Goal: Information Seeking & Learning: Find specific fact

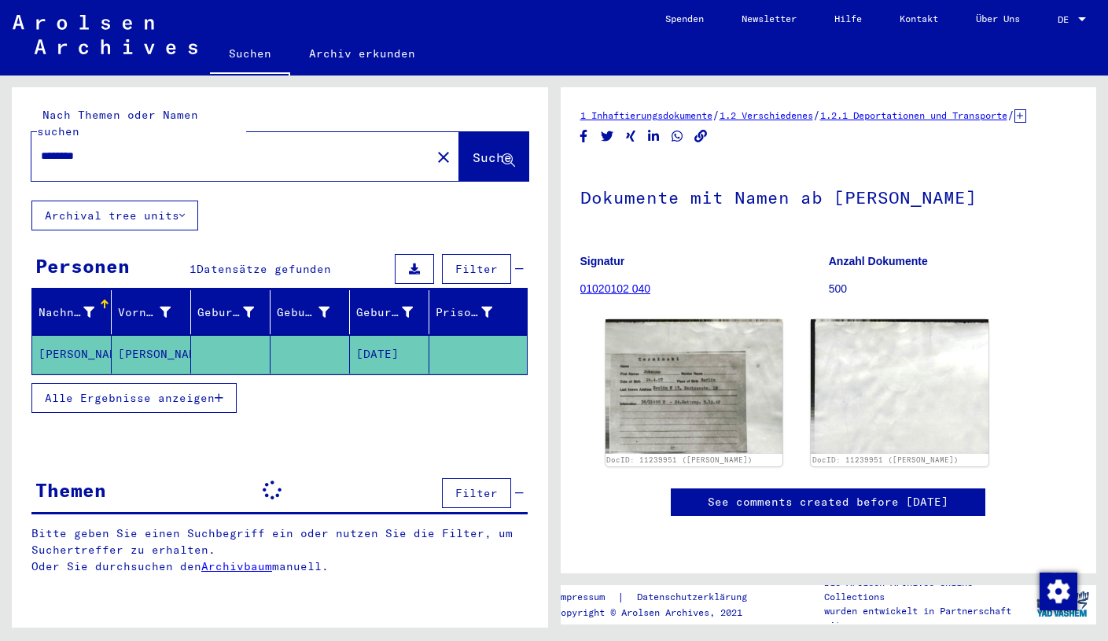
click at [101, 148] on input "********" at bounding box center [231, 156] width 381 height 17
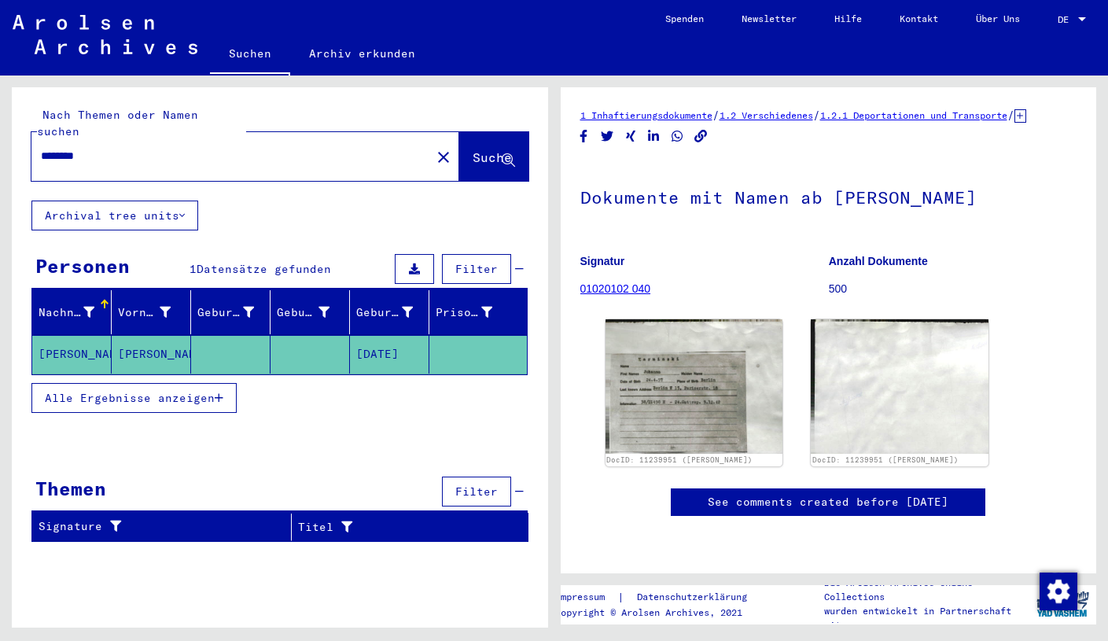
drag, startPoint x: 101, startPoint y: 141, endPoint x: 28, endPoint y: 128, distance: 74.2
click at [28, 128] on div "Nach Themen oder Namen suchen ******** close Suche" at bounding box center [280, 143] width 536 height 113
paste input "**********"
type input "**********"
click at [474, 149] on span "Suche" at bounding box center [492, 157] width 39 height 16
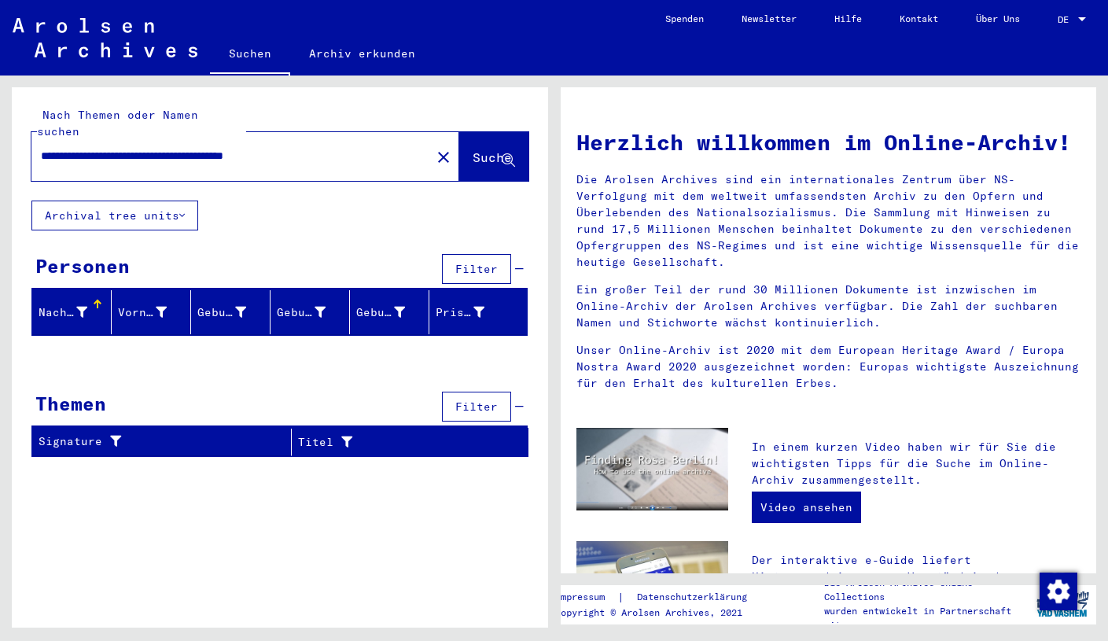
click at [434, 148] on mat-icon "close" at bounding box center [443, 157] width 19 height 19
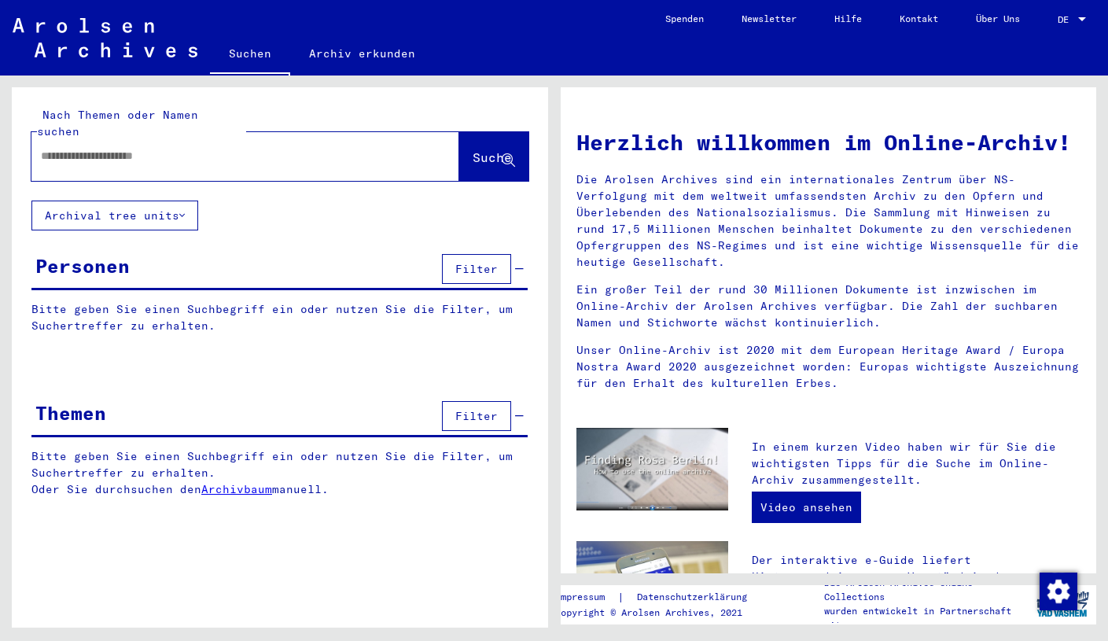
click at [75, 148] on input "text" at bounding box center [226, 156] width 371 height 17
drag, startPoint x: 75, startPoint y: 142, endPoint x: 469, endPoint y: 138, distance: 394.7
click at [473, 149] on span "Suche" at bounding box center [492, 157] width 39 height 16
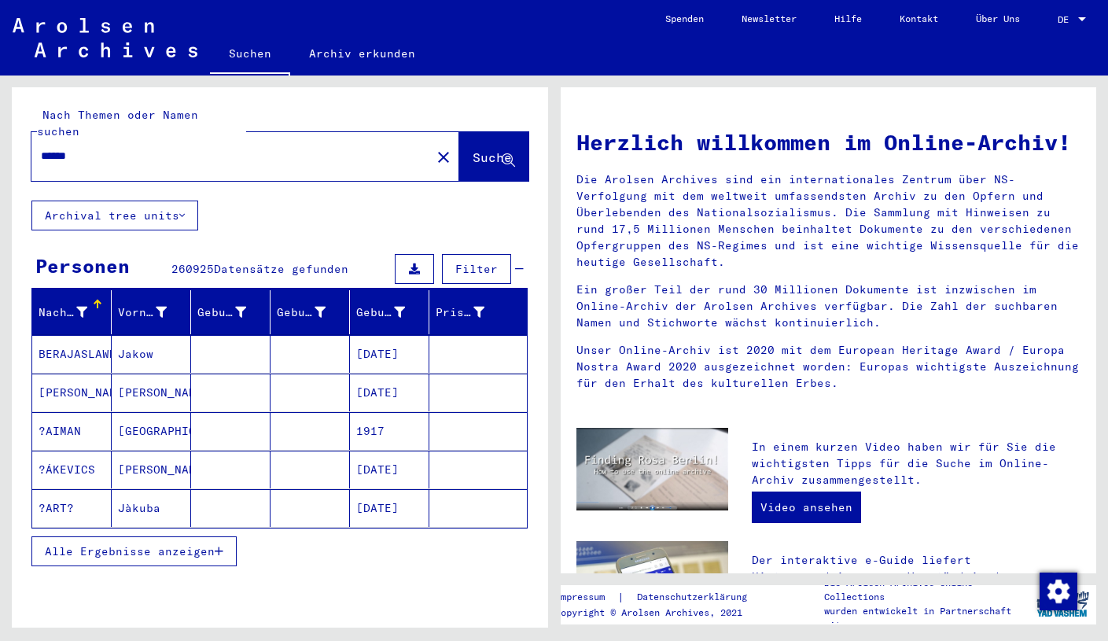
click at [133, 148] on input "******" at bounding box center [226, 156] width 371 height 17
type input "**********"
click at [483, 149] on span "Suche" at bounding box center [492, 157] width 39 height 16
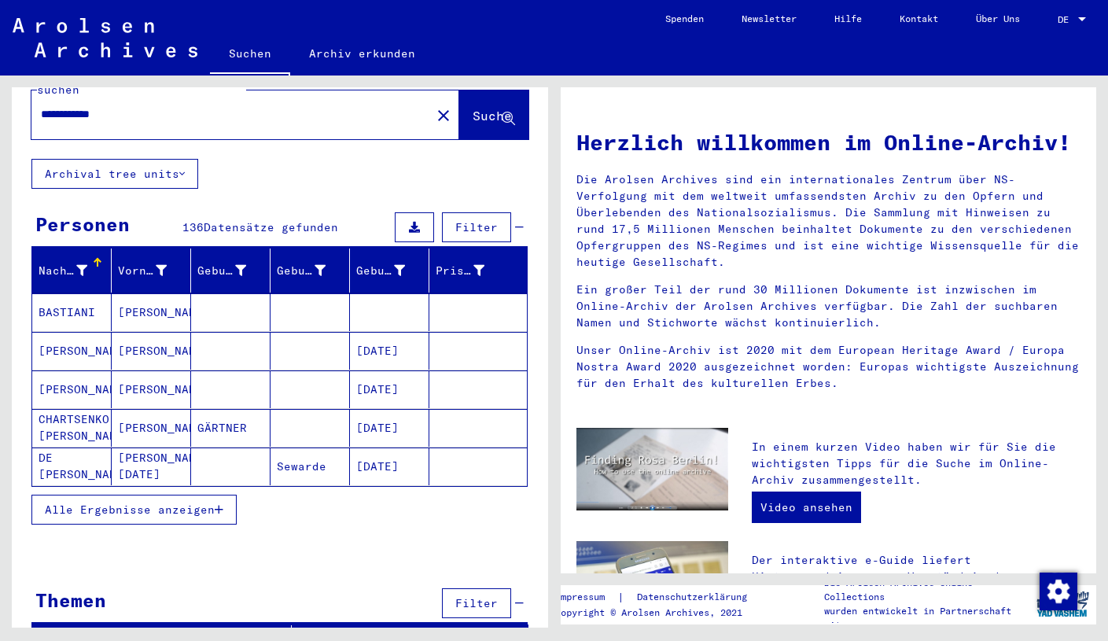
scroll to position [40, 0]
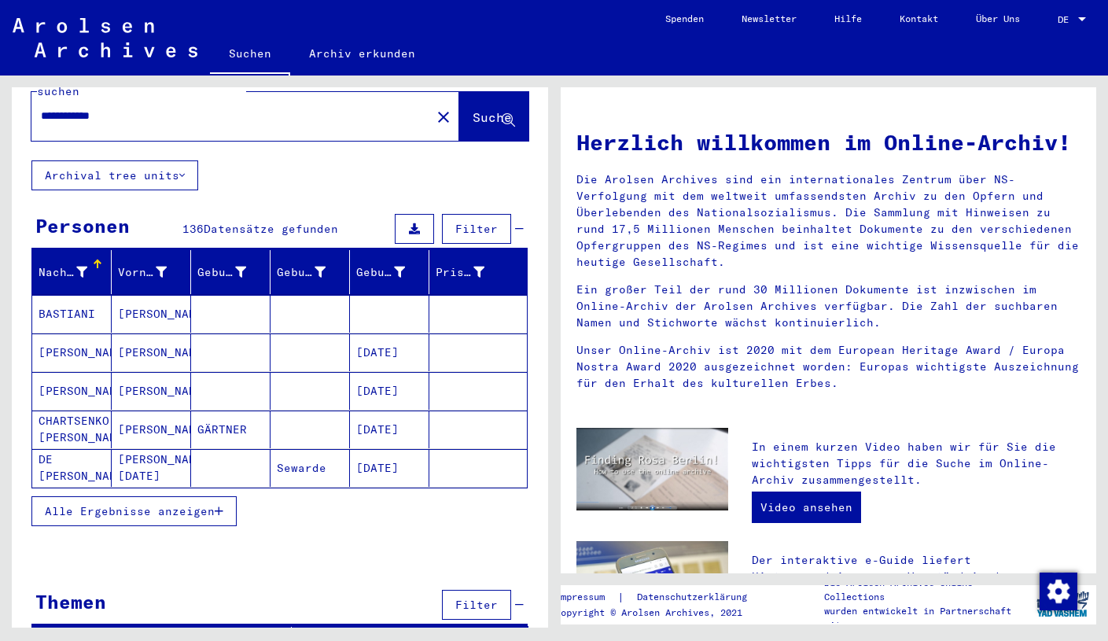
click at [196, 504] on span "Alle Ergebnisse anzeigen" at bounding box center [130, 511] width 170 height 14
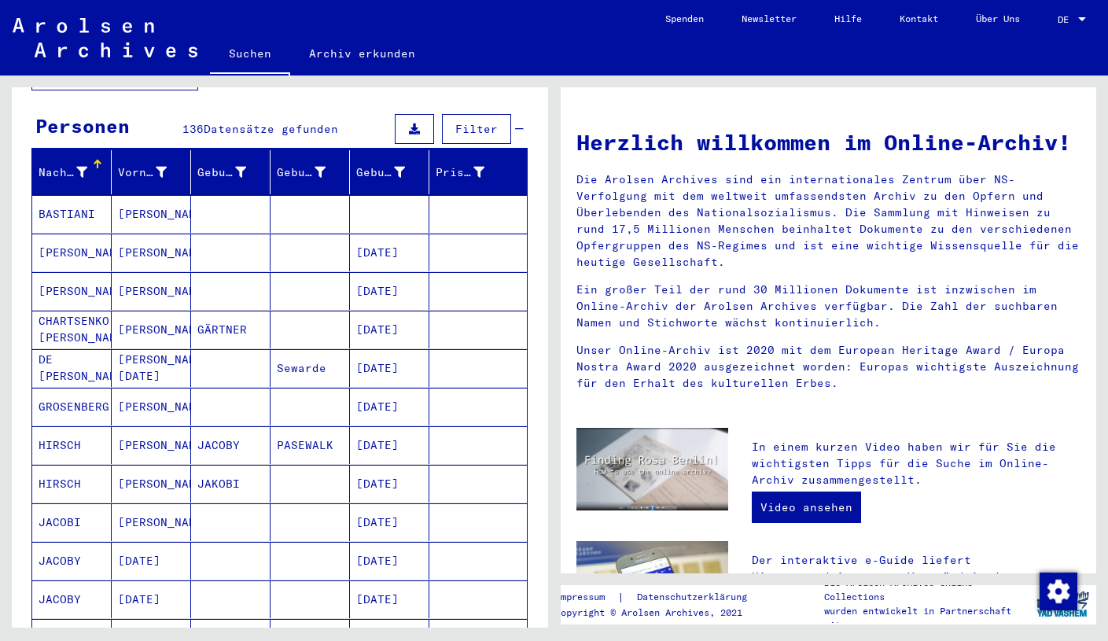
scroll to position [142, 0]
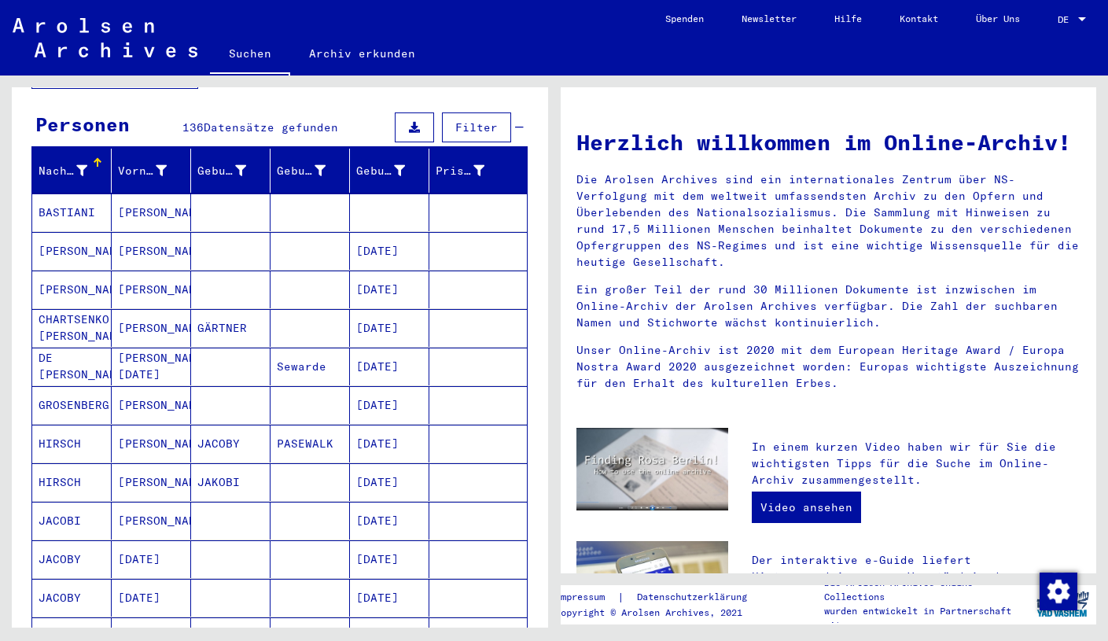
click at [147, 540] on mat-cell "[DATE]" at bounding box center [151, 559] width 79 height 38
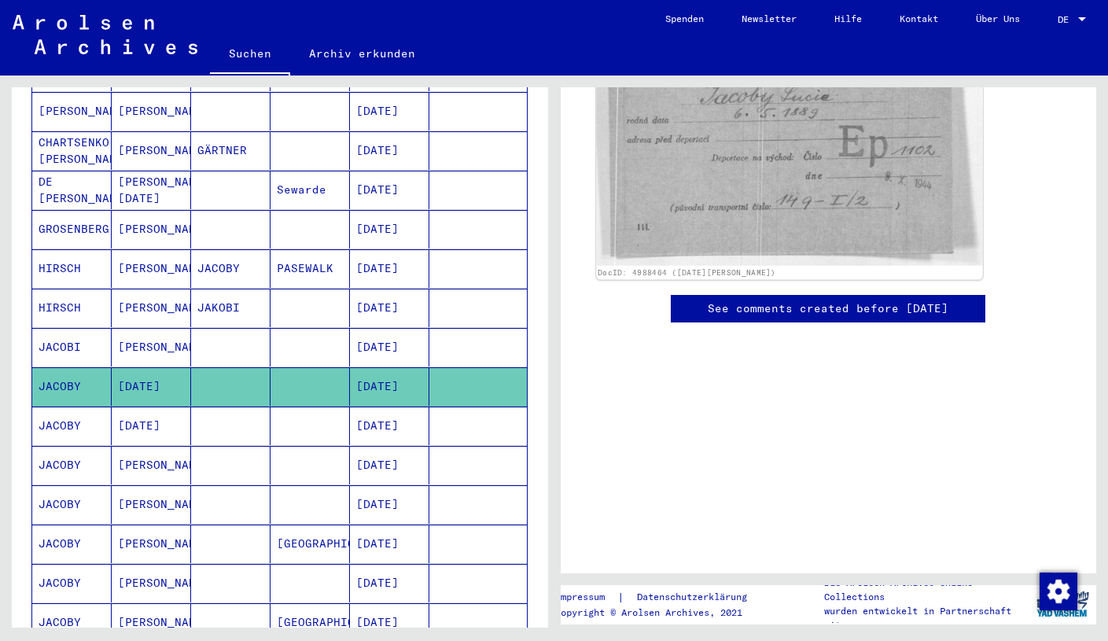
scroll to position [406, 0]
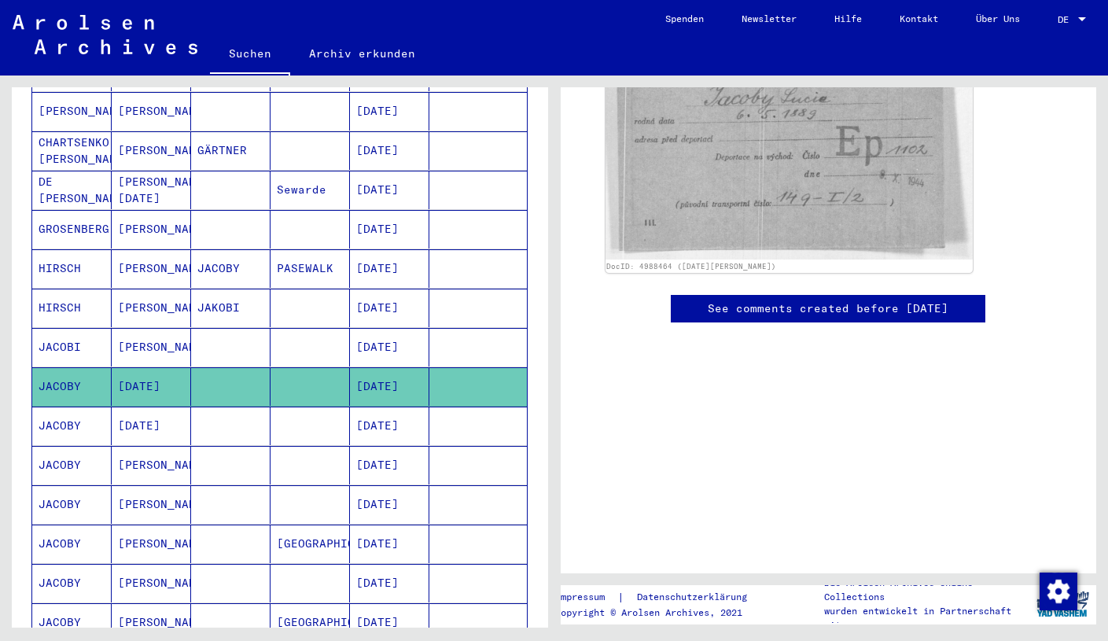
click at [272, 410] on mat-cell at bounding box center [309, 425] width 79 height 39
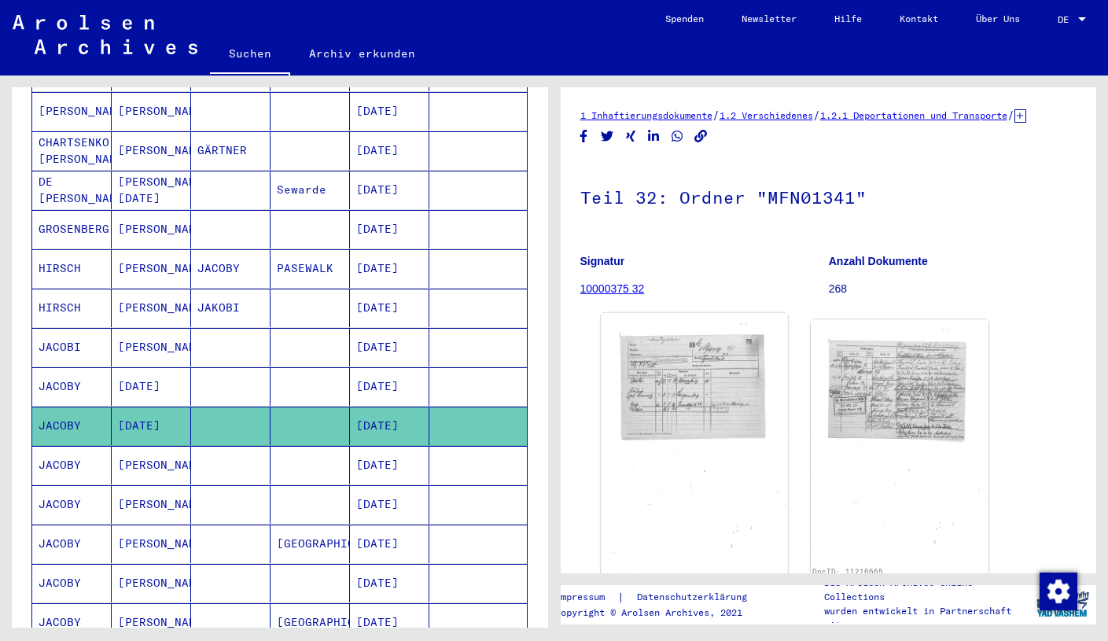
click at [672, 427] on img at bounding box center [694, 441] width 186 height 257
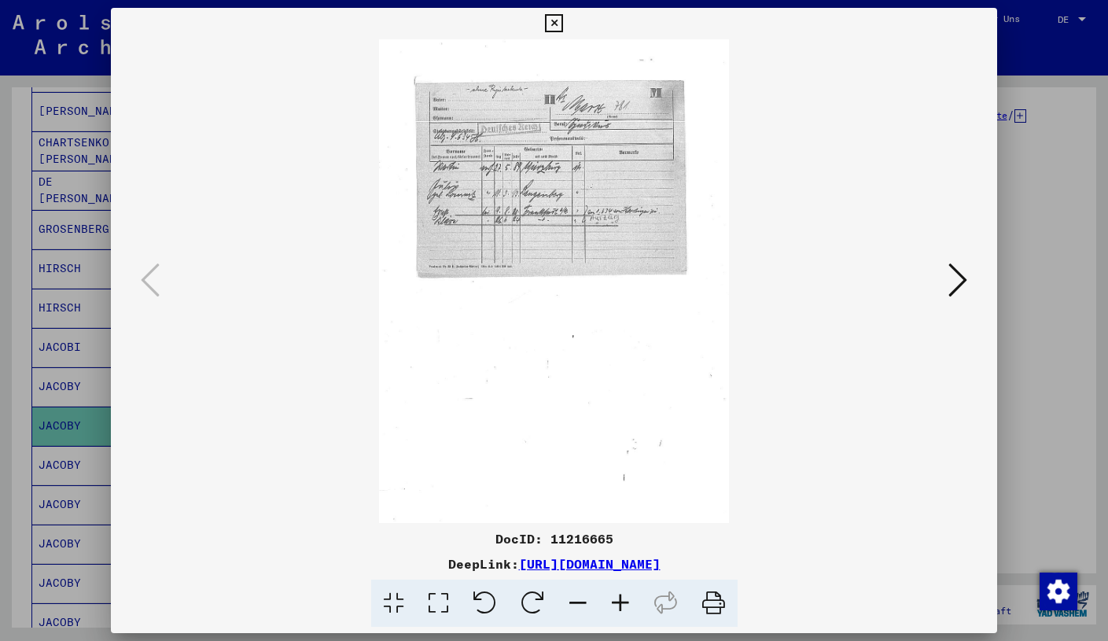
click at [624, 602] on icon at bounding box center [620, 603] width 42 height 48
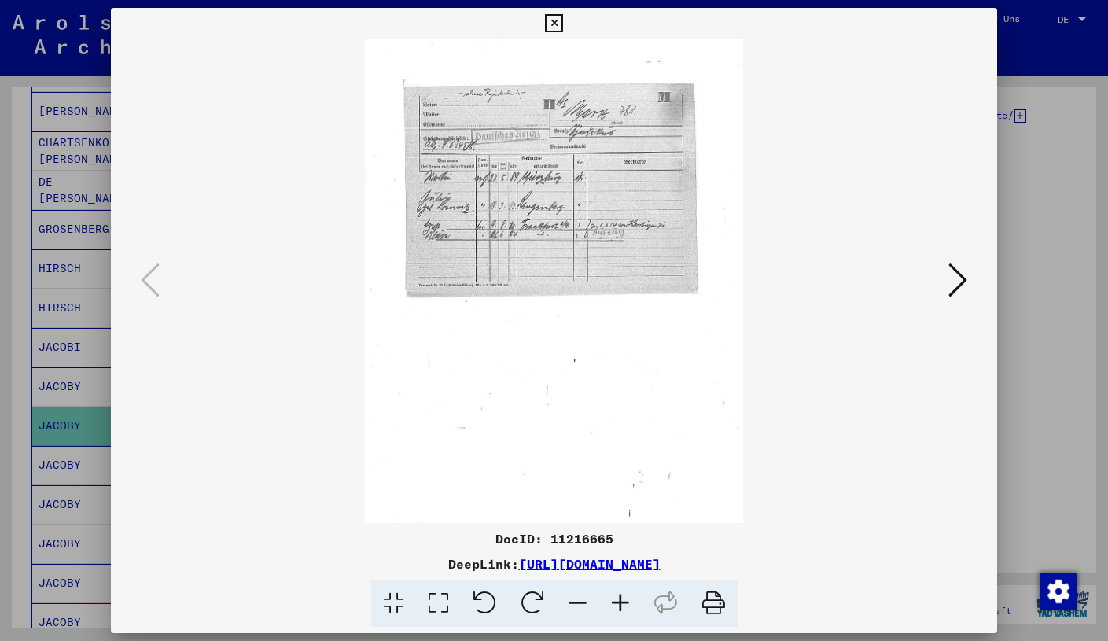
click at [624, 602] on icon at bounding box center [620, 603] width 42 height 48
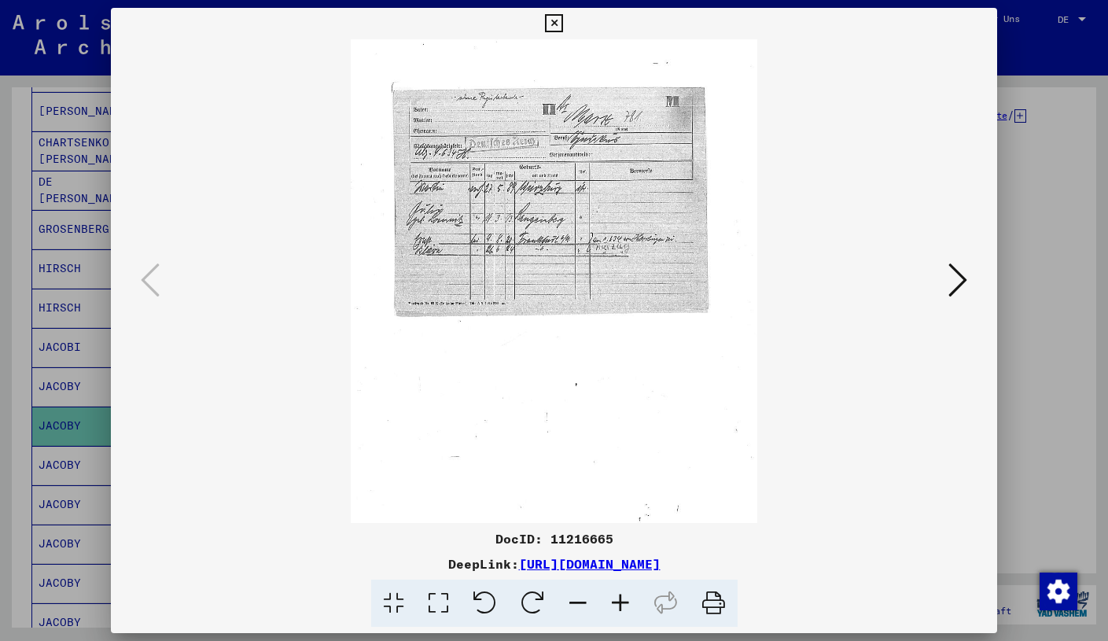
click at [624, 602] on icon at bounding box center [620, 603] width 42 height 48
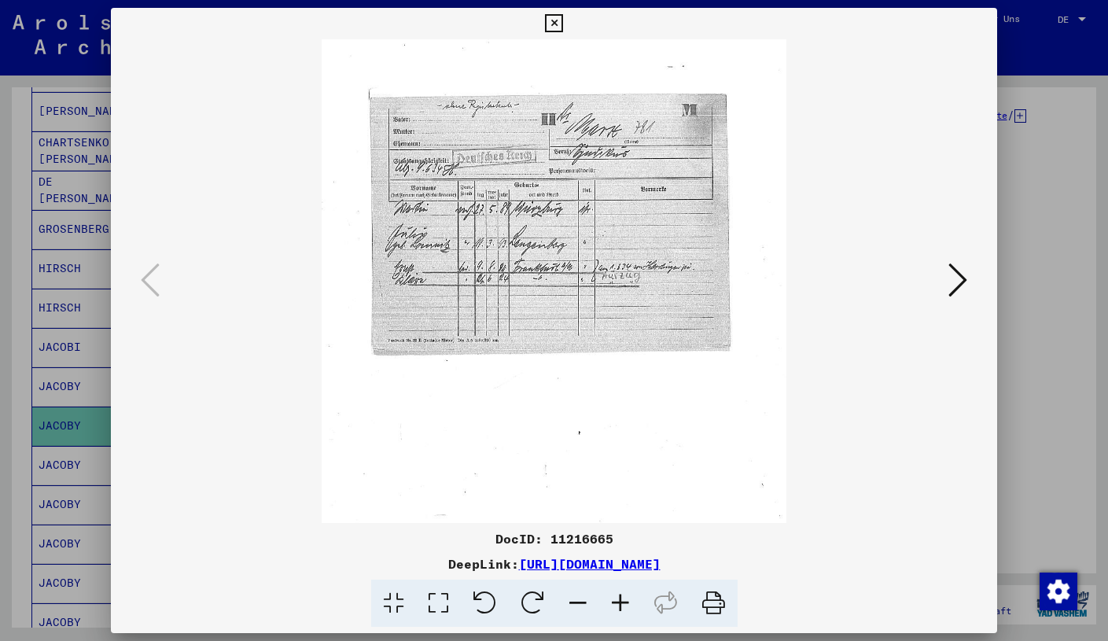
click at [624, 602] on icon at bounding box center [620, 603] width 42 height 48
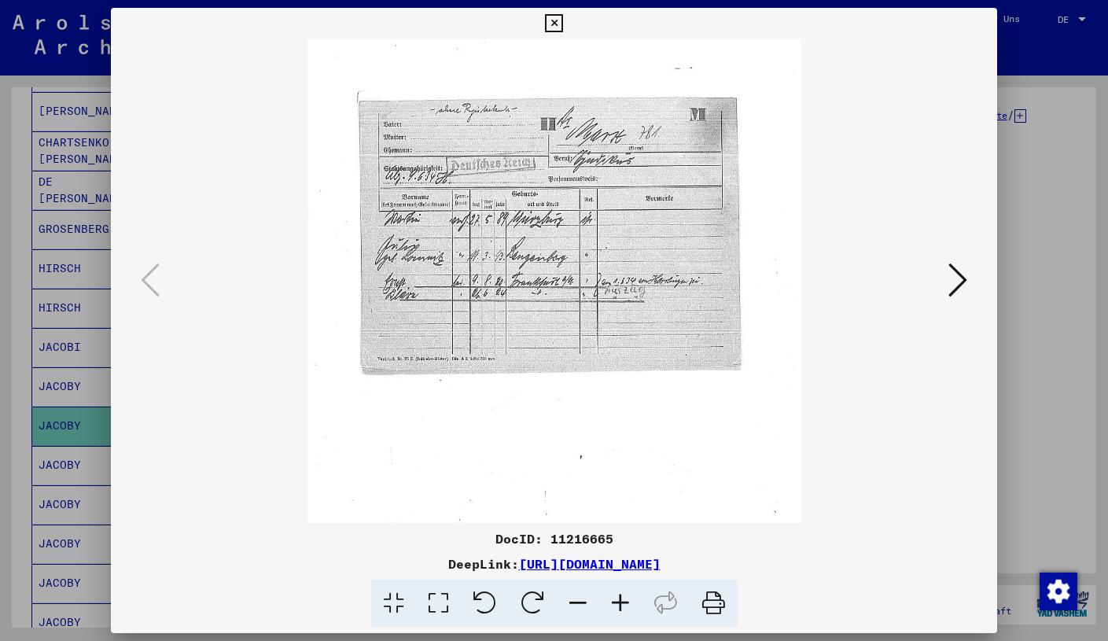
click at [624, 602] on icon at bounding box center [620, 603] width 42 height 48
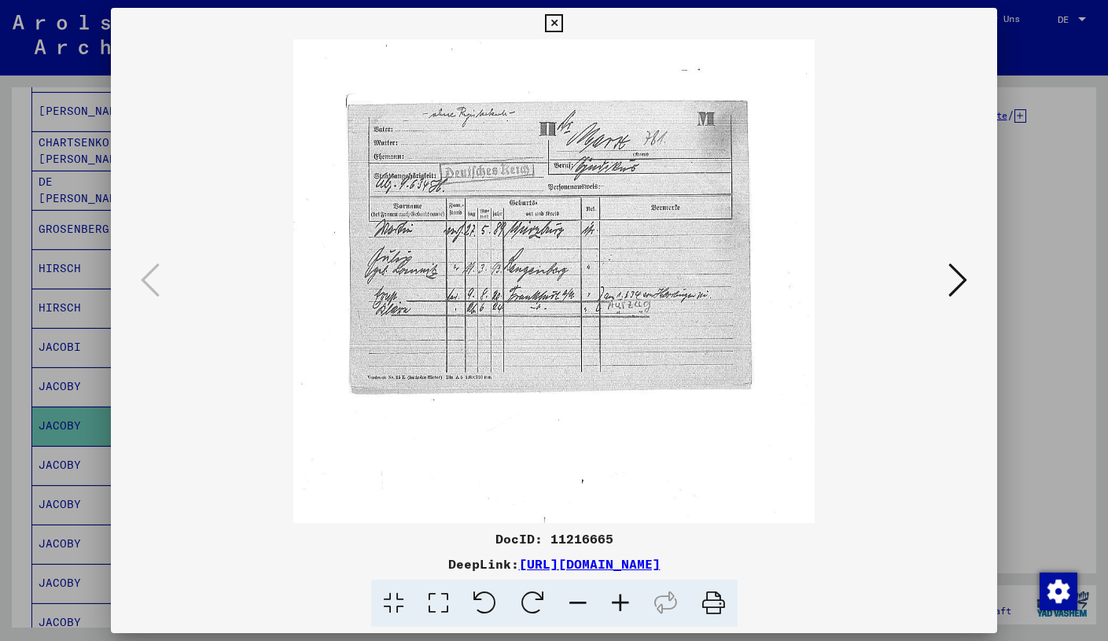
click at [624, 602] on icon at bounding box center [620, 603] width 42 height 48
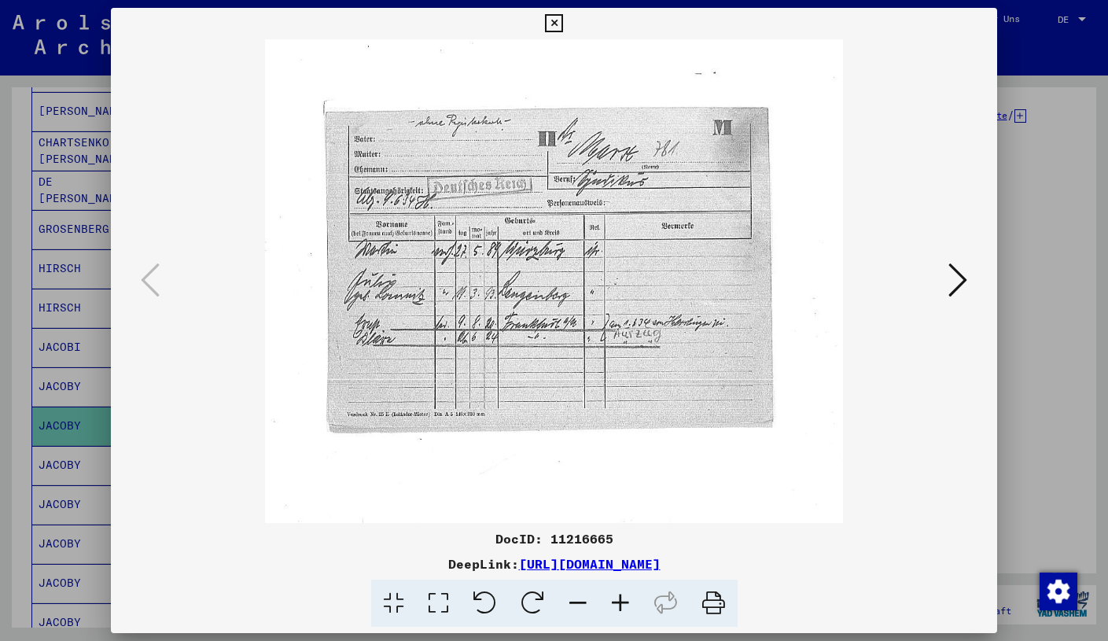
click at [624, 602] on icon at bounding box center [620, 603] width 42 height 48
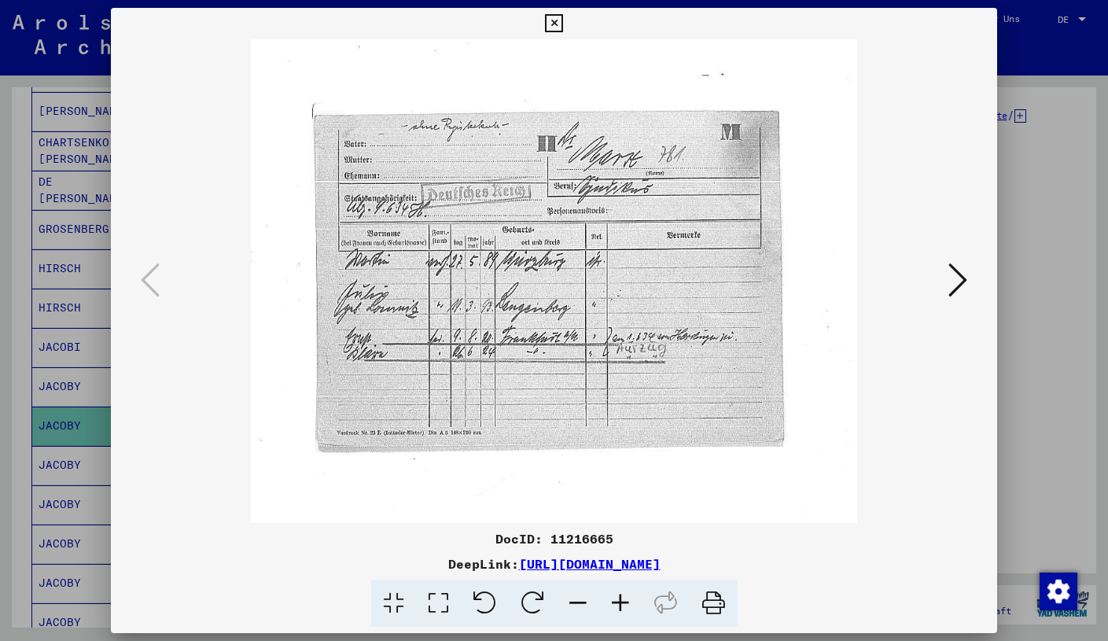
click at [624, 602] on icon at bounding box center [620, 603] width 42 height 48
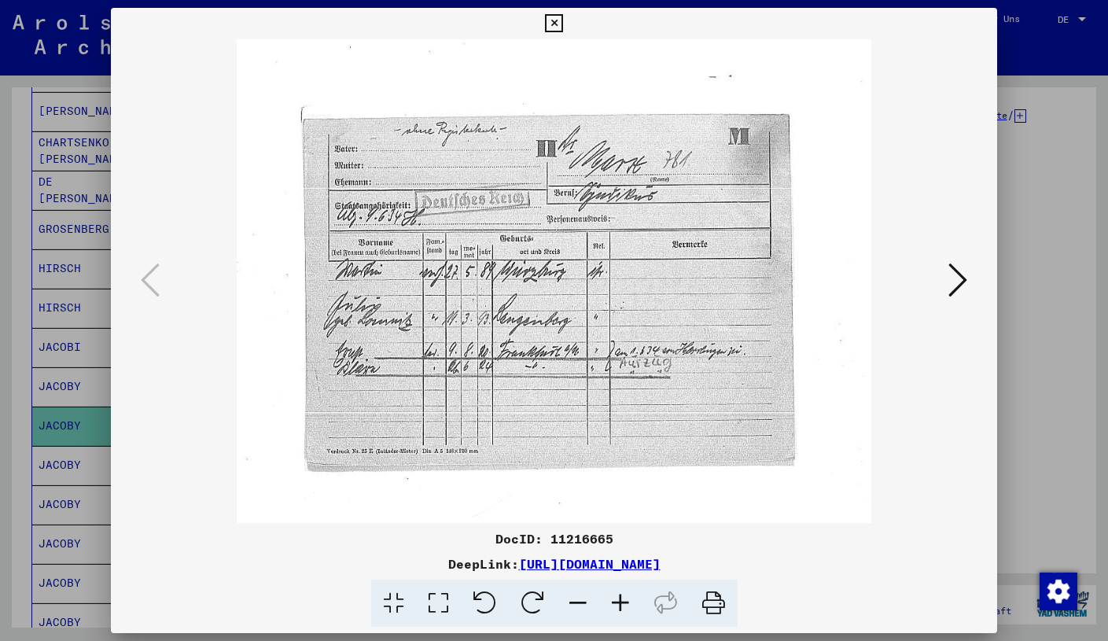
click at [624, 602] on icon at bounding box center [620, 603] width 42 height 48
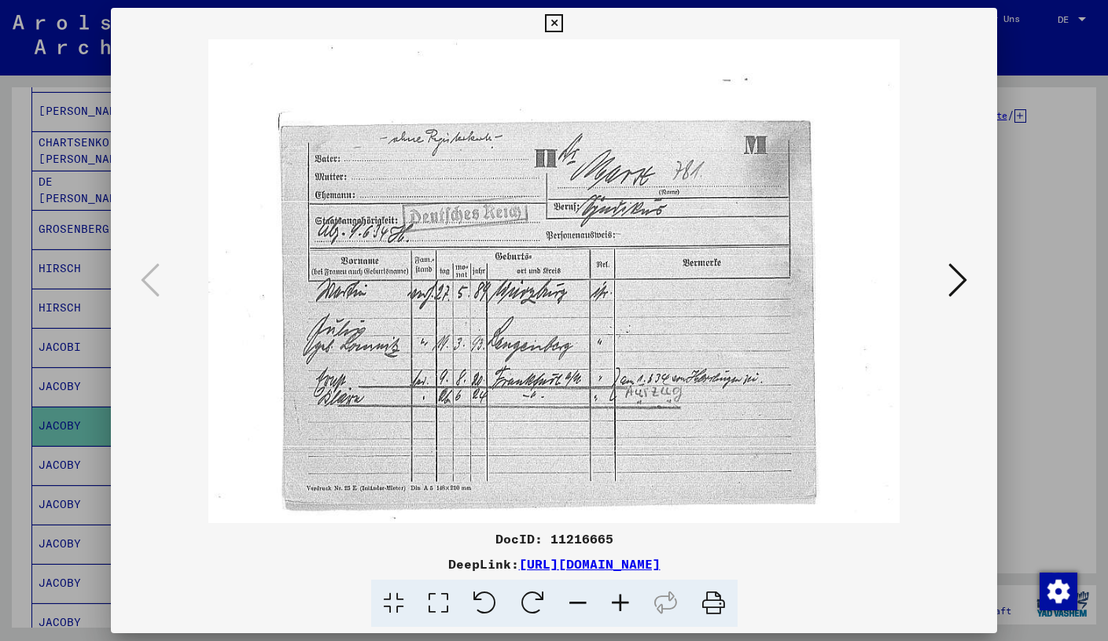
click at [624, 602] on icon at bounding box center [620, 603] width 42 height 48
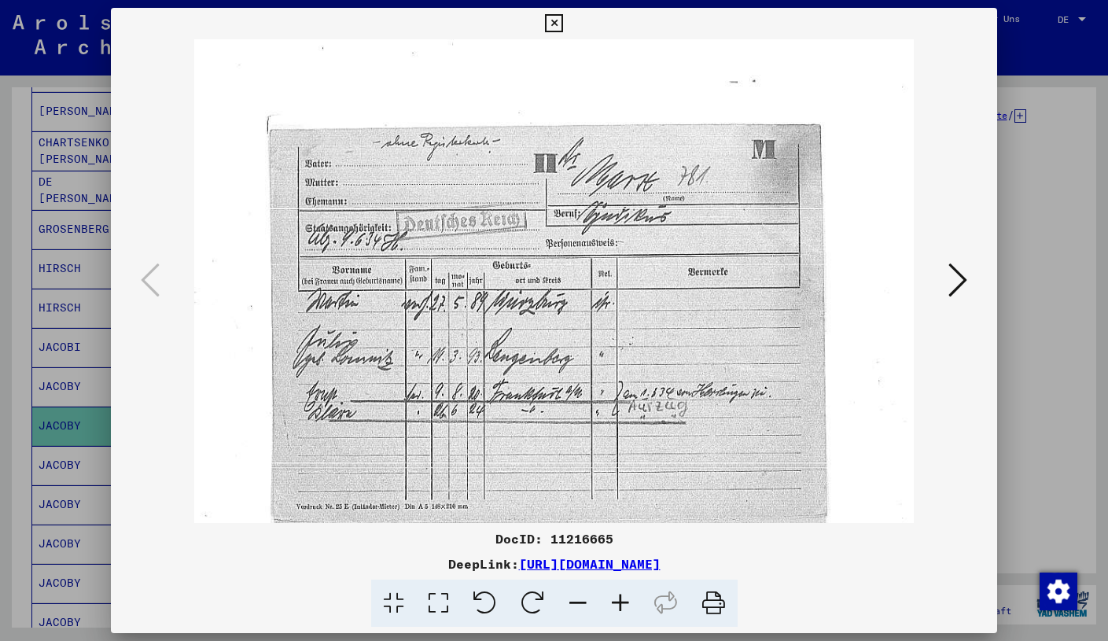
click at [956, 284] on icon at bounding box center [957, 280] width 19 height 38
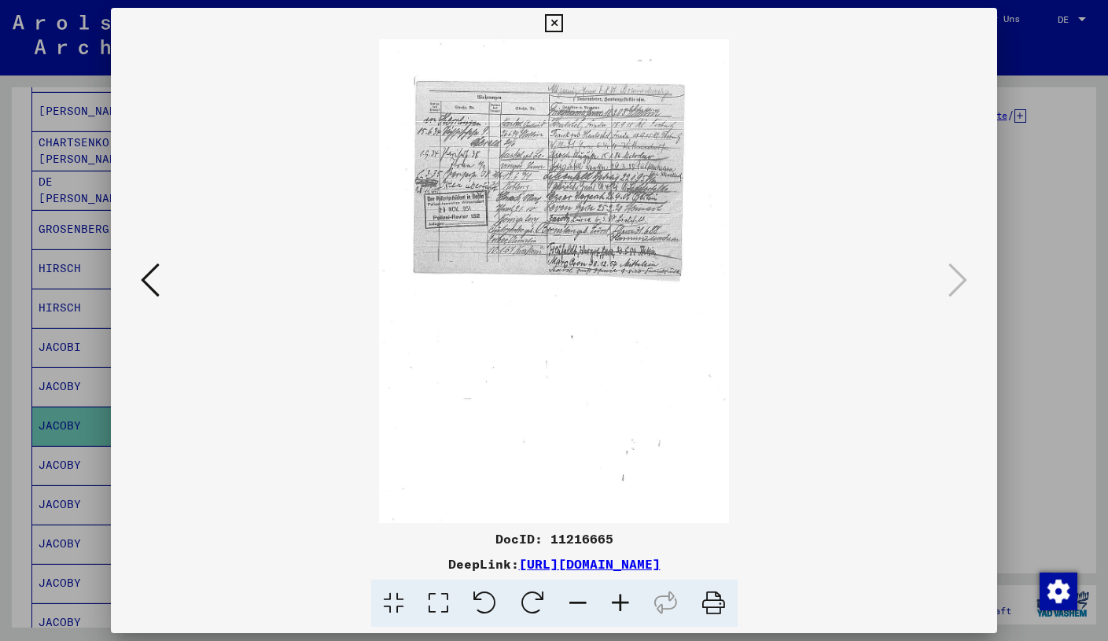
click at [621, 599] on icon at bounding box center [620, 603] width 42 height 48
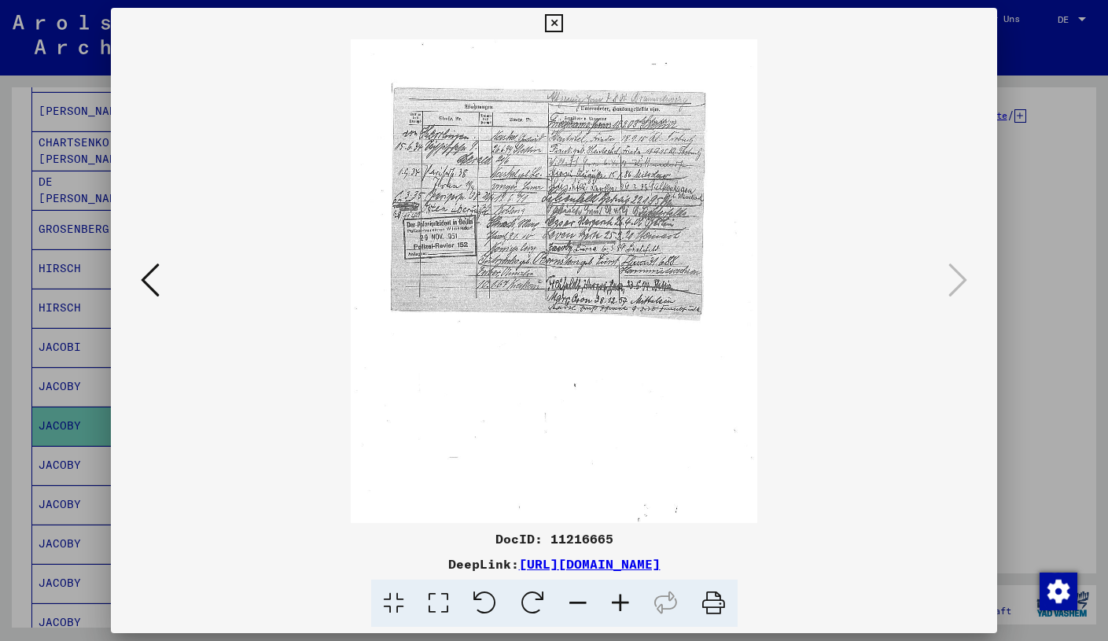
click at [621, 599] on icon at bounding box center [620, 603] width 42 height 48
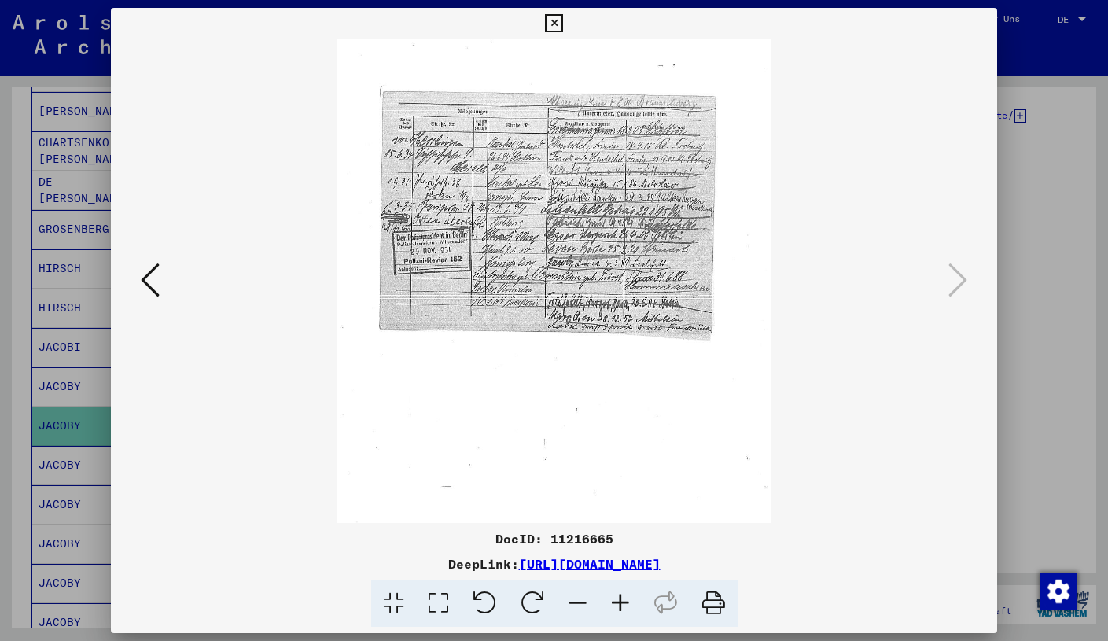
click at [621, 599] on icon at bounding box center [620, 603] width 42 height 48
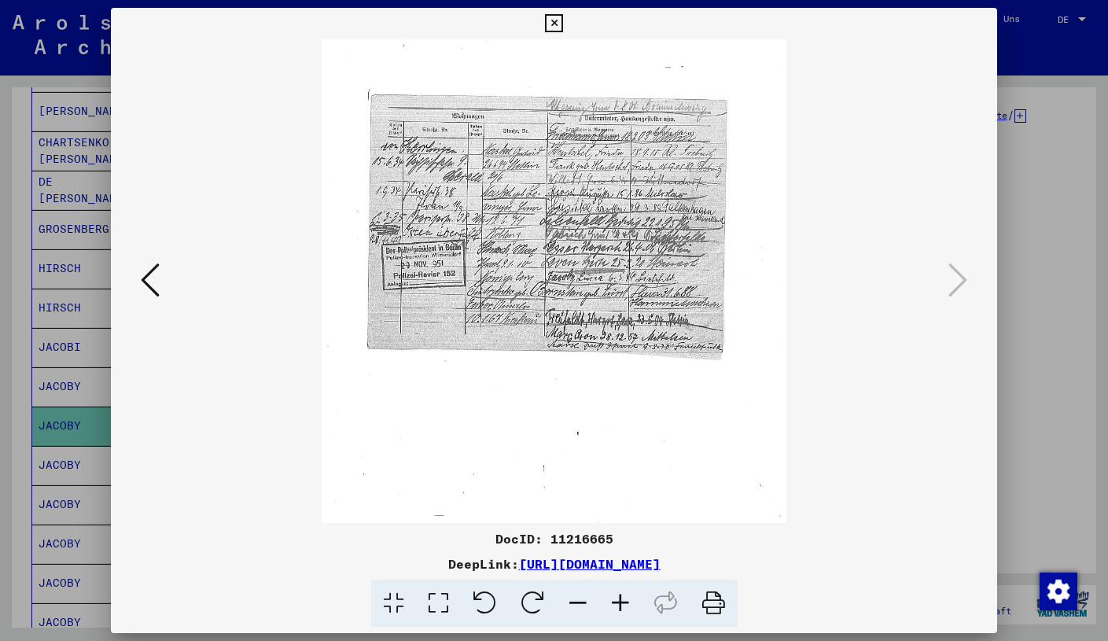
click at [621, 599] on icon at bounding box center [620, 603] width 42 height 48
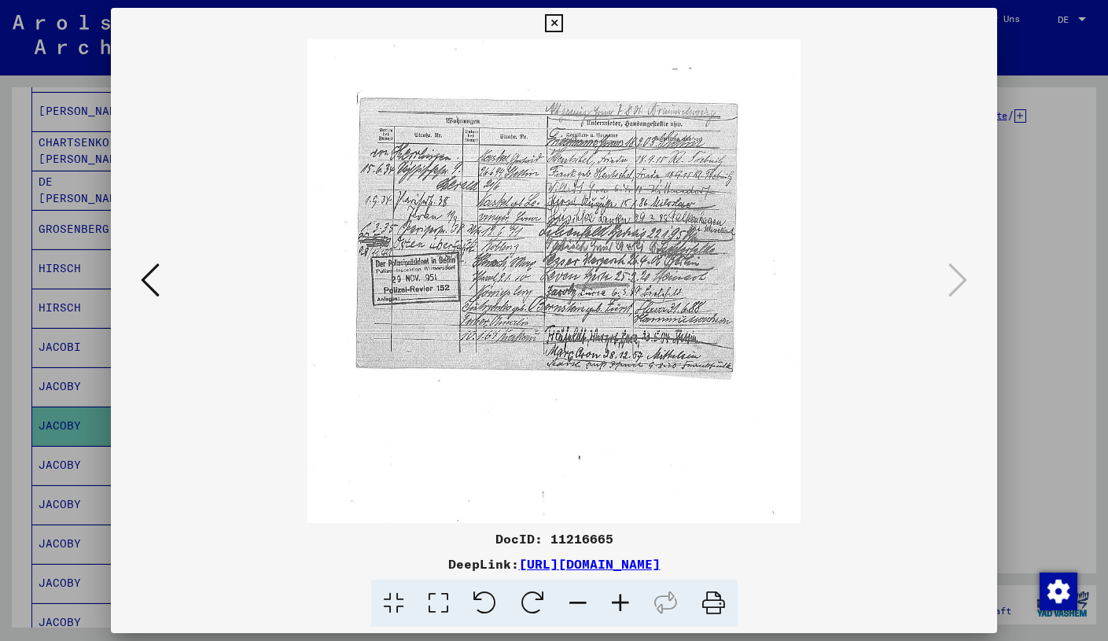
click at [621, 599] on icon at bounding box center [620, 603] width 42 height 48
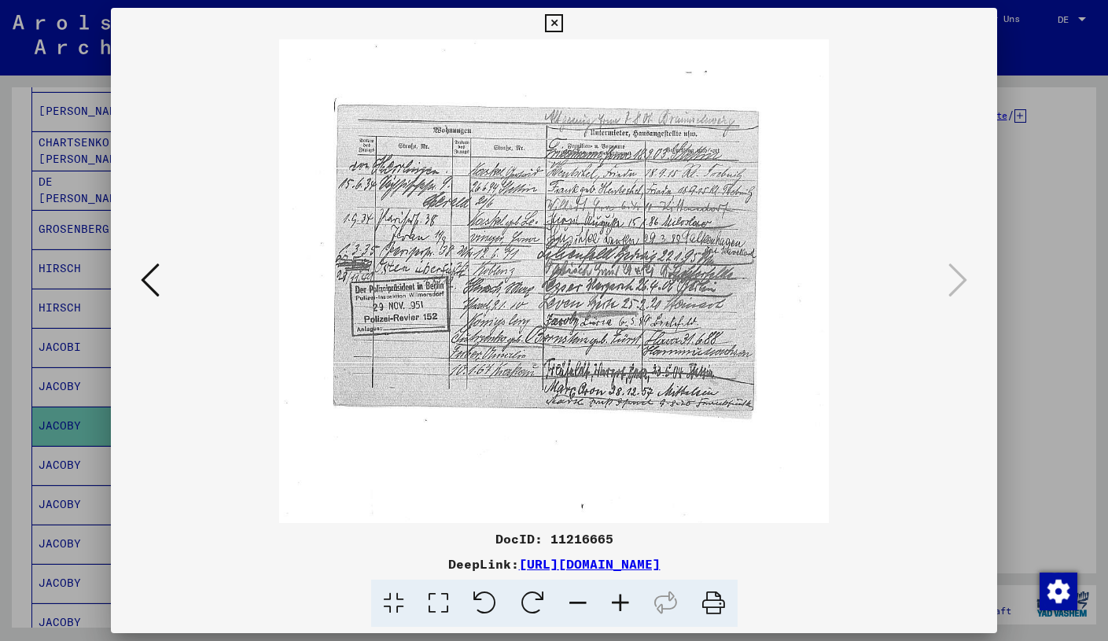
click at [621, 599] on icon at bounding box center [620, 603] width 42 height 48
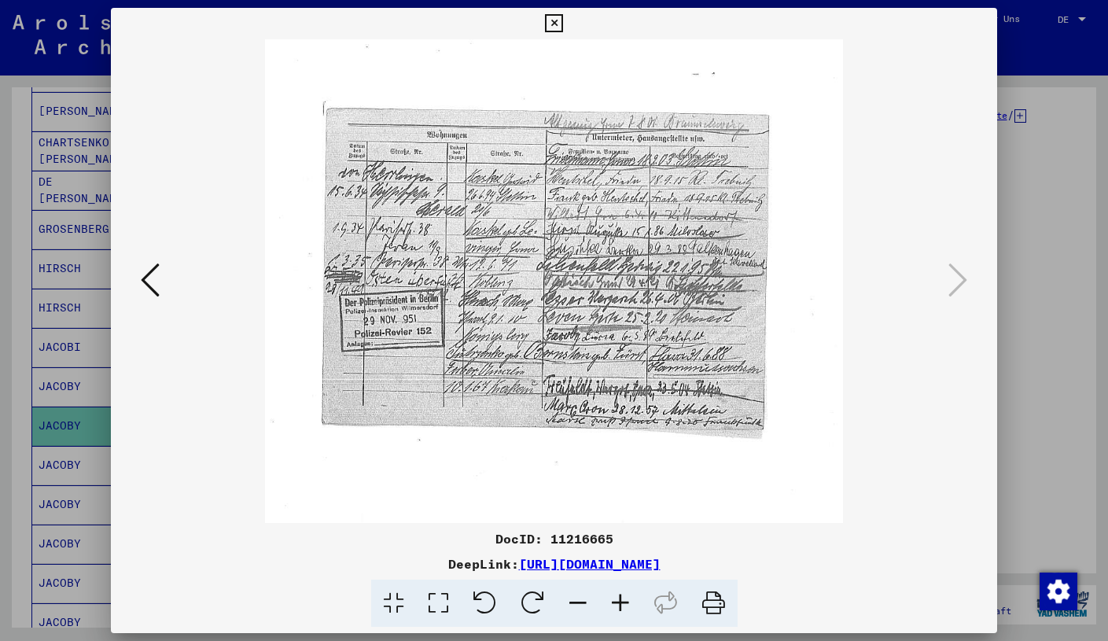
click at [621, 599] on icon at bounding box center [620, 603] width 42 height 48
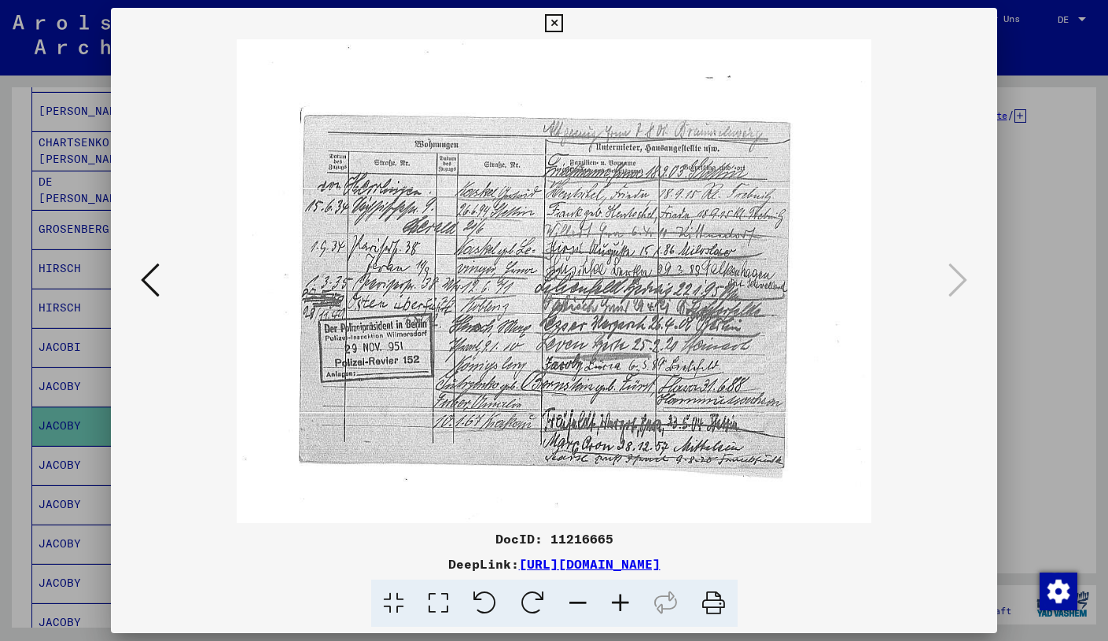
click at [621, 599] on icon at bounding box center [620, 603] width 42 height 48
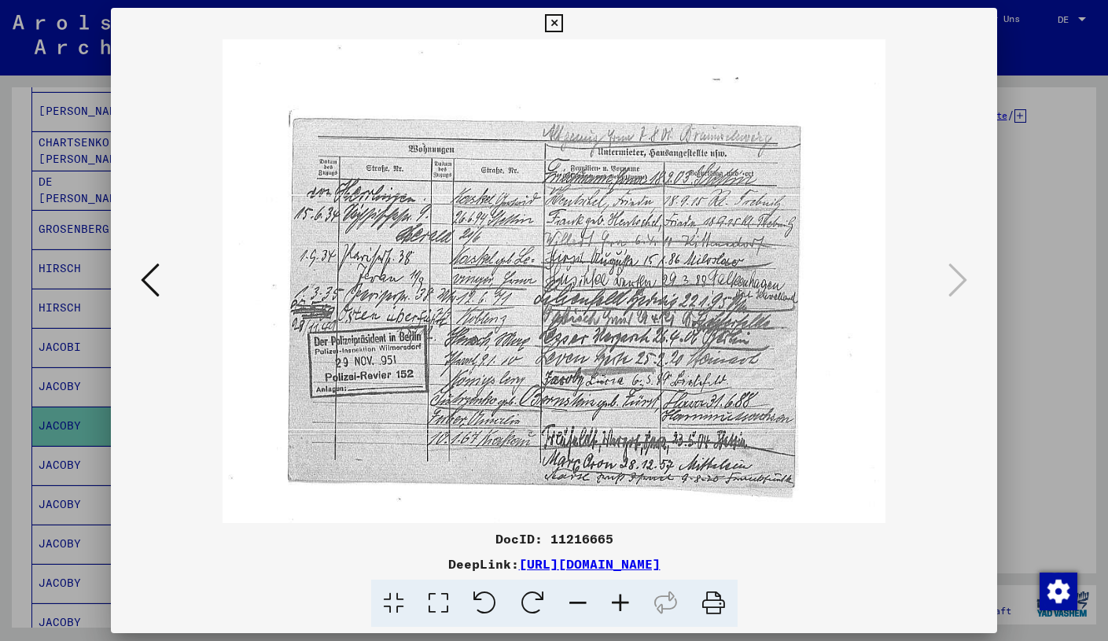
click at [621, 599] on icon at bounding box center [620, 603] width 42 height 48
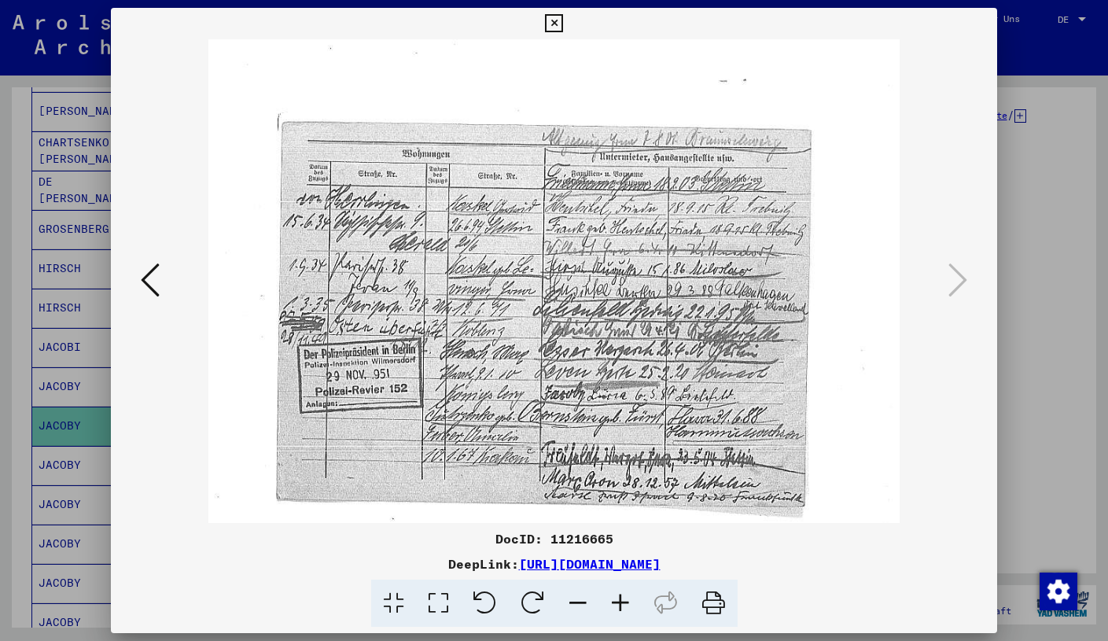
click at [621, 599] on icon at bounding box center [620, 603] width 42 height 48
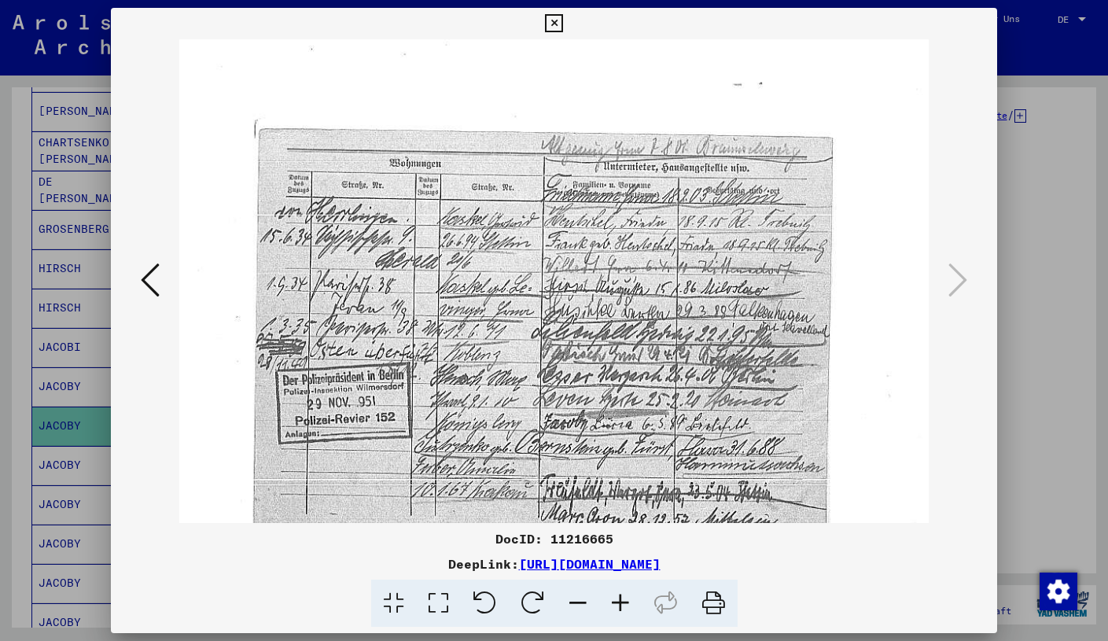
click at [621, 599] on icon at bounding box center [620, 603] width 42 height 48
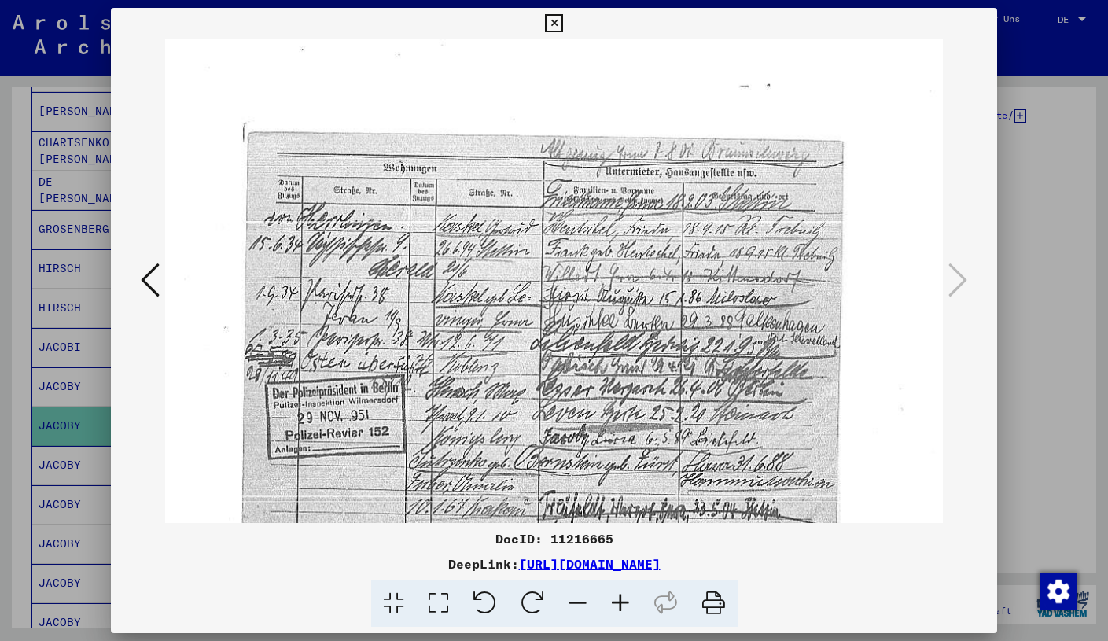
click at [621, 599] on icon at bounding box center [620, 603] width 42 height 48
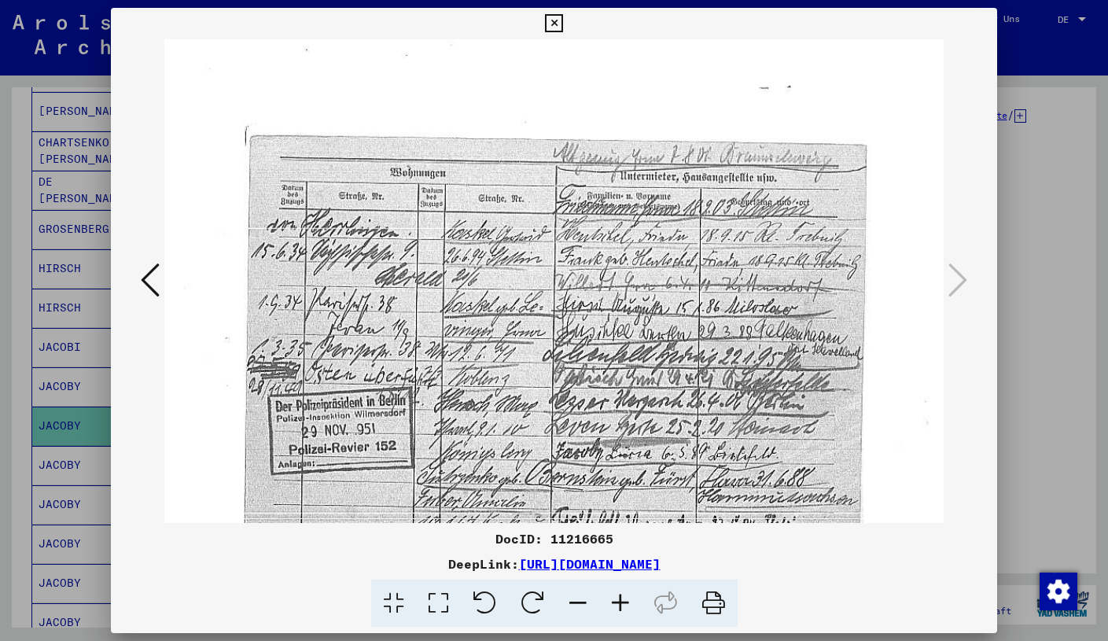
click at [621, 599] on icon at bounding box center [620, 603] width 42 height 48
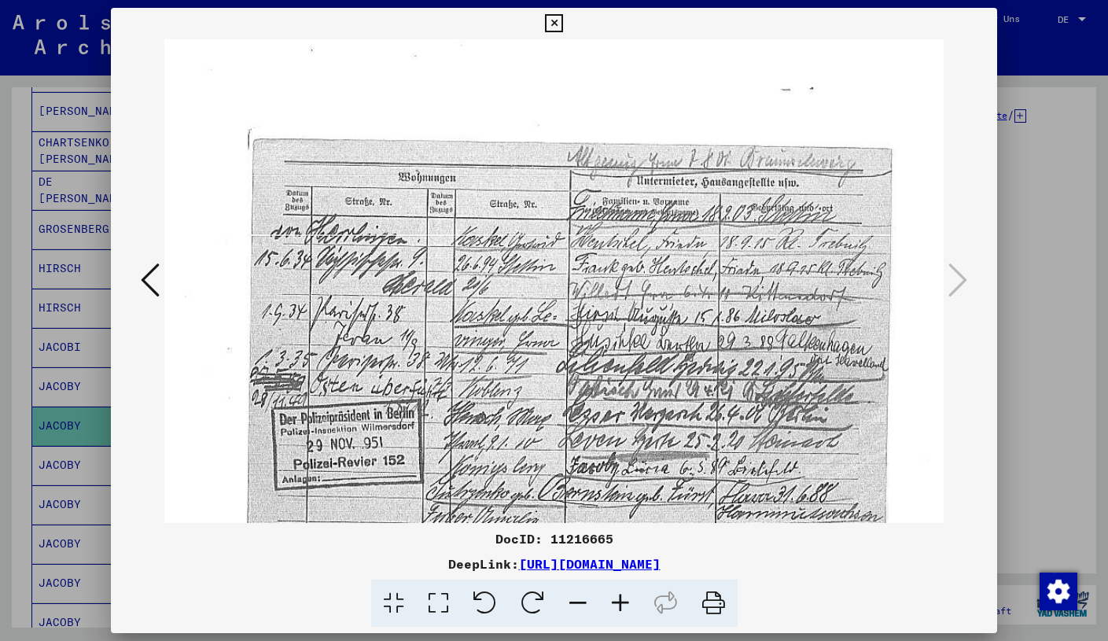
click at [621, 599] on icon at bounding box center [620, 603] width 42 height 48
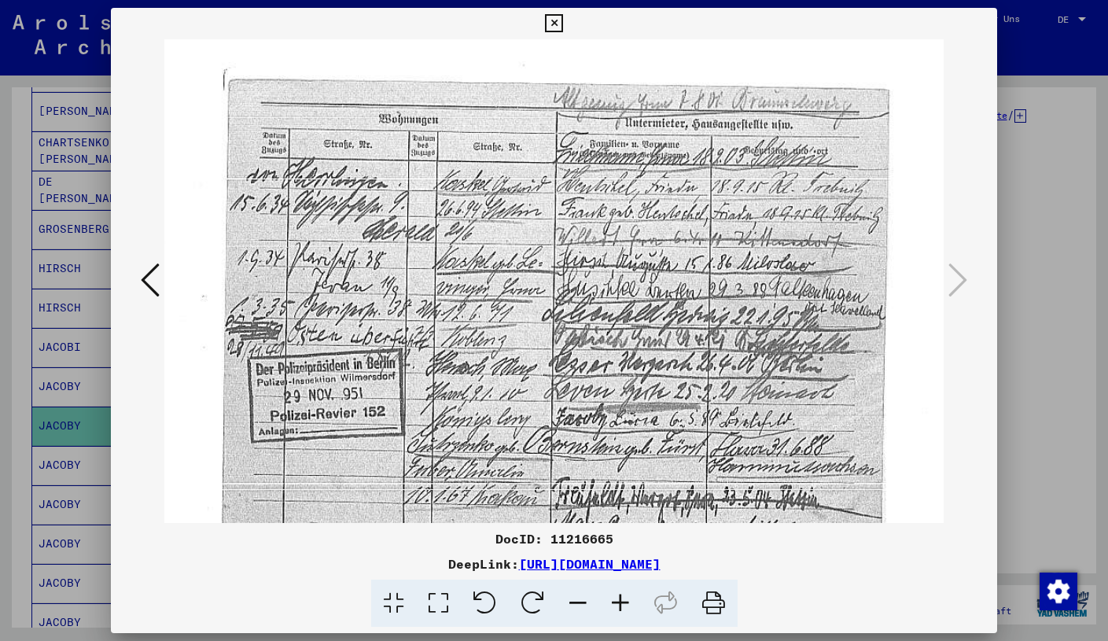
scroll to position [63, 28]
drag, startPoint x: 510, startPoint y: 468, endPoint x: 481, endPoint y: 405, distance: 69.0
click at [563, 20] on icon at bounding box center [554, 23] width 18 height 19
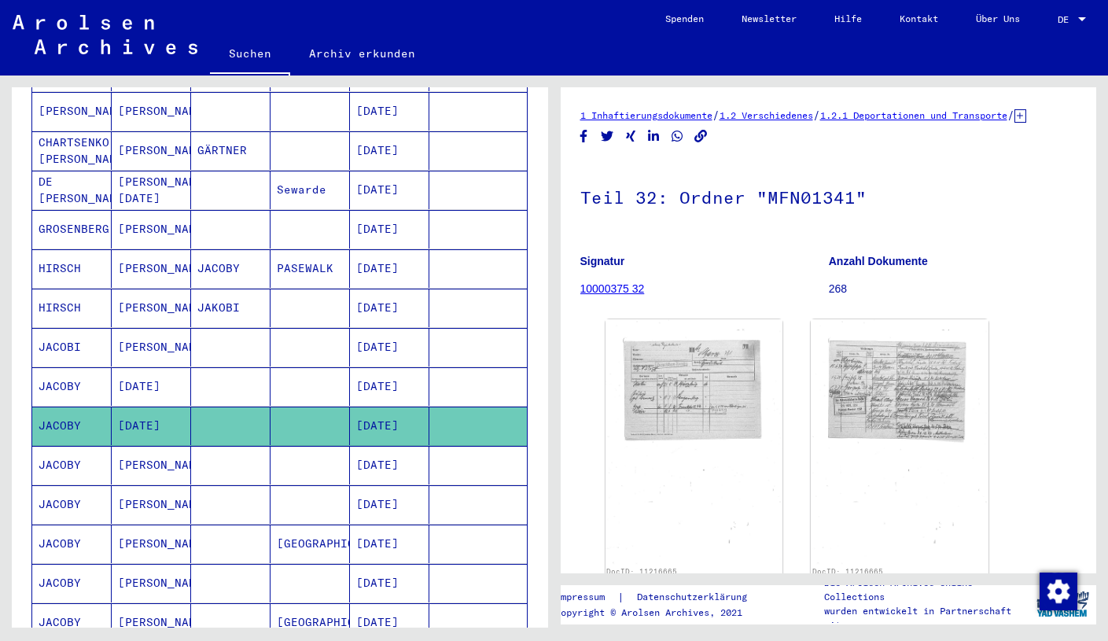
click at [157, 452] on mat-cell "[PERSON_NAME]" at bounding box center [151, 465] width 79 height 39
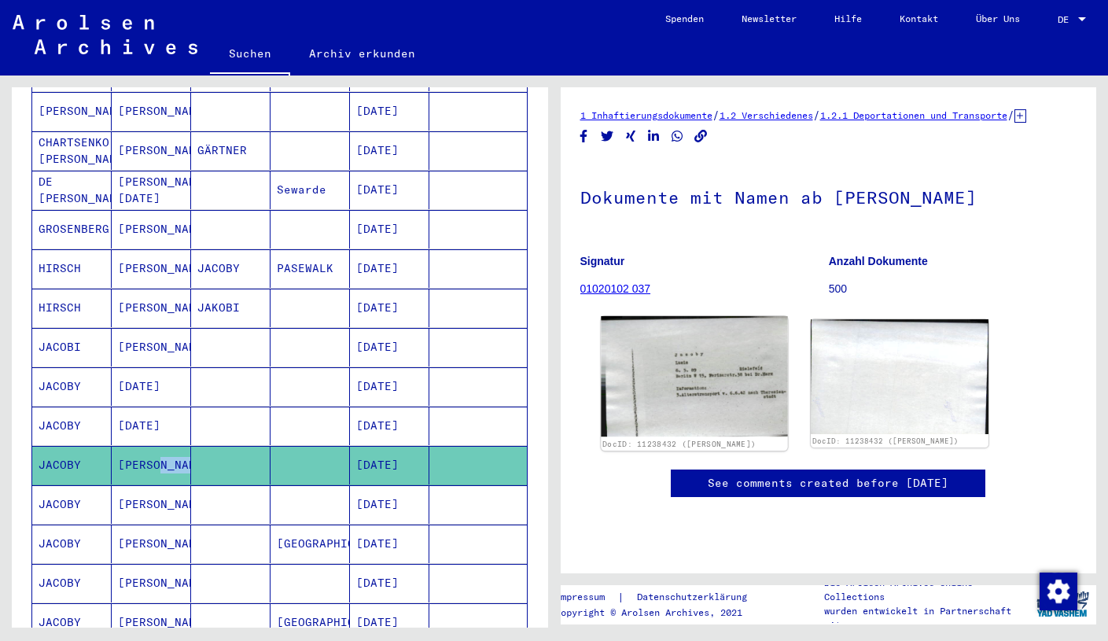
click at [678, 377] on img at bounding box center [694, 376] width 186 height 120
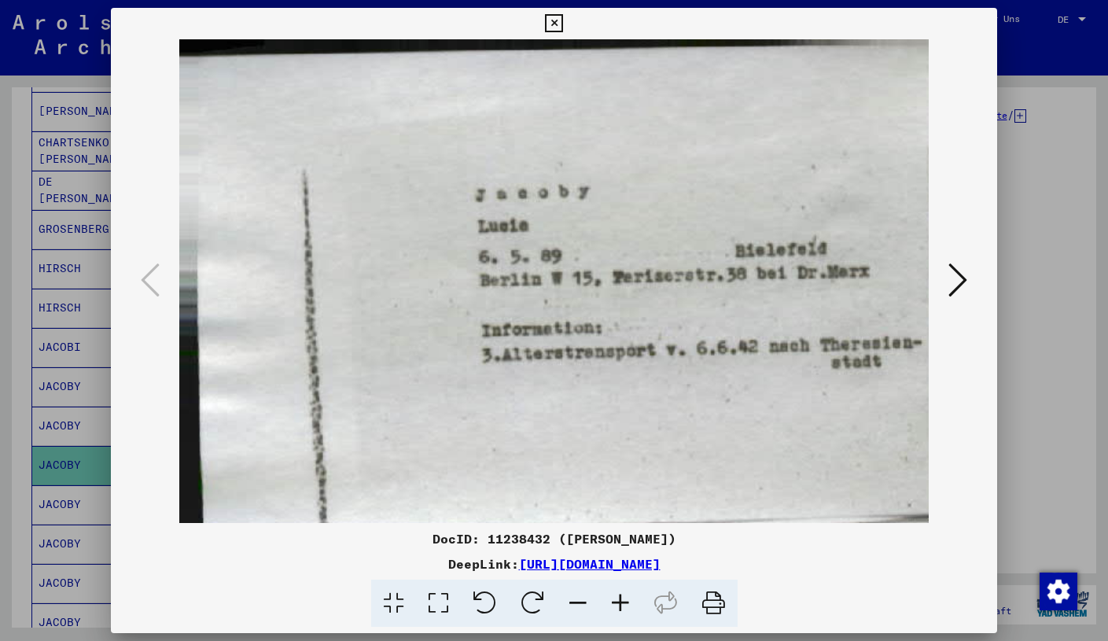
click at [963, 281] on icon at bounding box center [957, 280] width 19 height 38
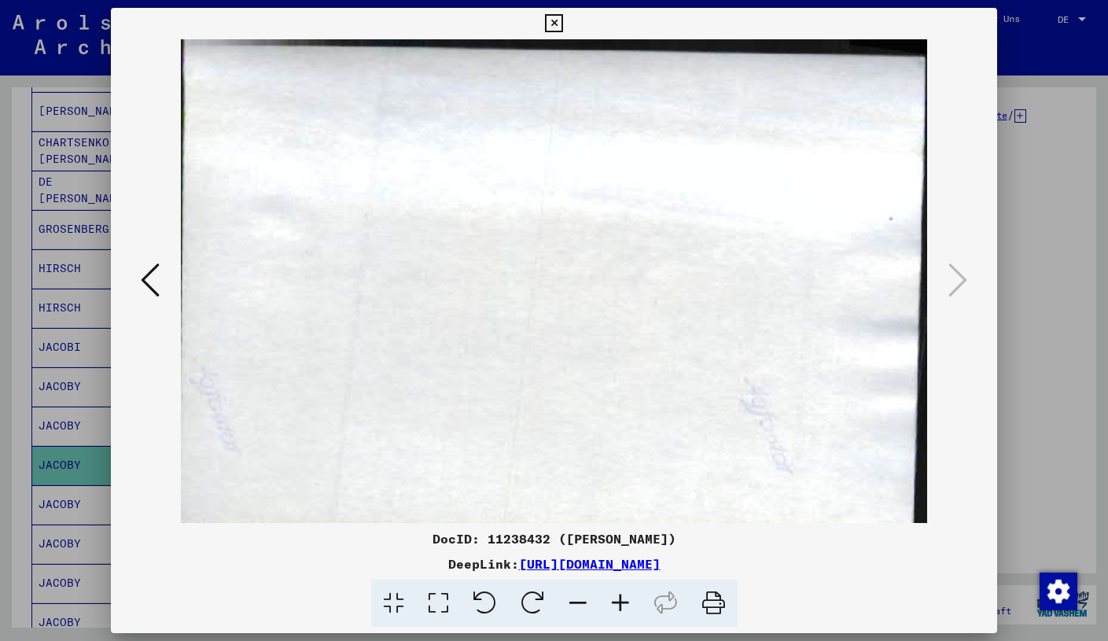
click at [563, 28] on icon at bounding box center [554, 23] width 18 height 19
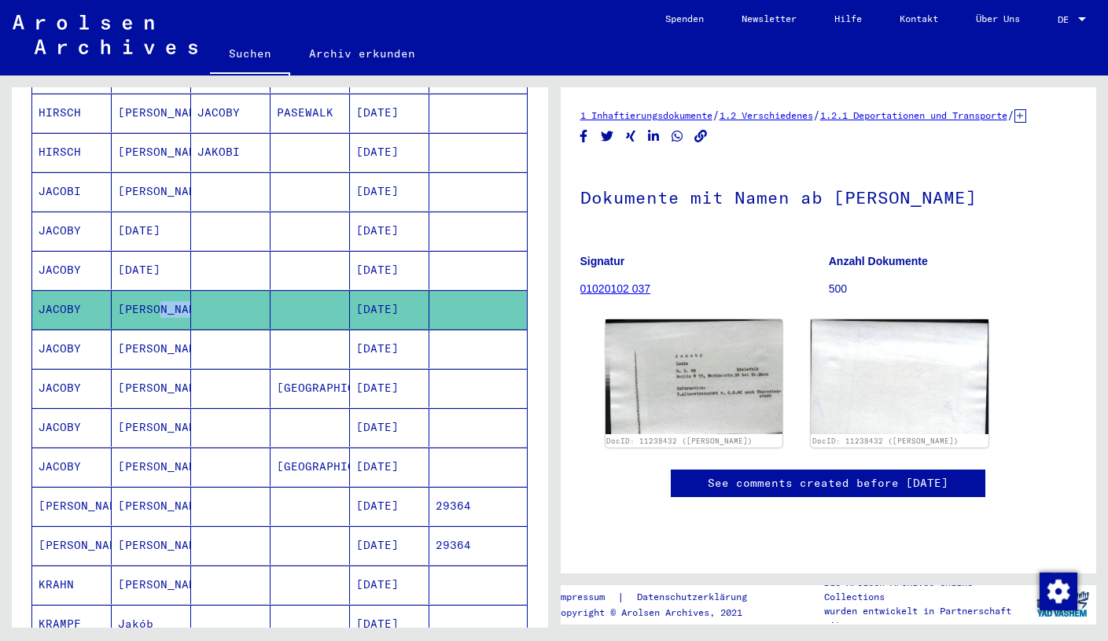
scroll to position [481, 0]
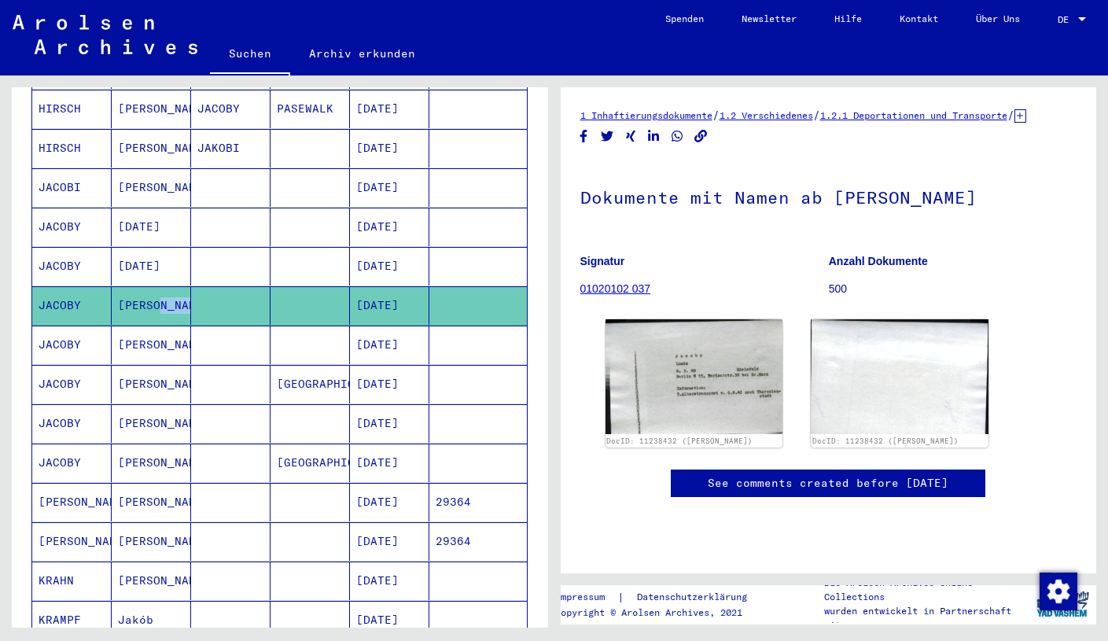
click at [274, 329] on mat-cell at bounding box center [309, 345] width 79 height 39
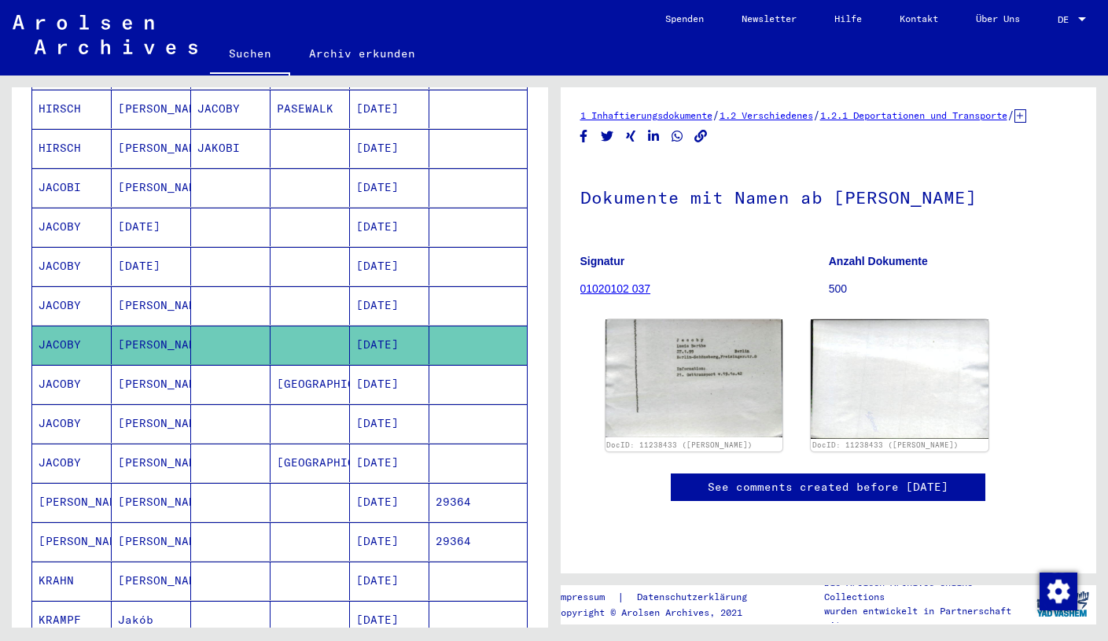
click at [259, 291] on mat-cell at bounding box center [230, 305] width 79 height 39
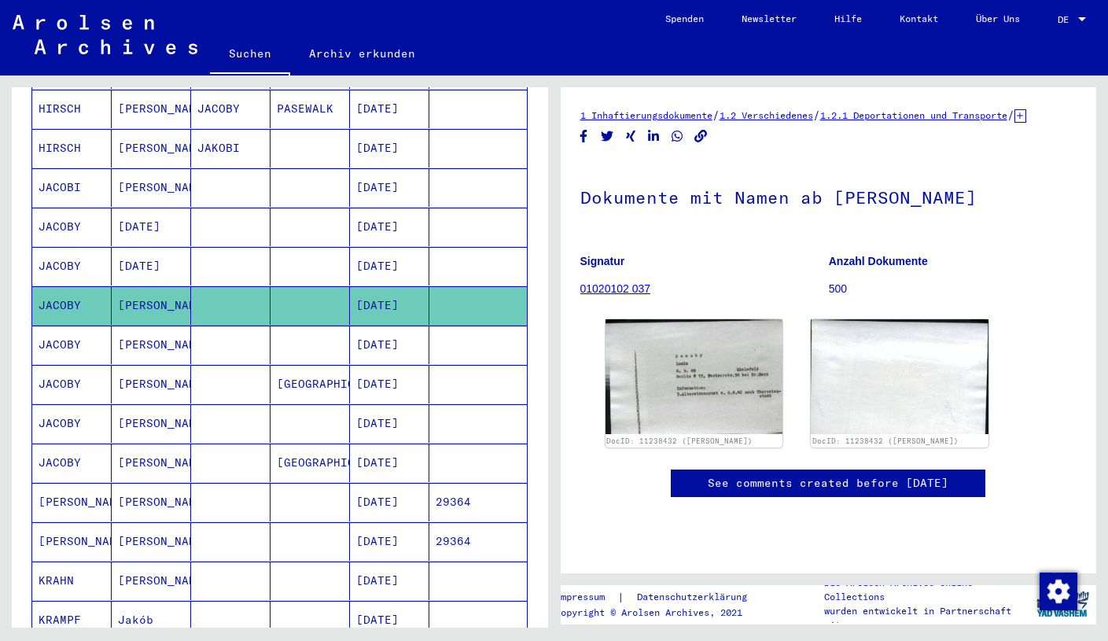
click at [237, 404] on mat-cell at bounding box center [230, 423] width 79 height 39
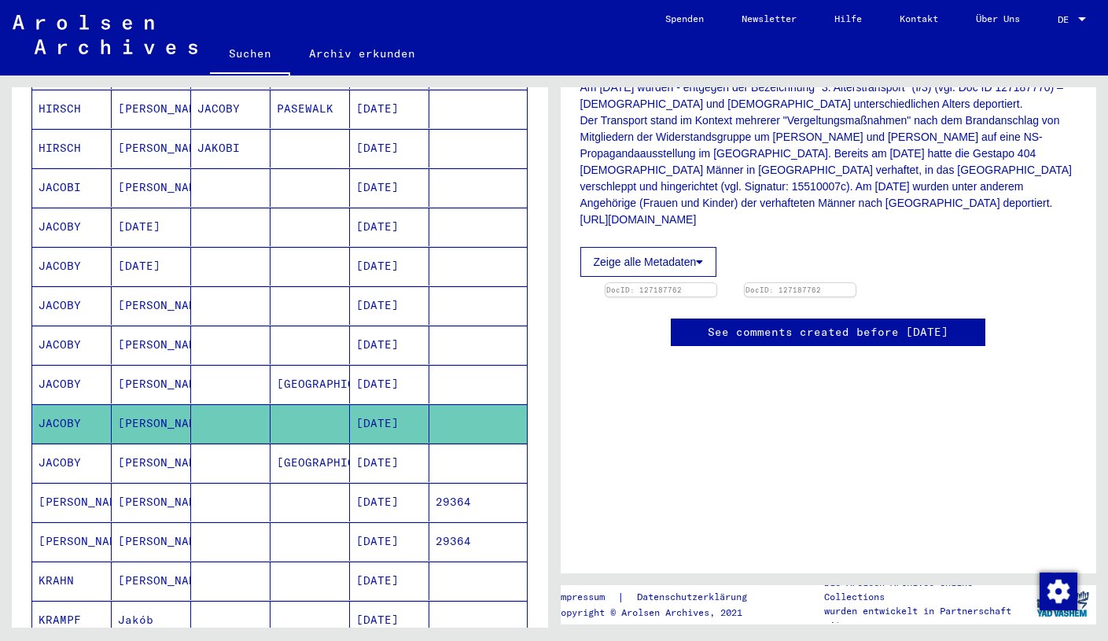
scroll to position [521, 0]
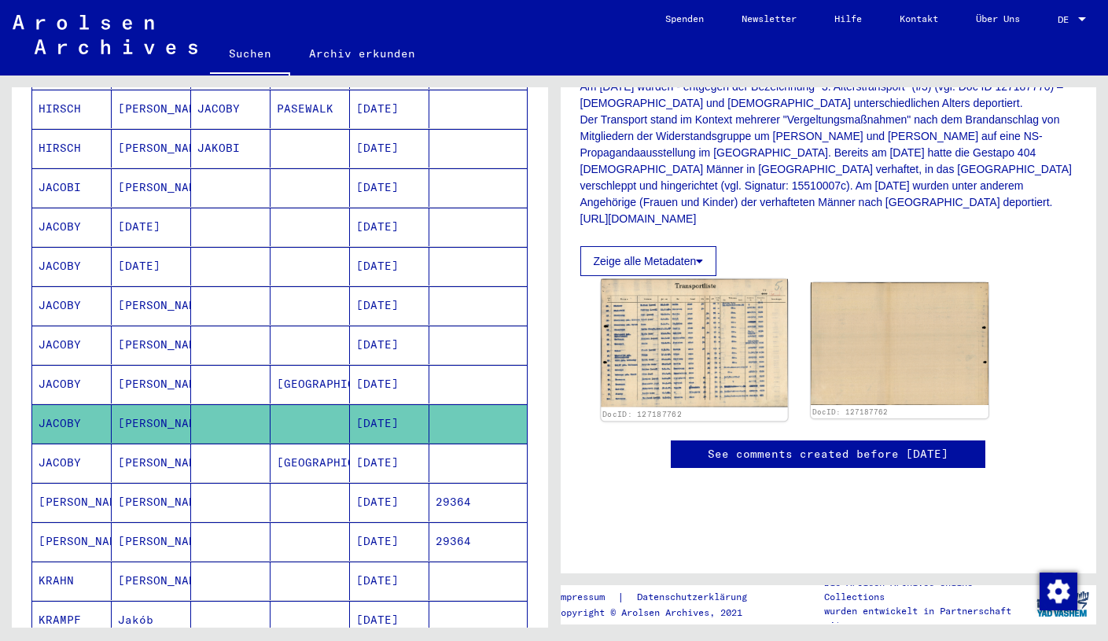
click at [676, 362] on img at bounding box center [694, 343] width 186 height 128
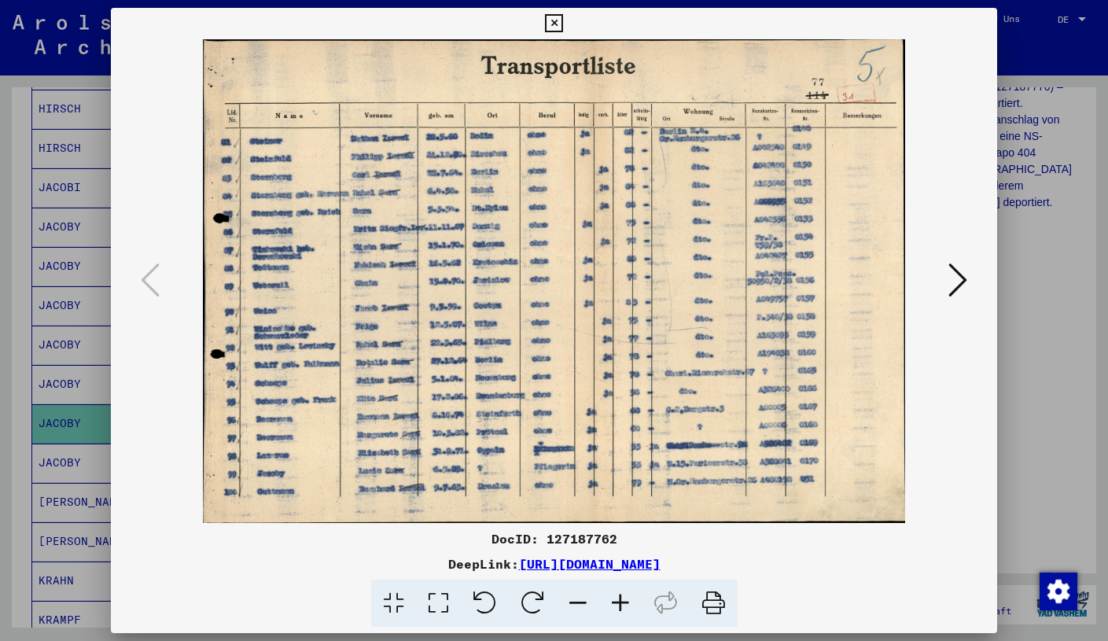
click at [563, 18] on icon at bounding box center [554, 23] width 18 height 19
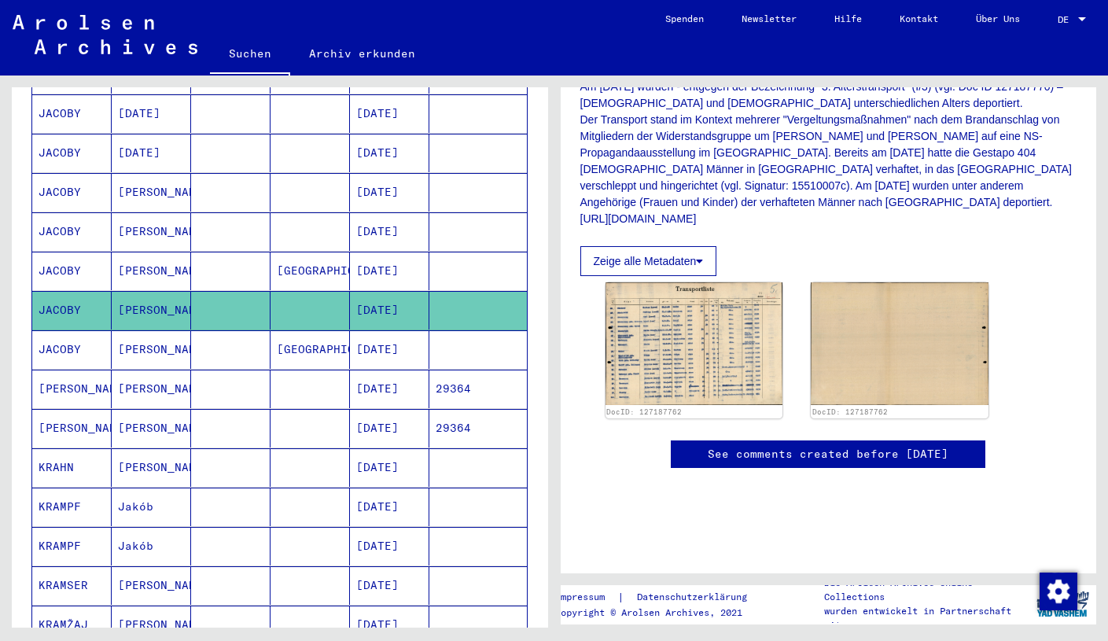
scroll to position [592, 0]
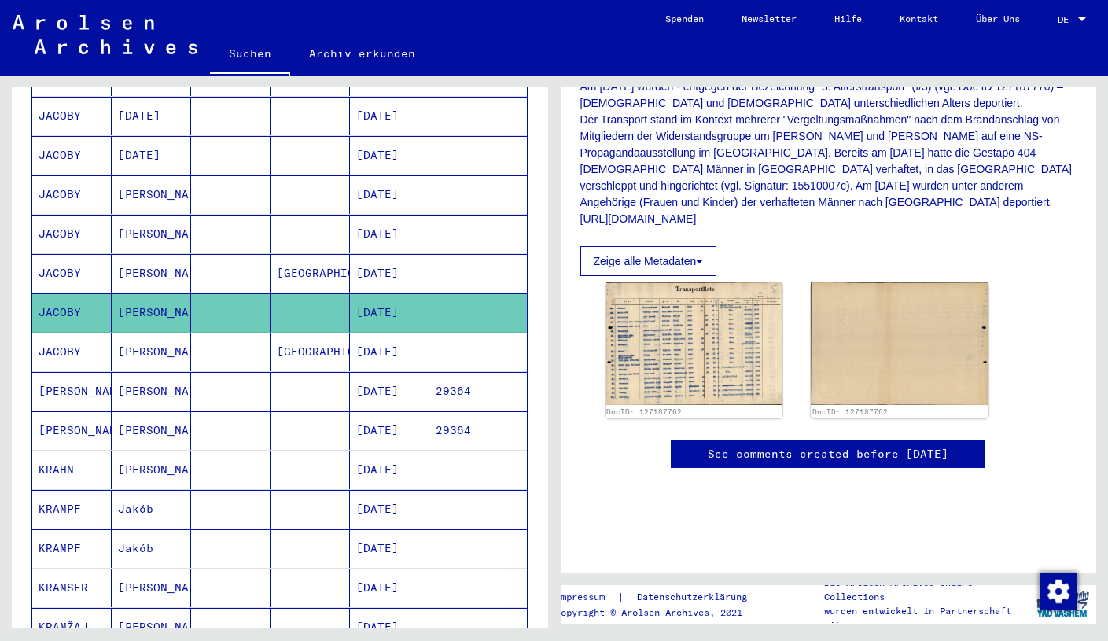
click at [234, 337] on mat-cell at bounding box center [230, 352] width 79 height 39
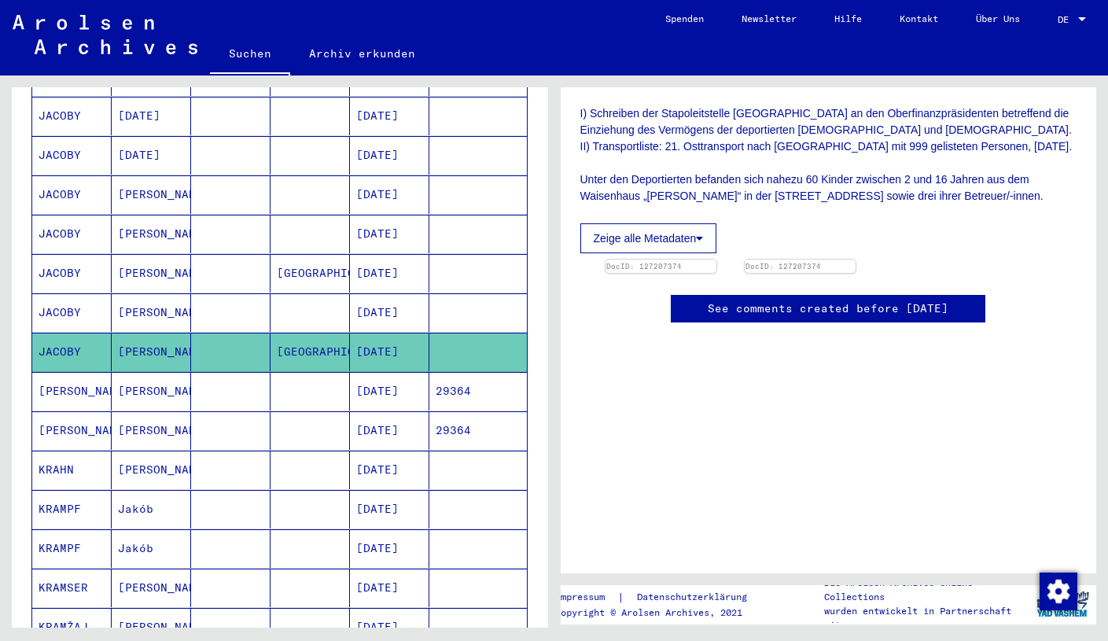
scroll to position [368, 0]
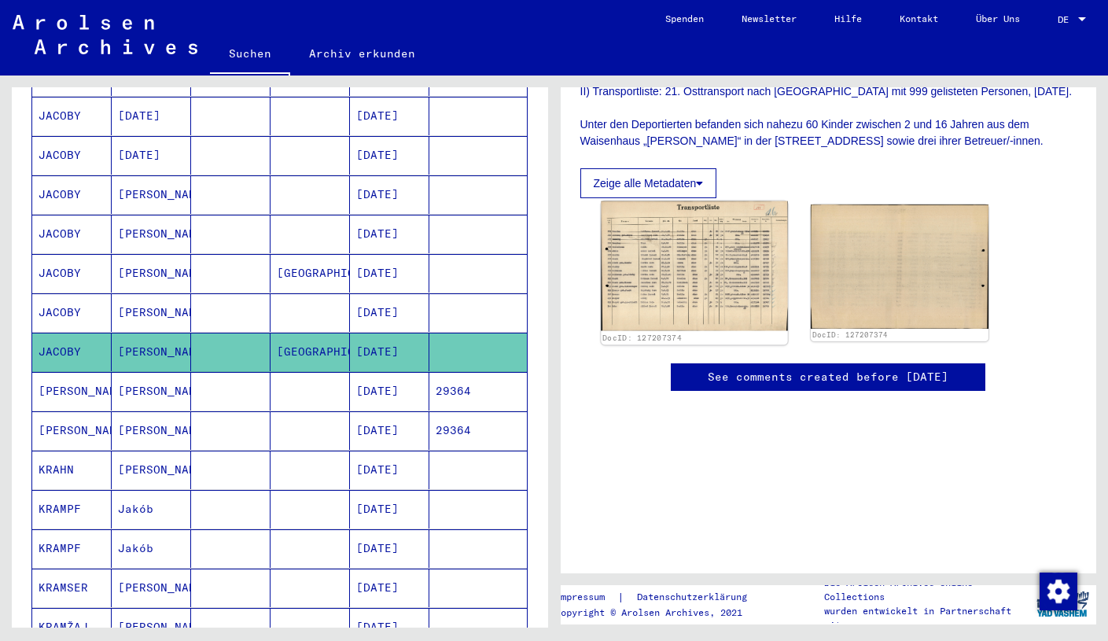
click at [749, 317] on img at bounding box center [694, 266] width 186 height 130
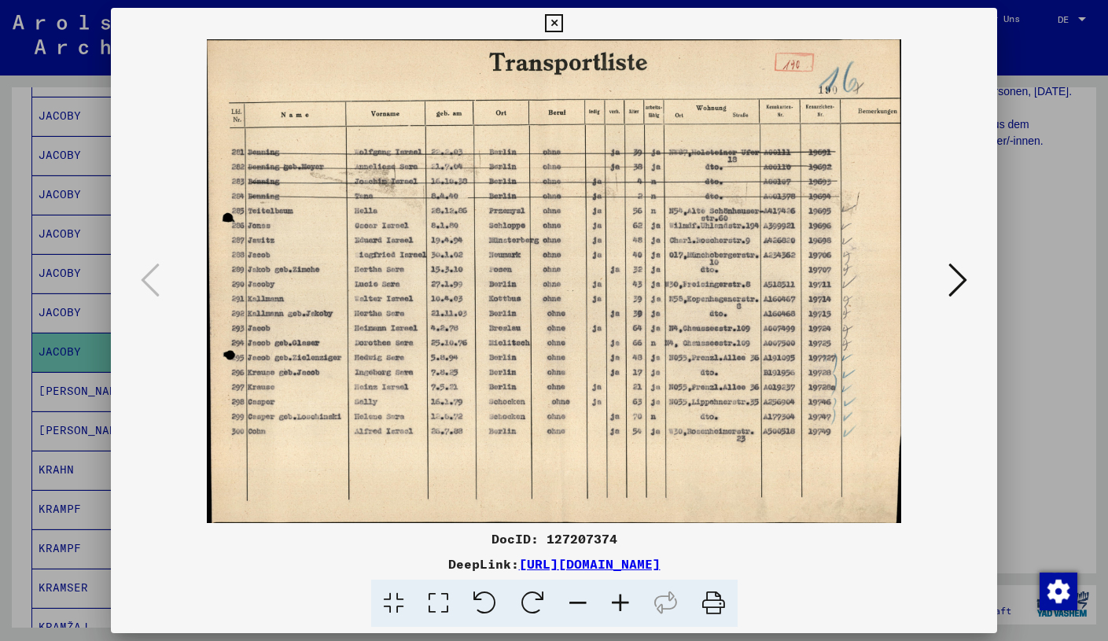
click at [563, 20] on icon at bounding box center [554, 23] width 18 height 19
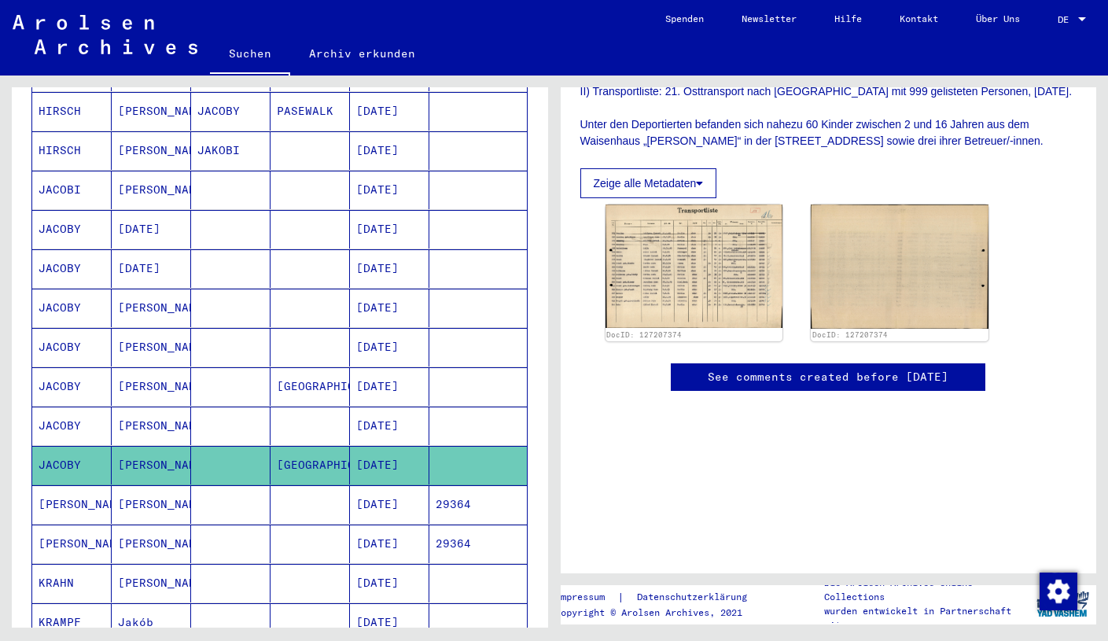
scroll to position [476, 0]
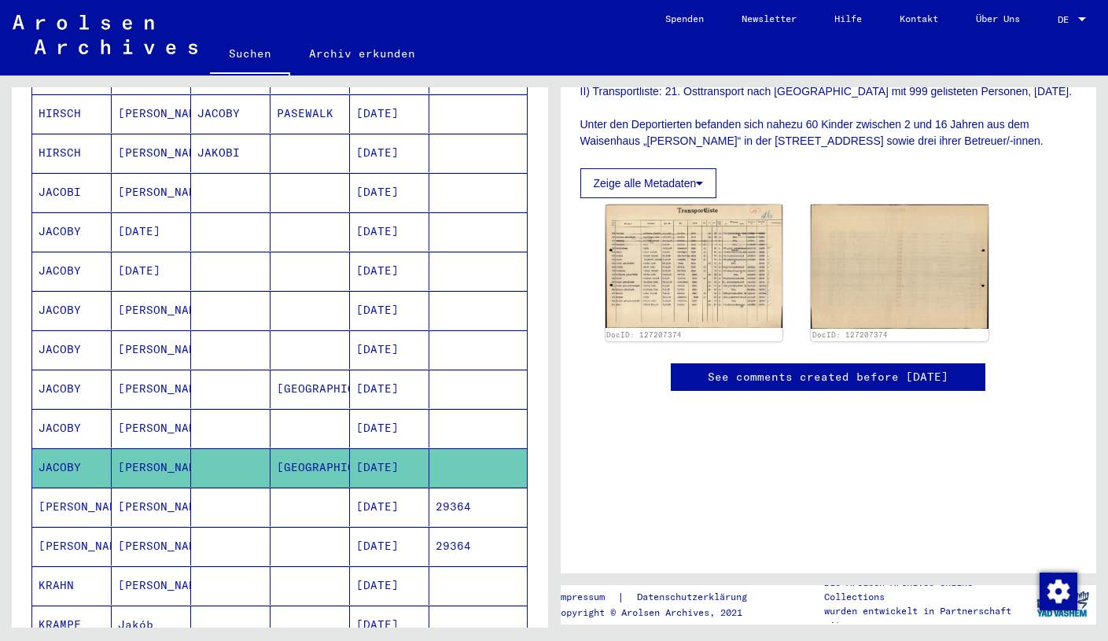
click at [268, 219] on mat-cell at bounding box center [230, 231] width 79 height 39
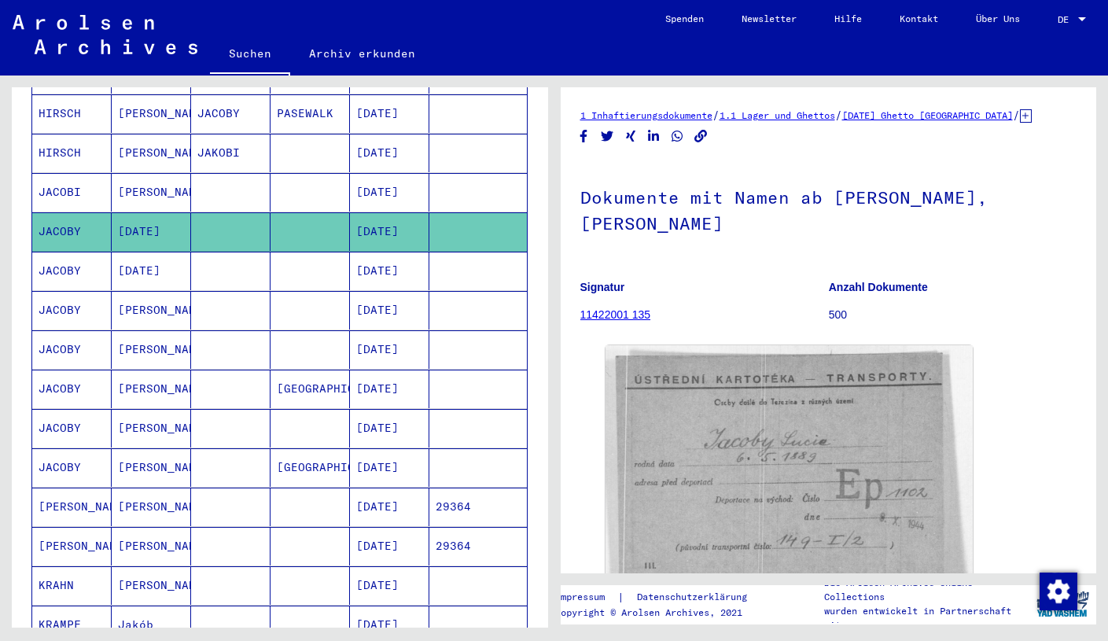
click at [259, 263] on mat-cell at bounding box center [230, 271] width 79 height 39
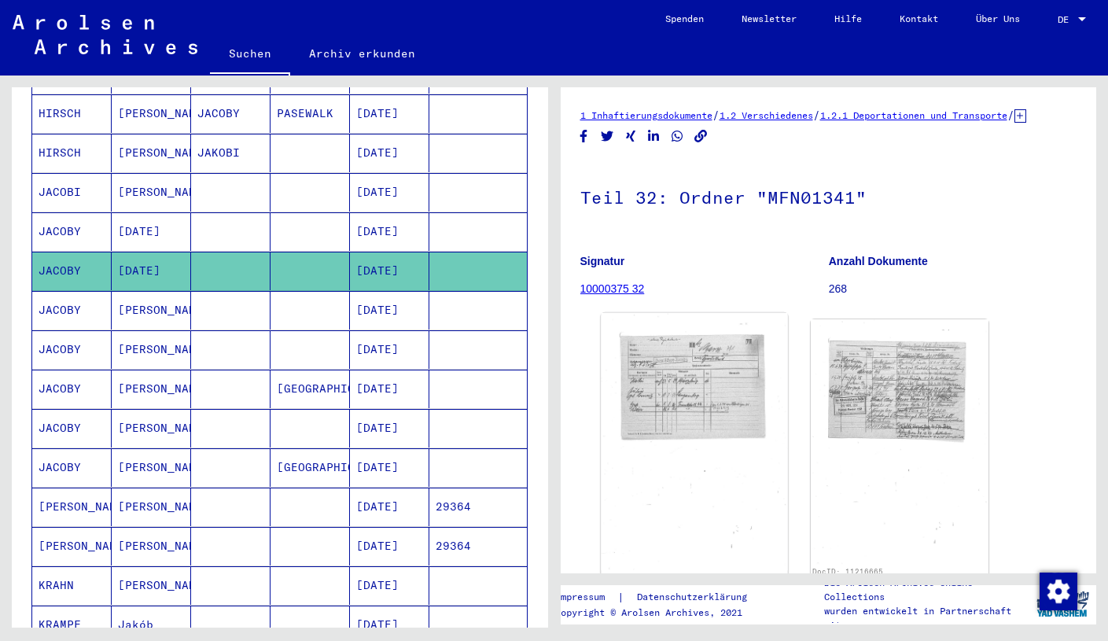
click at [678, 408] on img at bounding box center [694, 441] width 186 height 257
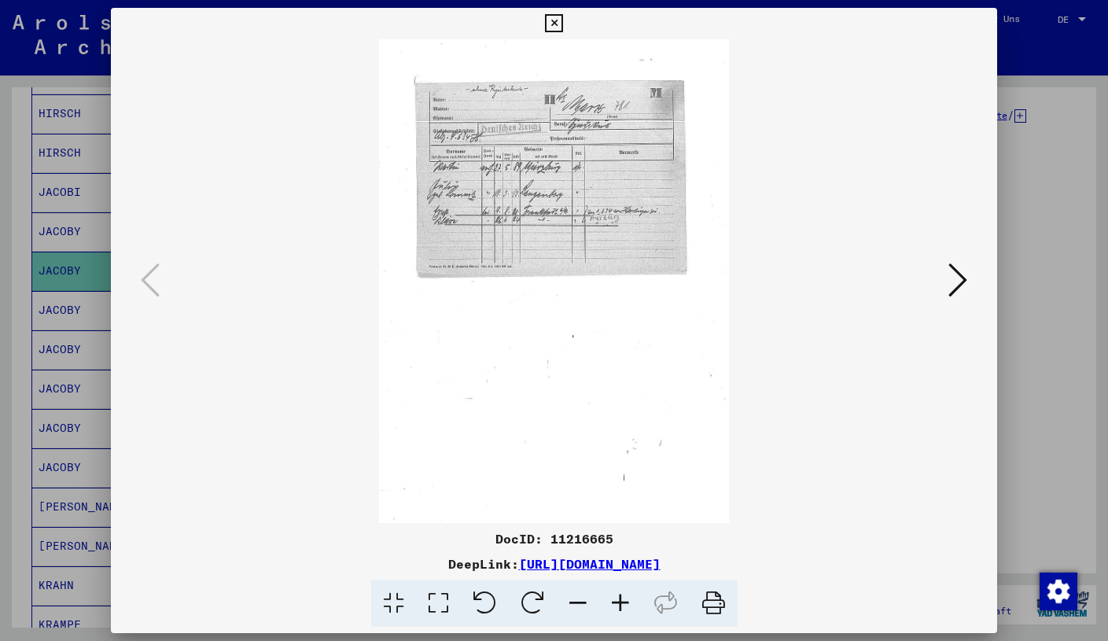
click at [625, 601] on icon at bounding box center [620, 603] width 42 height 48
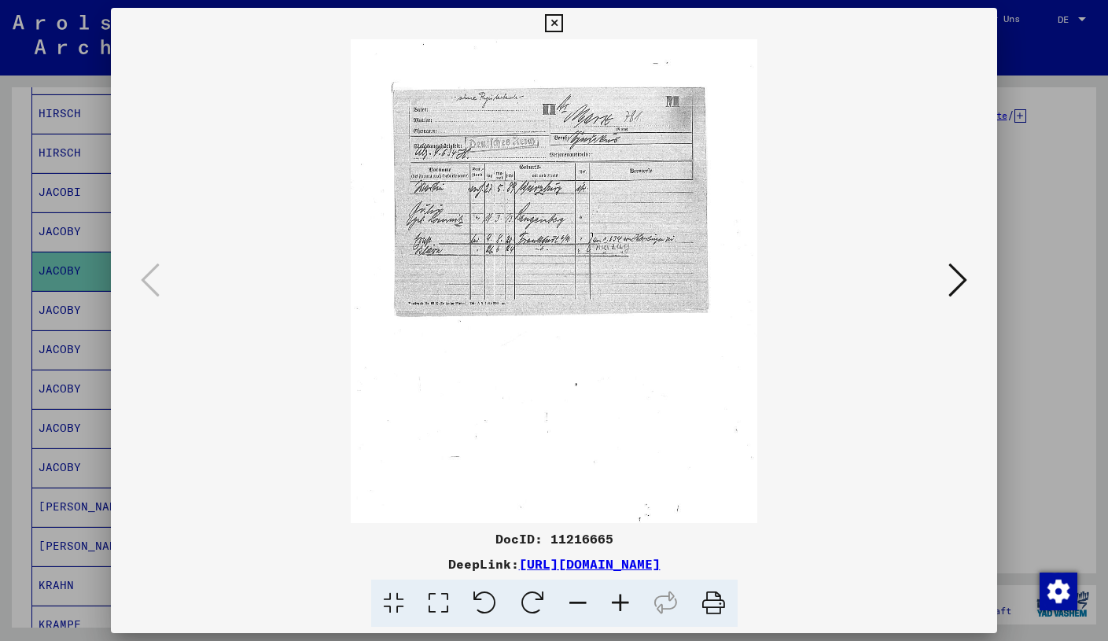
click at [625, 601] on icon at bounding box center [620, 603] width 42 height 48
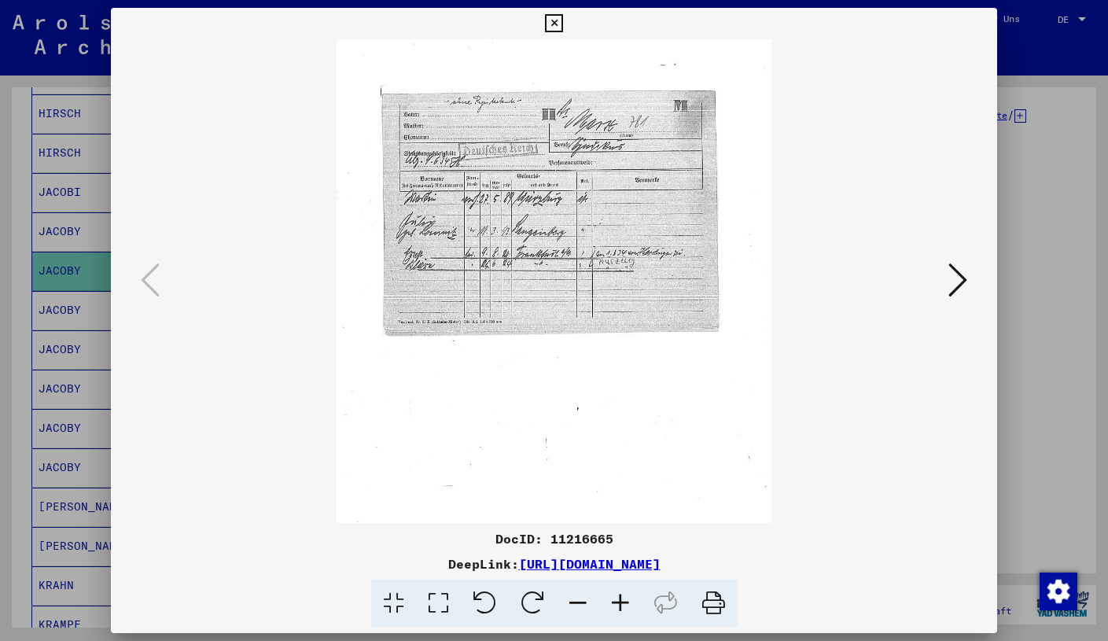
click at [625, 601] on icon at bounding box center [620, 603] width 42 height 48
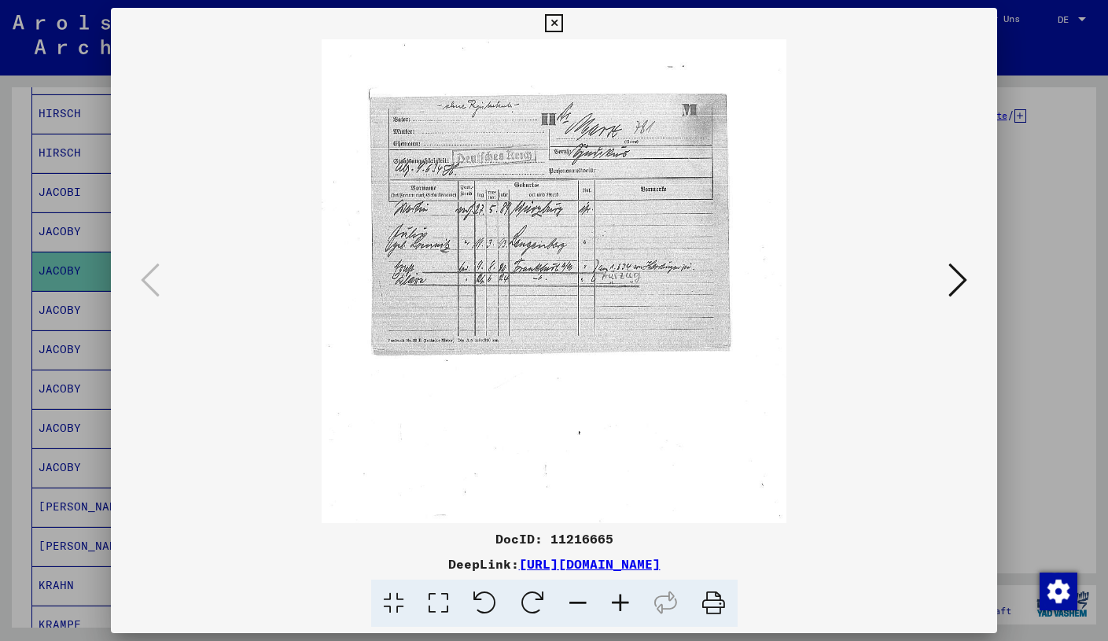
click at [625, 601] on icon at bounding box center [620, 603] width 42 height 48
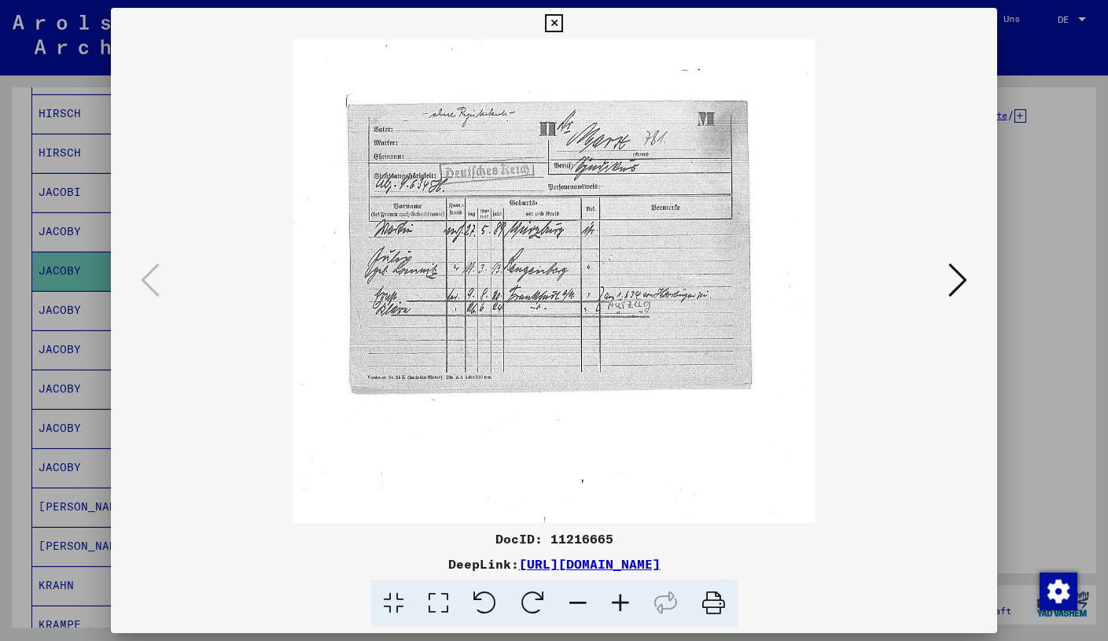
click at [625, 601] on icon at bounding box center [620, 603] width 42 height 48
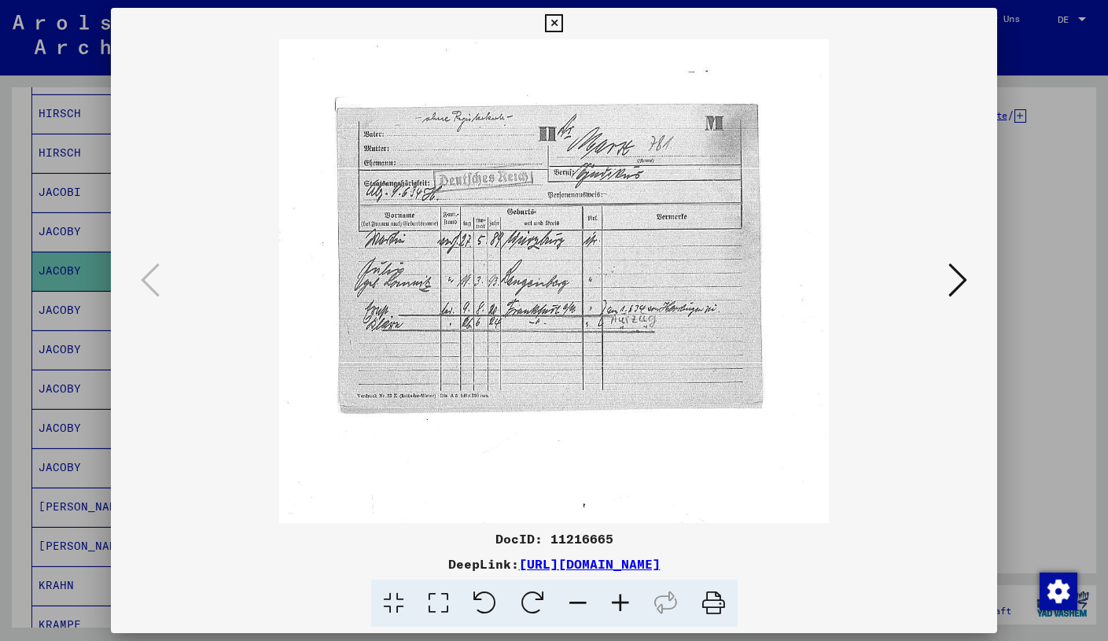
click at [625, 601] on icon at bounding box center [620, 603] width 42 height 48
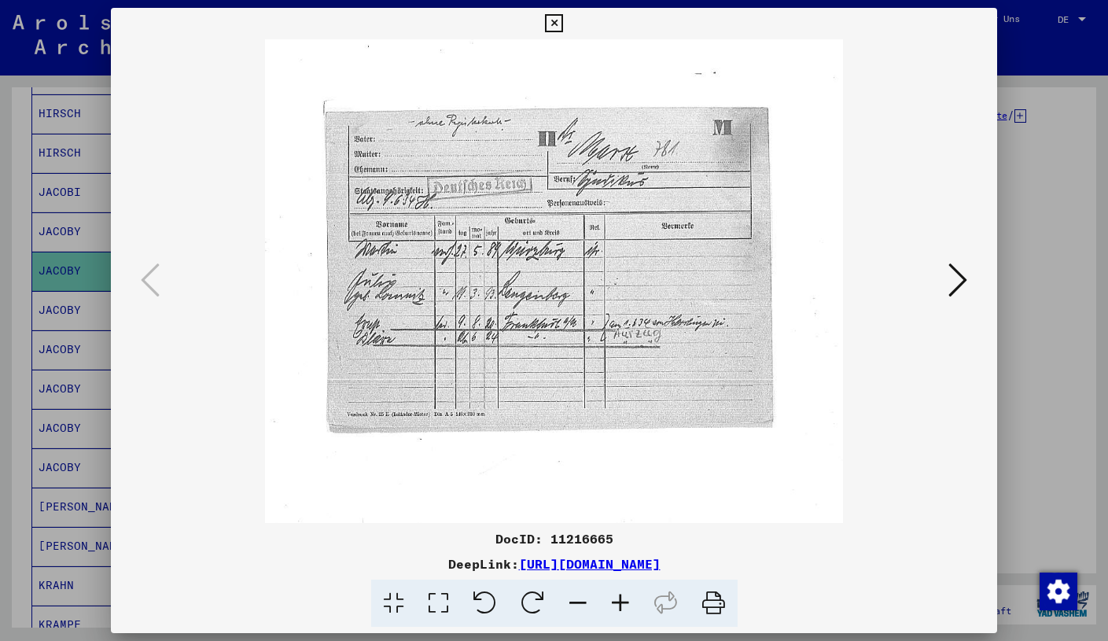
click at [625, 601] on icon at bounding box center [620, 603] width 42 height 48
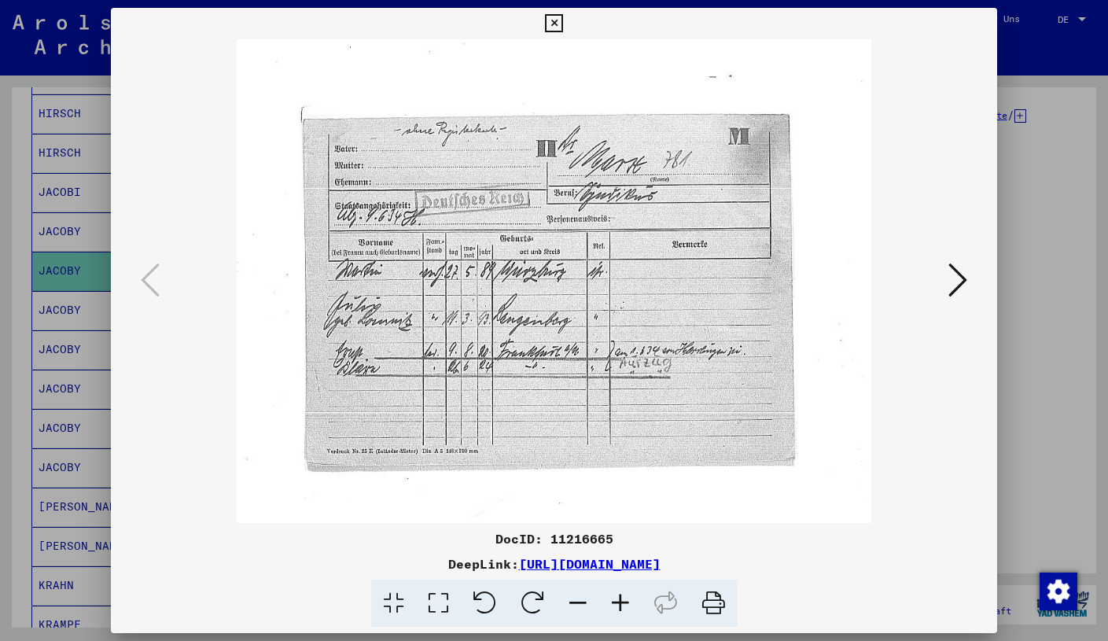
click at [625, 601] on icon at bounding box center [620, 603] width 42 height 48
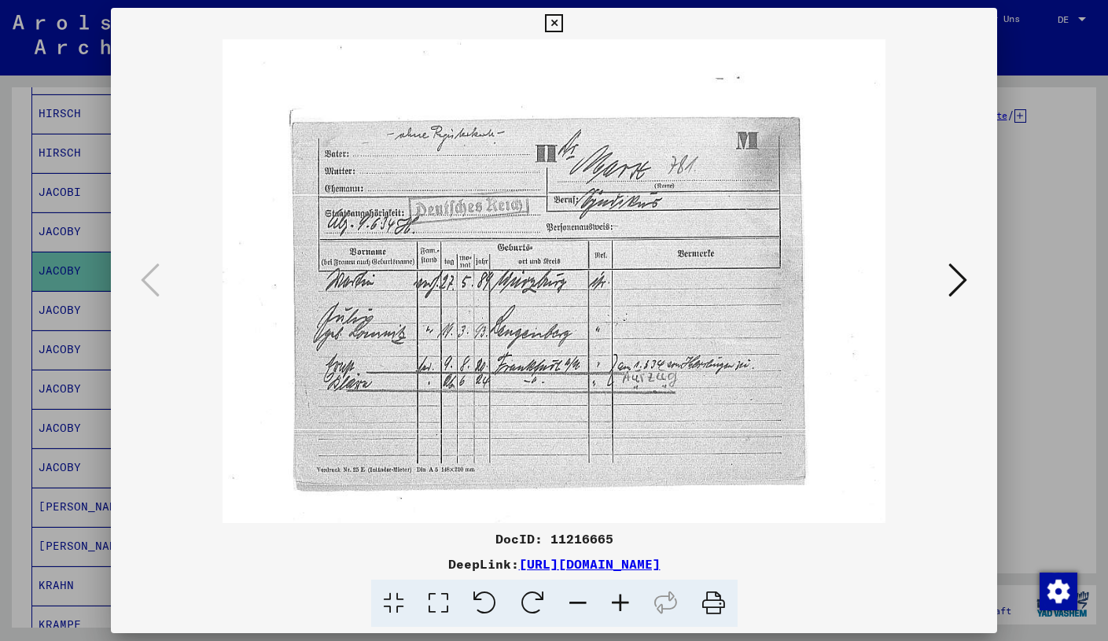
click at [625, 601] on icon at bounding box center [620, 603] width 42 height 48
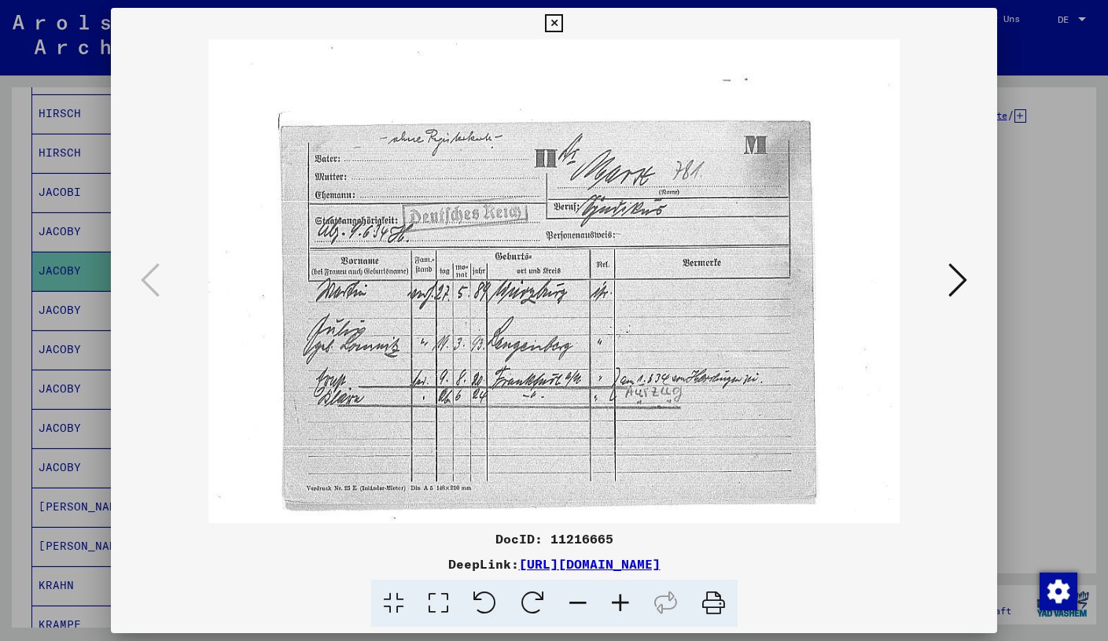
click at [625, 601] on icon at bounding box center [620, 603] width 42 height 48
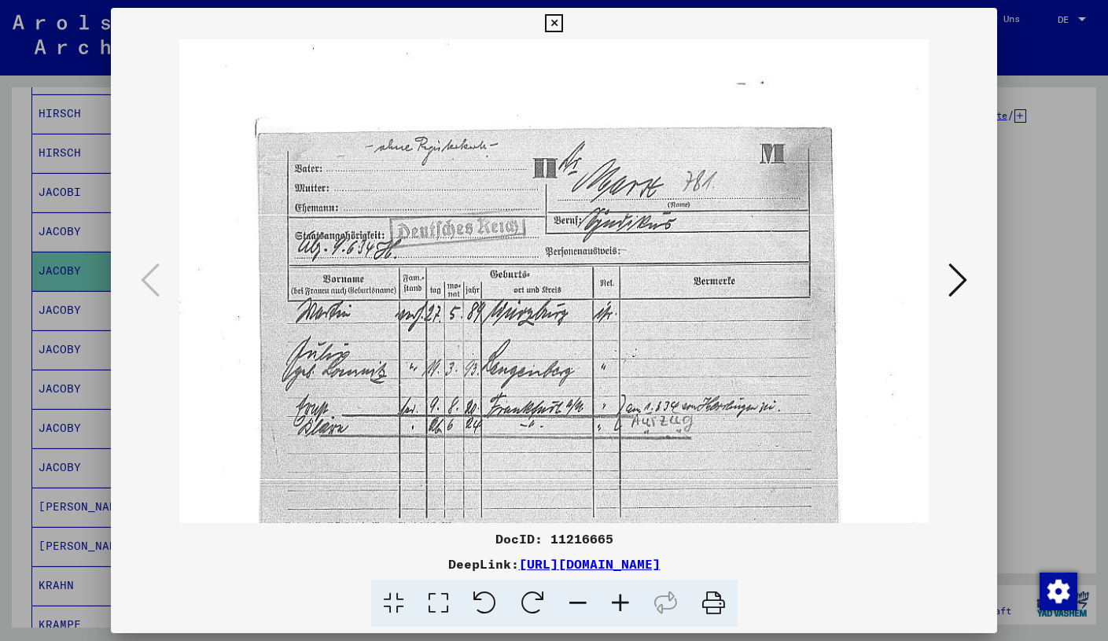
click at [960, 279] on icon at bounding box center [957, 280] width 19 height 38
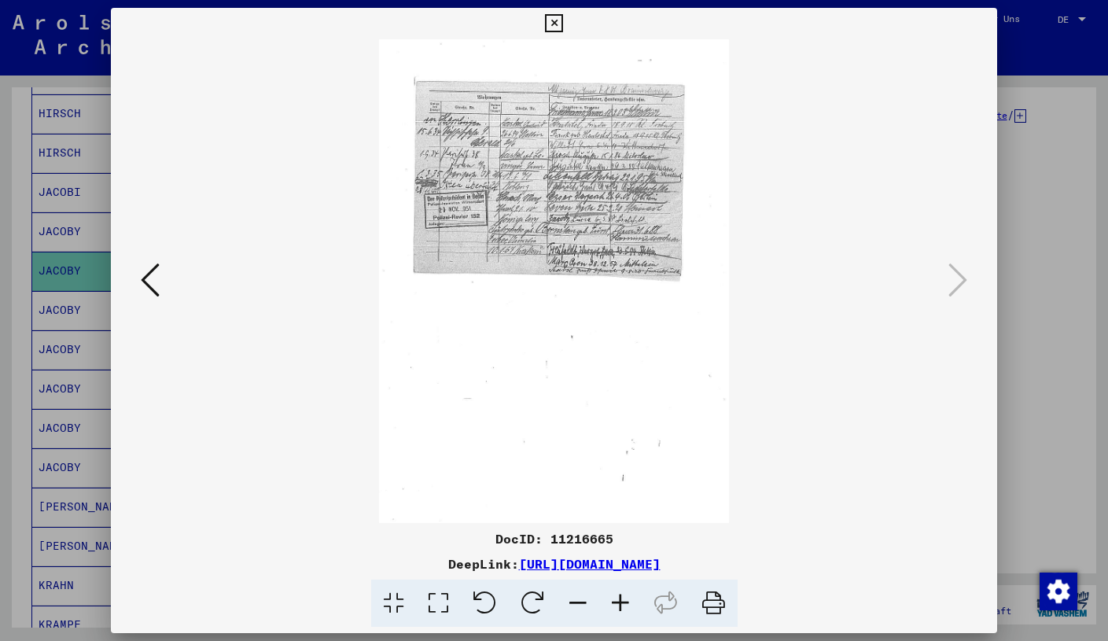
click at [619, 593] on icon at bounding box center [620, 603] width 42 height 48
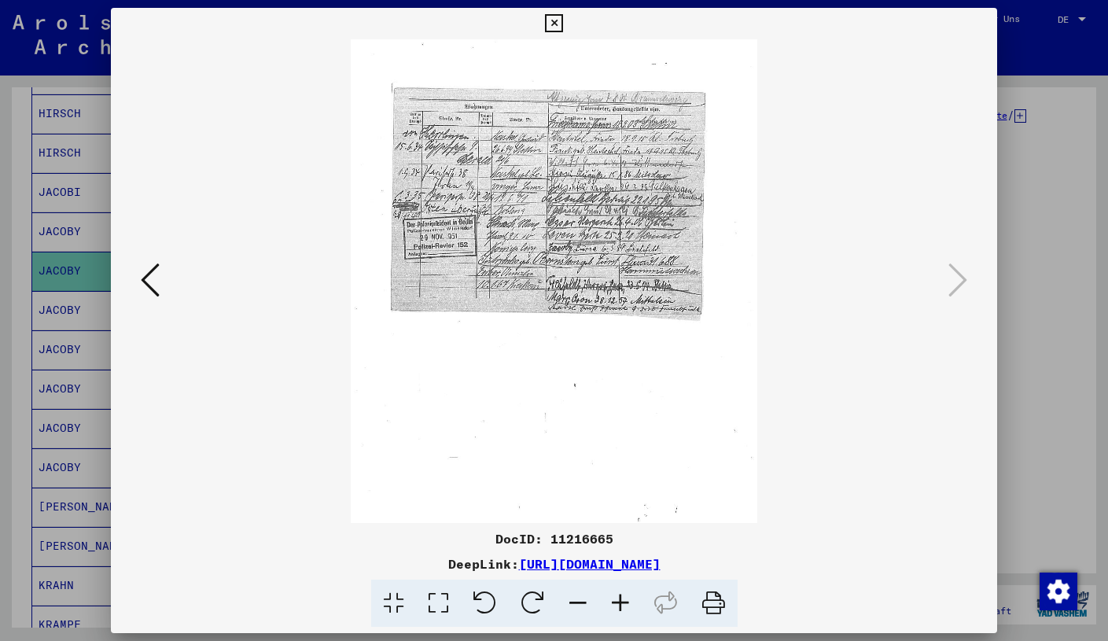
click at [619, 593] on icon at bounding box center [620, 603] width 42 height 48
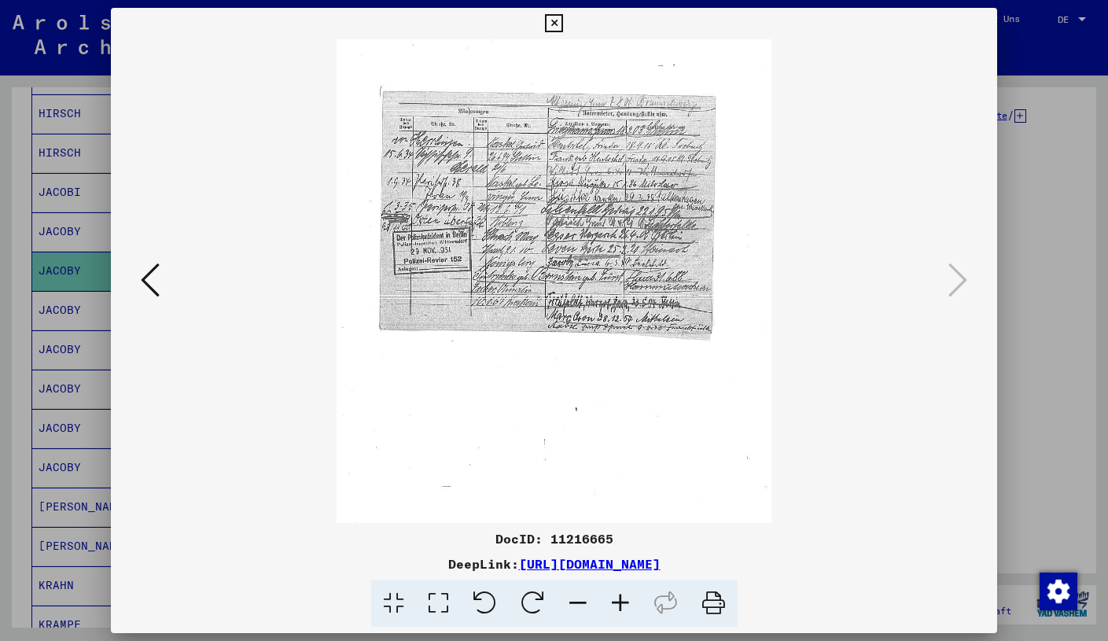
click at [619, 593] on icon at bounding box center [620, 603] width 42 height 48
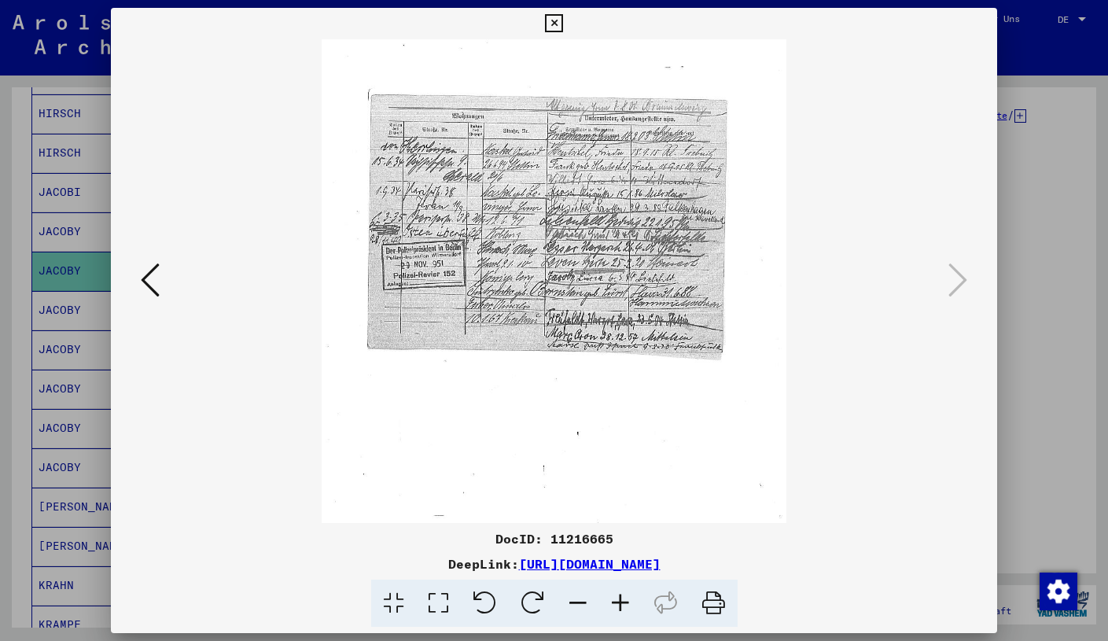
click at [619, 593] on icon at bounding box center [620, 603] width 42 height 48
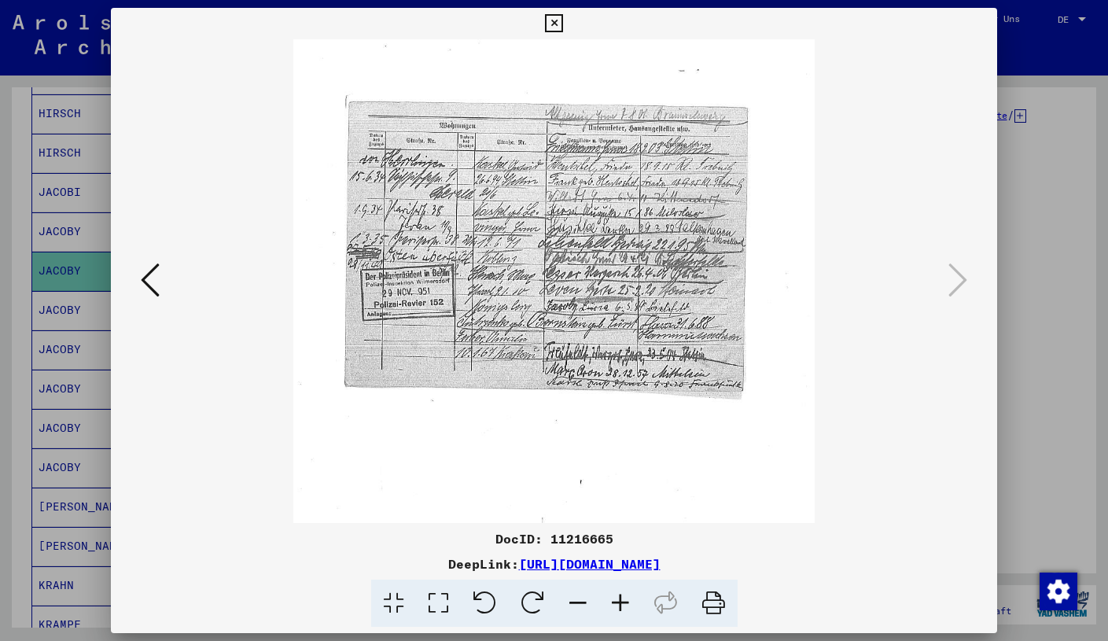
click at [619, 593] on icon at bounding box center [620, 603] width 42 height 48
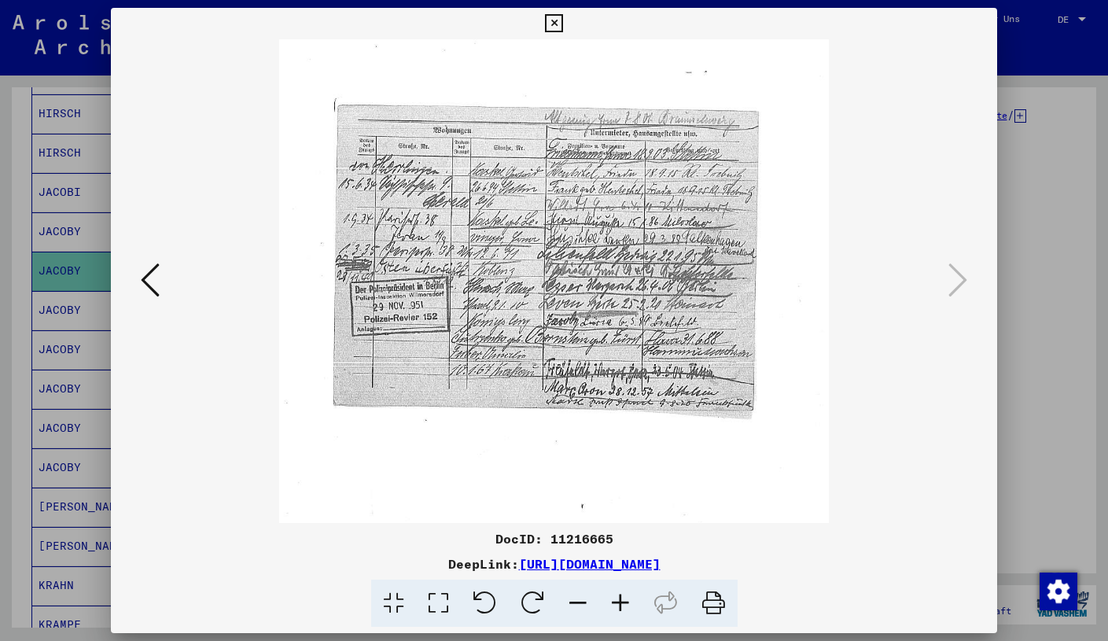
click at [619, 593] on icon at bounding box center [620, 603] width 42 height 48
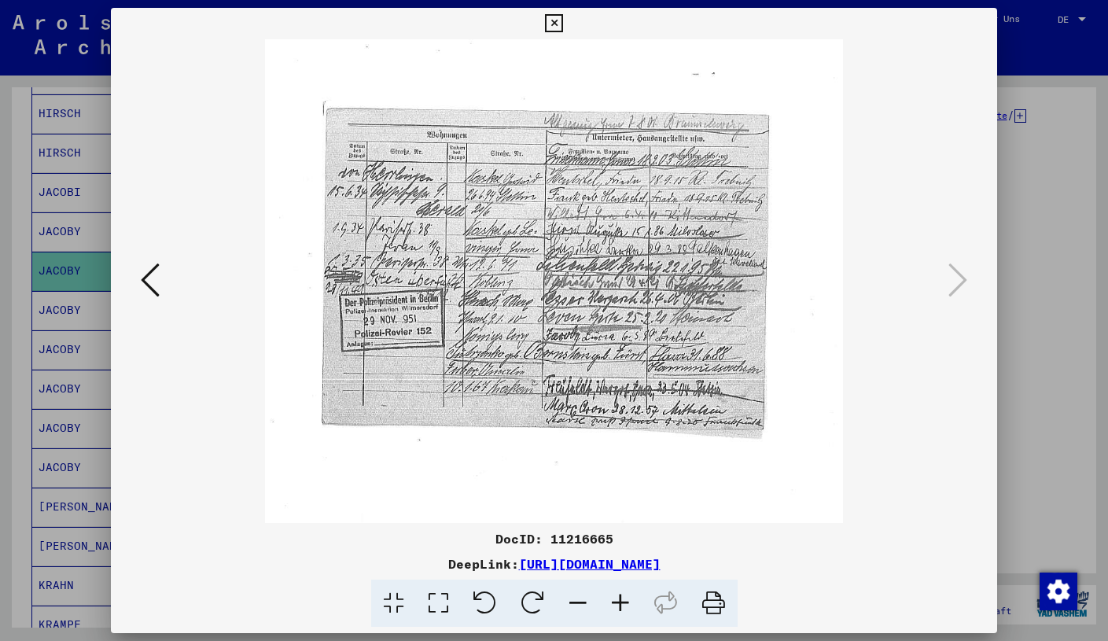
click at [619, 593] on icon at bounding box center [620, 603] width 42 height 48
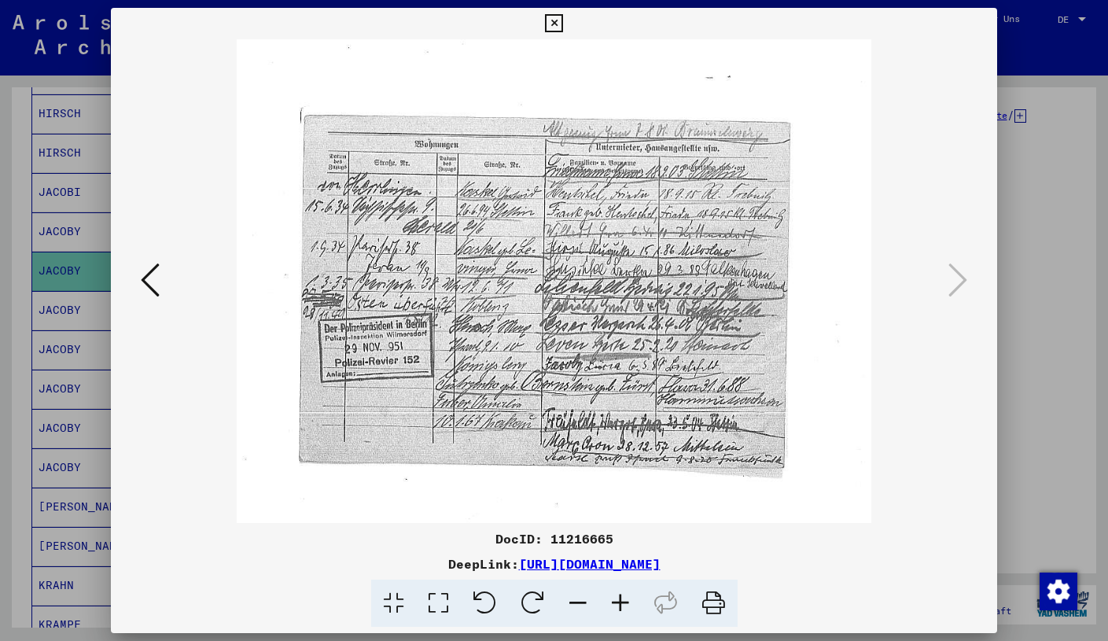
click at [619, 593] on icon at bounding box center [620, 603] width 42 height 48
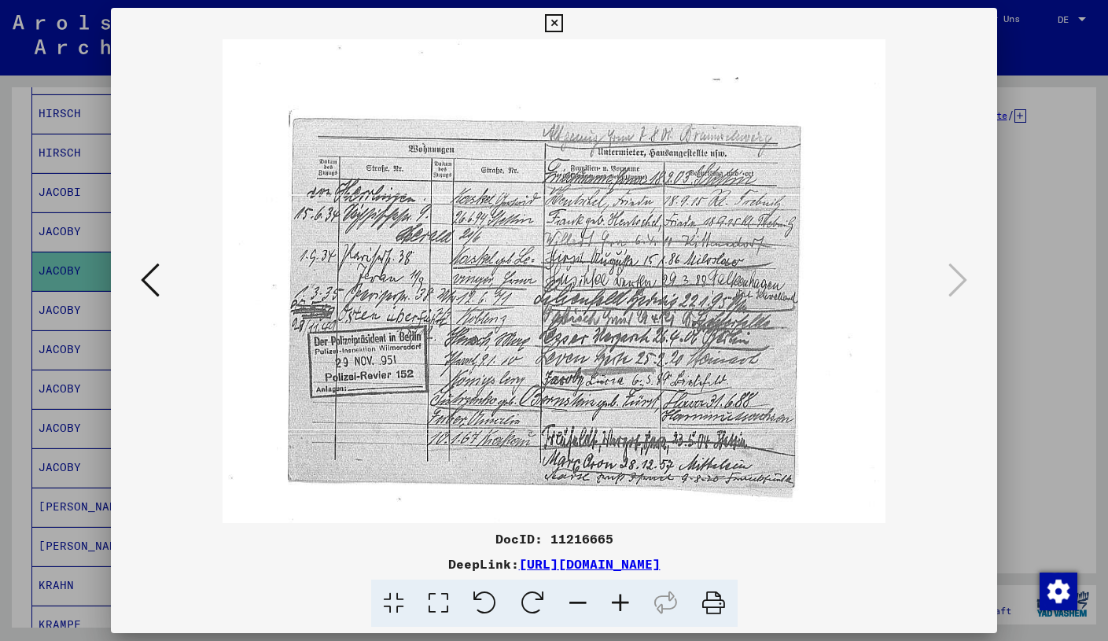
click at [619, 593] on icon at bounding box center [620, 603] width 42 height 48
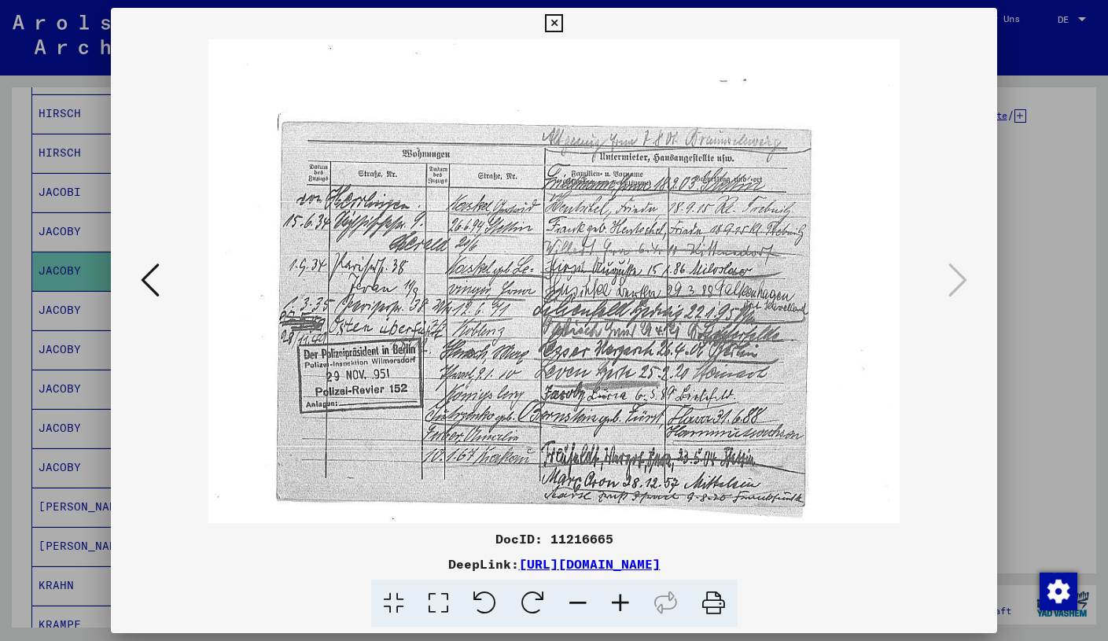
click at [619, 593] on icon at bounding box center [620, 603] width 42 height 48
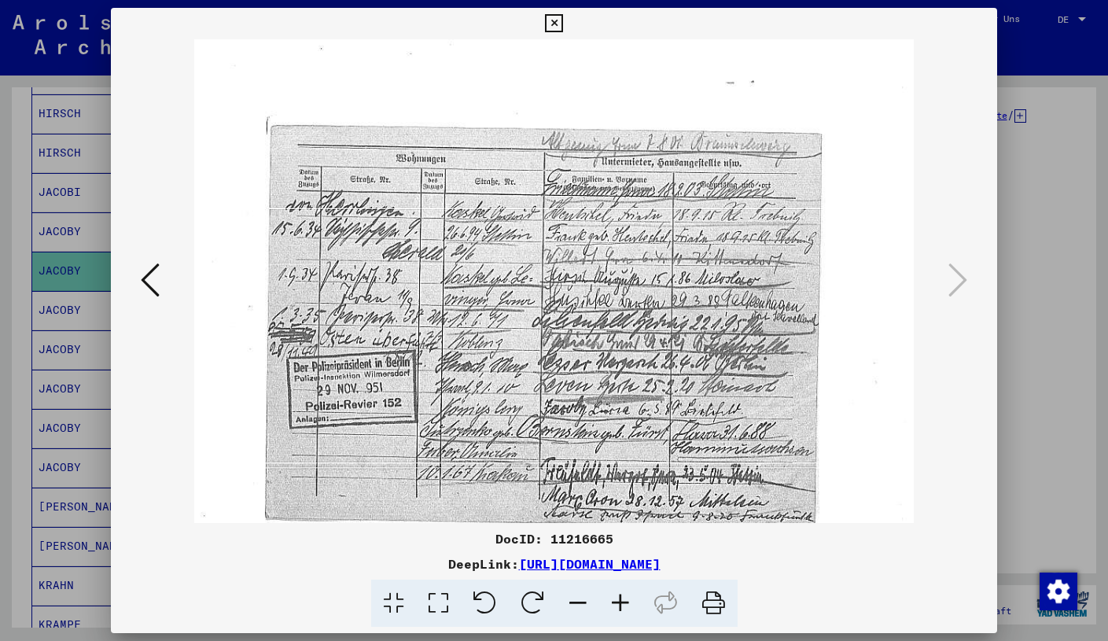
click at [619, 593] on icon at bounding box center [620, 603] width 42 height 48
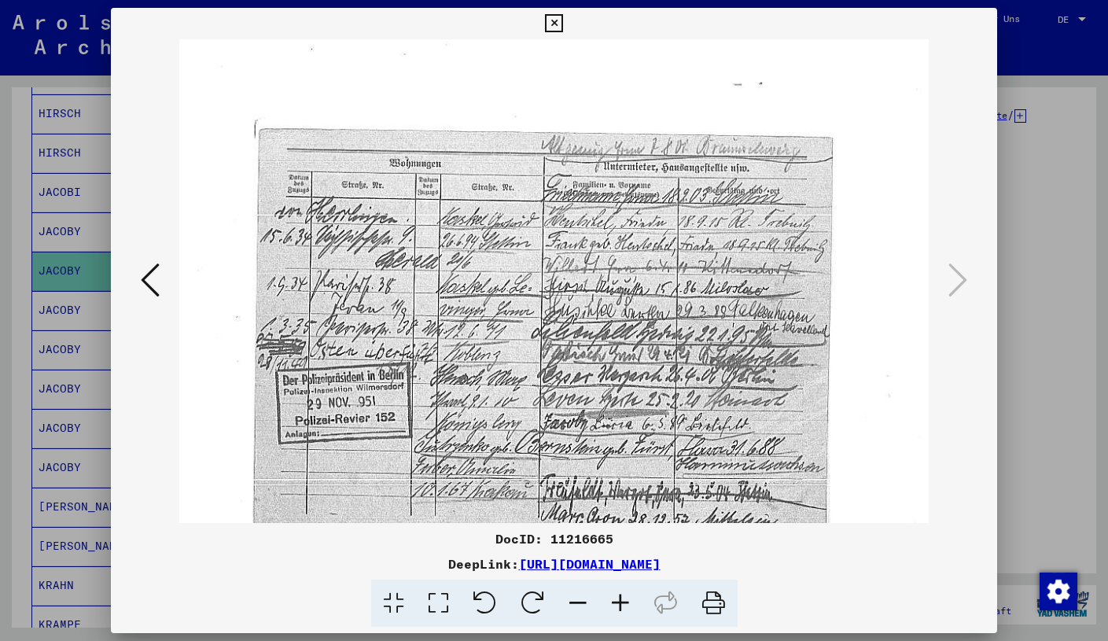
click at [145, 269] on icon at bounding box center [150, 280] width 19 height 38
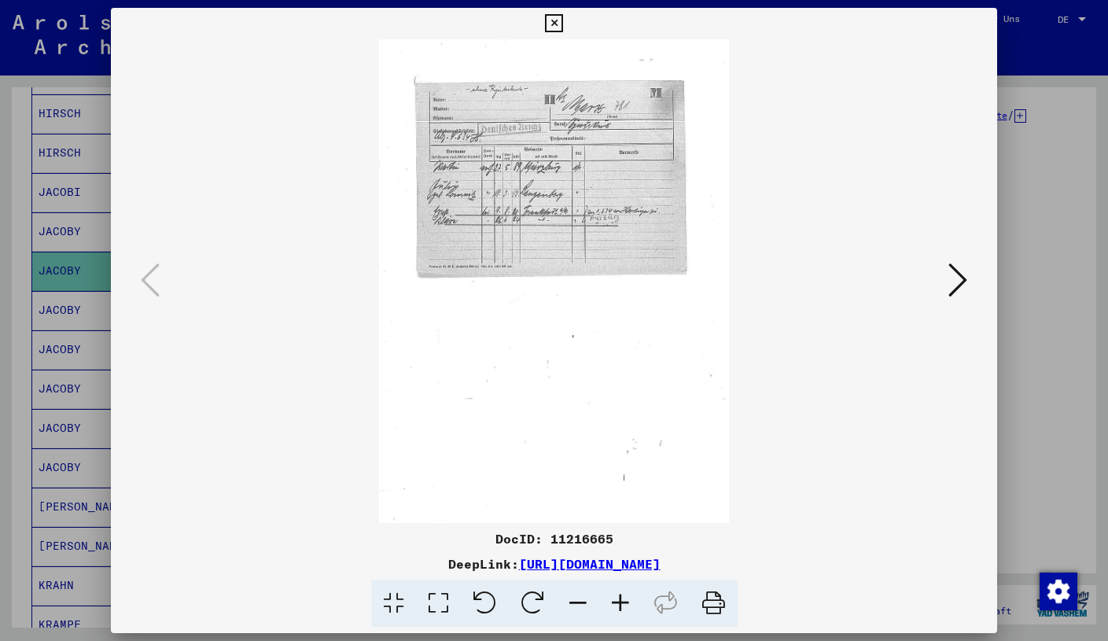
click at [512, 225] on img at bounding box center [554, 281] width 350 height 484
click at [917, 282] on viewer-one-image at bounding box center [553, 281] width 779 height 484
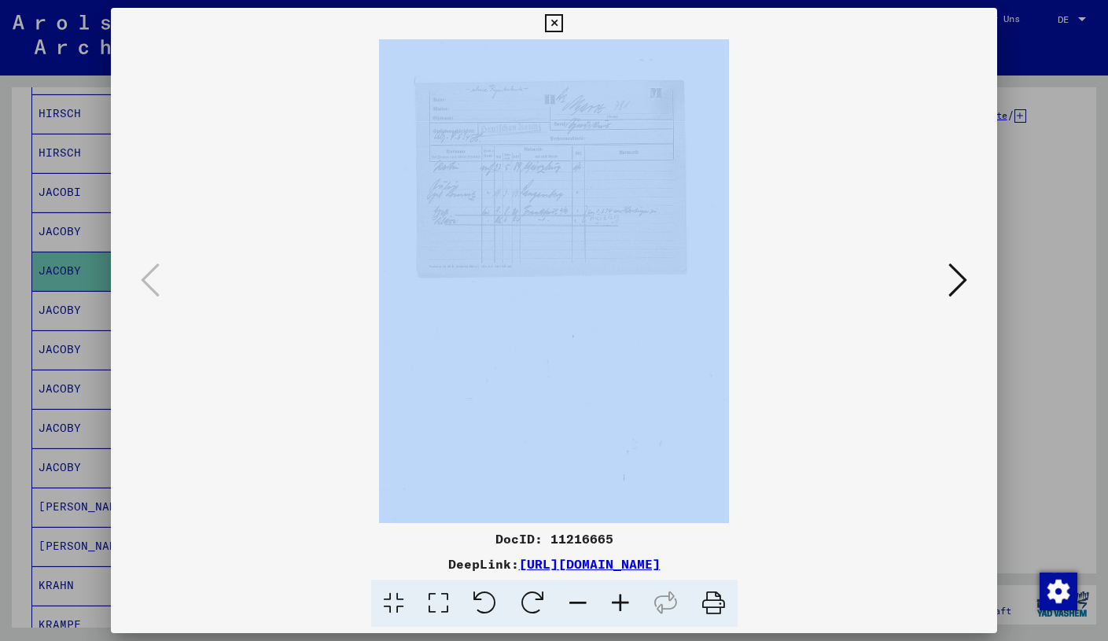
click at [621, 598] on icon at bounding box center [620, 603] width 42 height 48
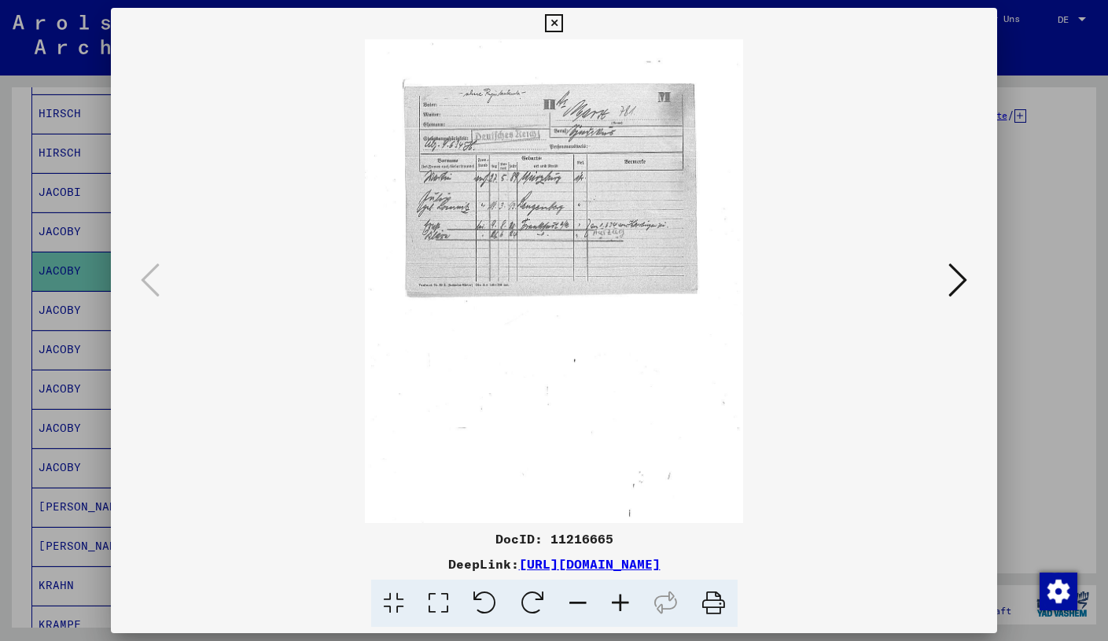
click at [621, 598] on icon at bounding box center [620, 603] width 42 height 48
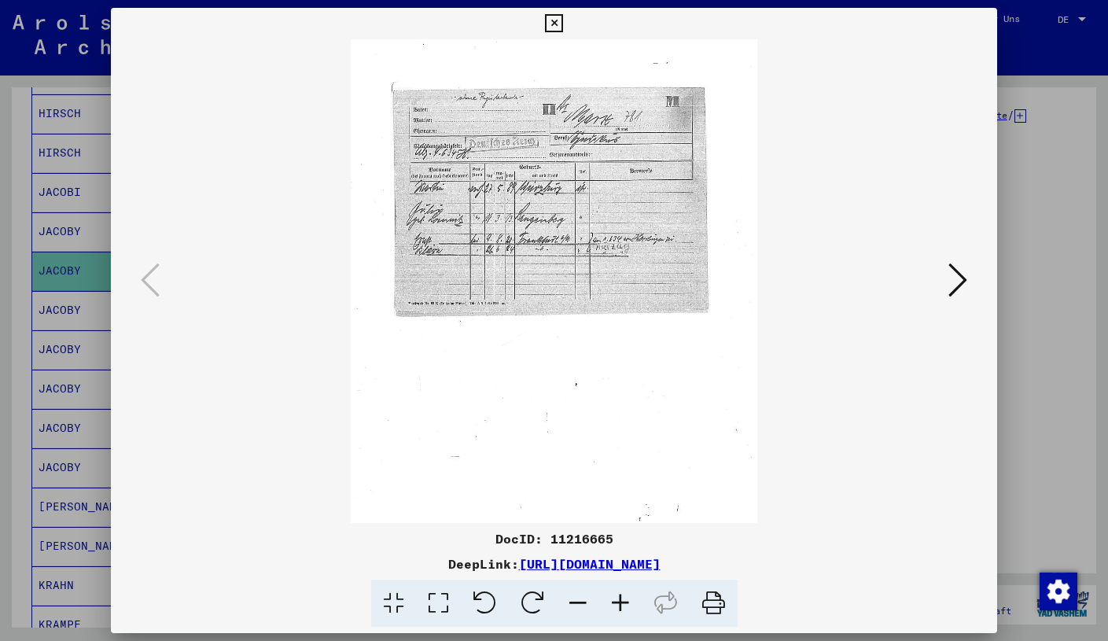
click at [621, 598] on icon at bounding box center [620, 603] width 42 height 48
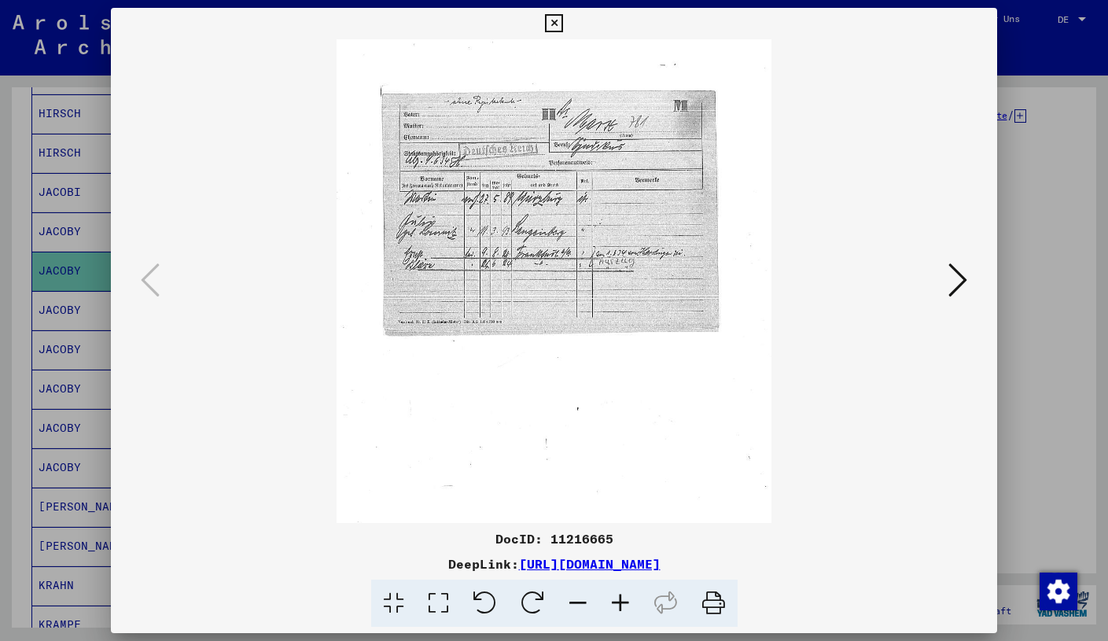
click at [621, 598] on icon at bounding box center [620, 603] width 42 height 48
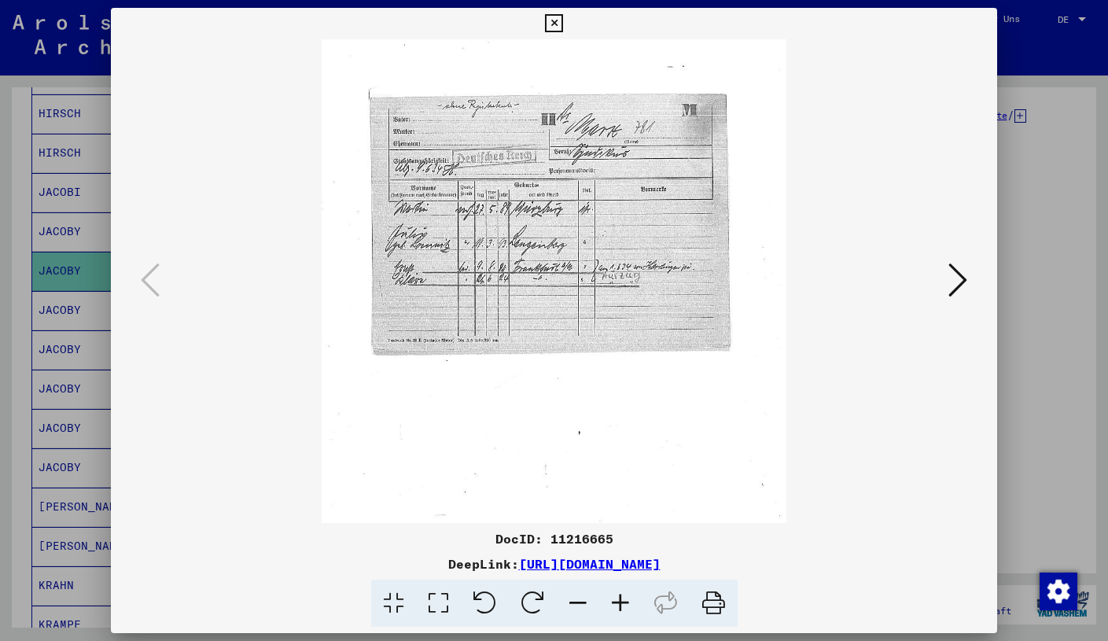
click at [621, 598] on icon at bounding box center [620, 603] width 42 height 48
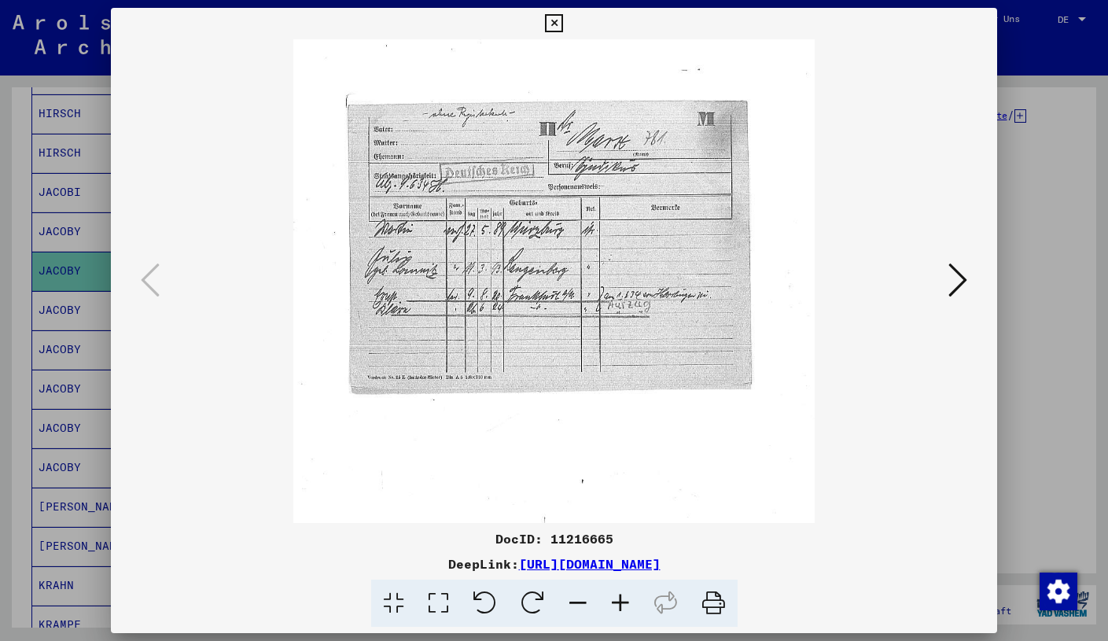
click at [621, 598] on icon at bounding box center [620, 603] width 42 height 48
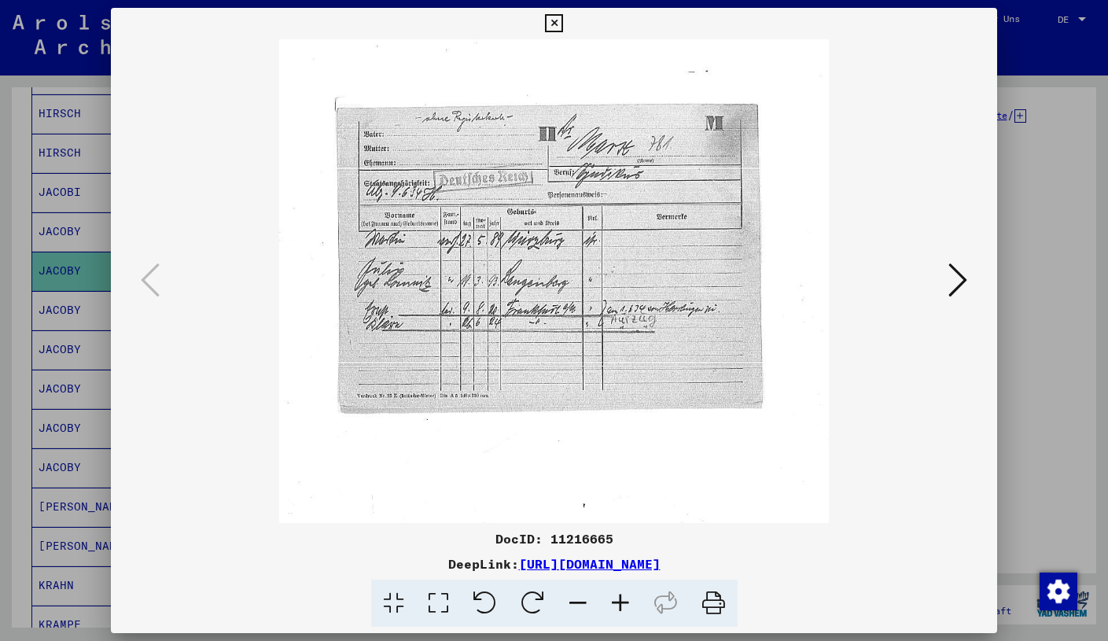
click at [621, 598] on icon at bounding box center [620, 603] width 42 height 48
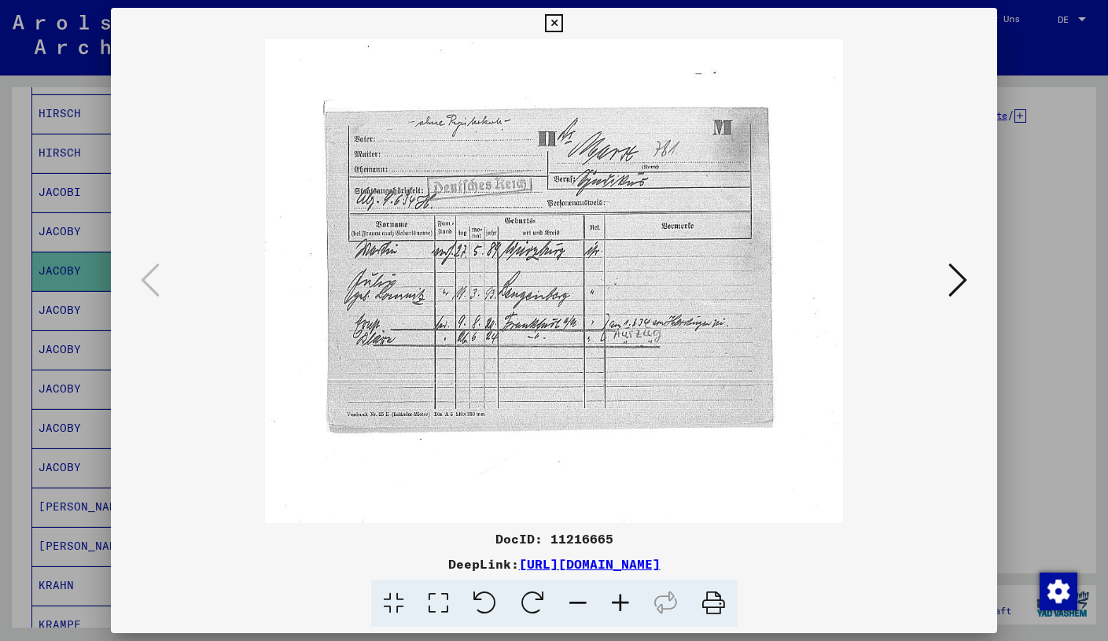
click at [621, 598] on icon at bounding box center [620, 603] width 42 height 48
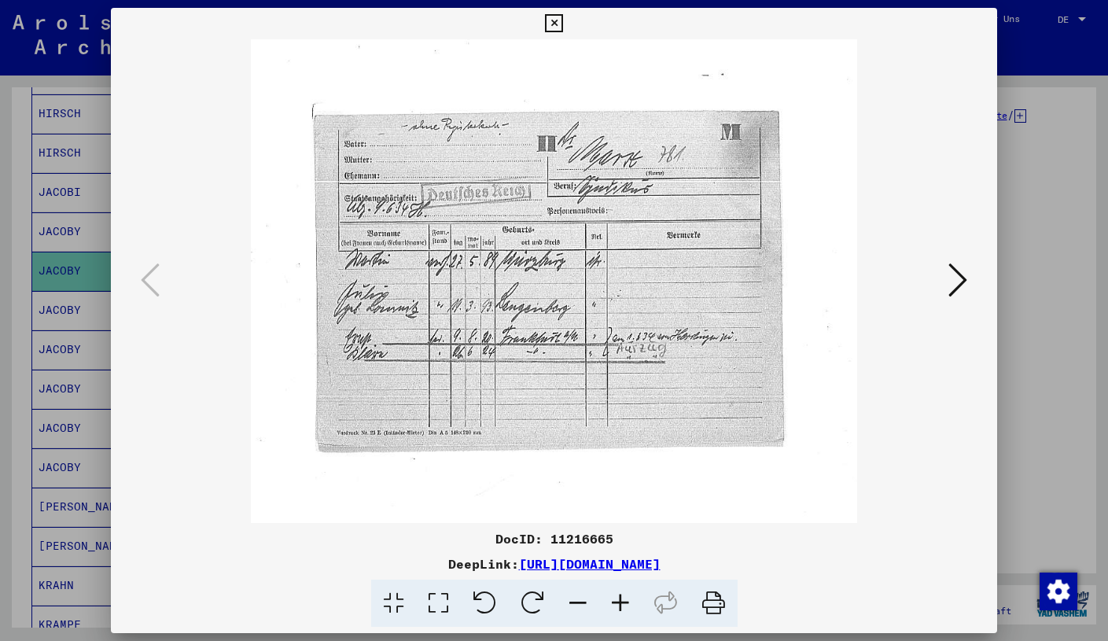
click at [621, 598] on icon at bounding box center [620, 603] width 42 height 48
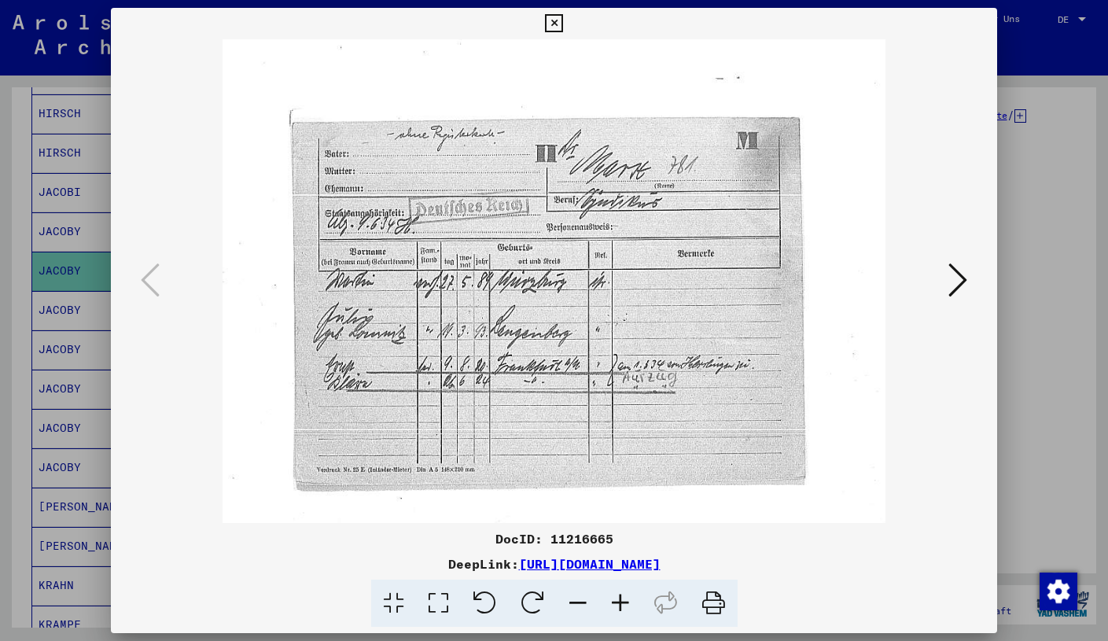
click at [621, 598] on icon at bounding box center [620, 603] width 42 height 48
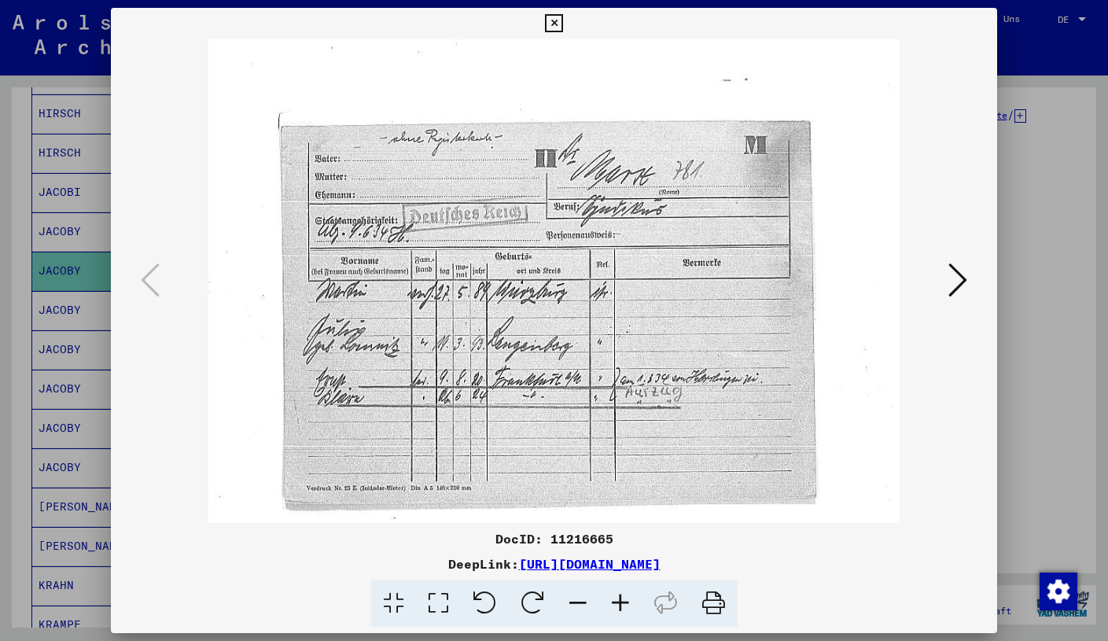
click at [621, 598] on icon at bounding box center [620, 603] width 42 height 48
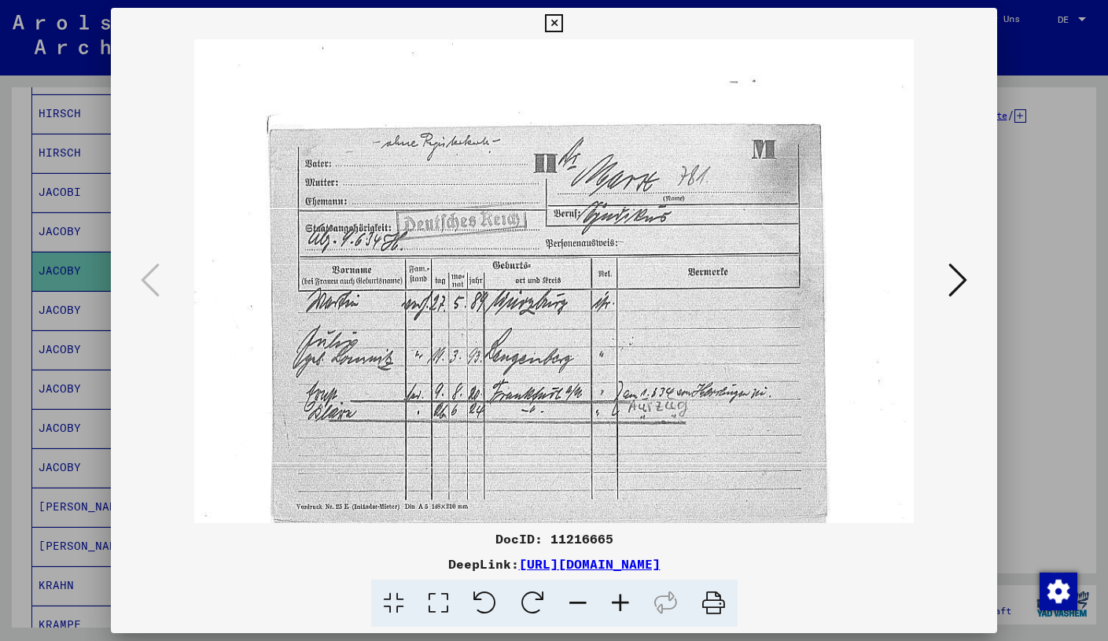
click at [621, 598] on icon at bounding box center [620, 603] width 42 height 48
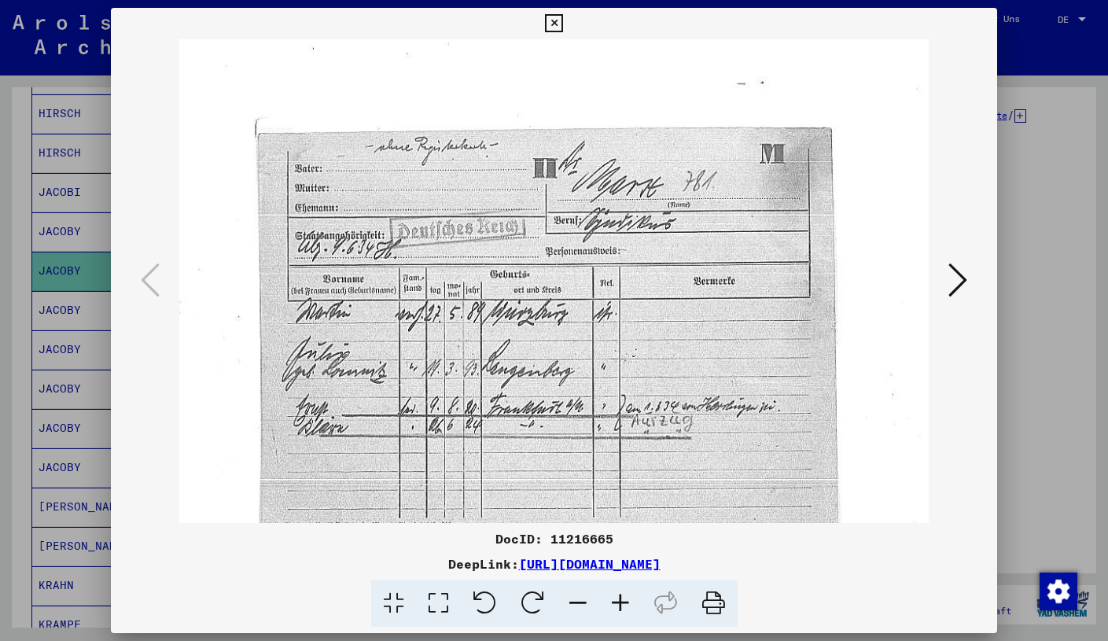
click at [621, 598] on icon at bounding box center [620, 603] width 42 height 48
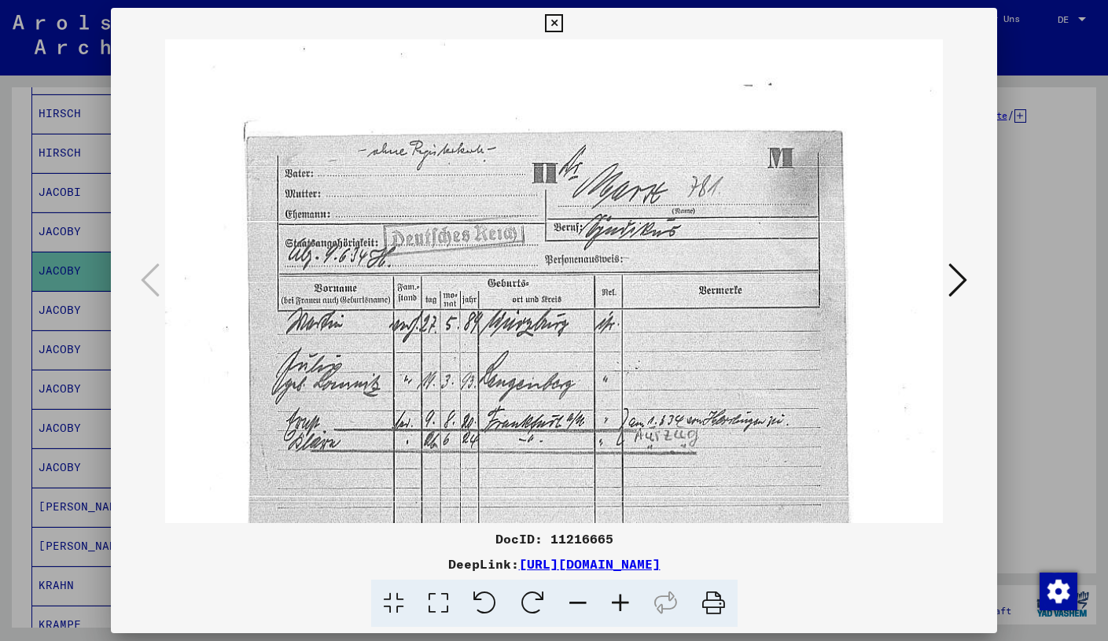
click at [621, 598] on icon at bounding box center [620, 603] width 42 height 48
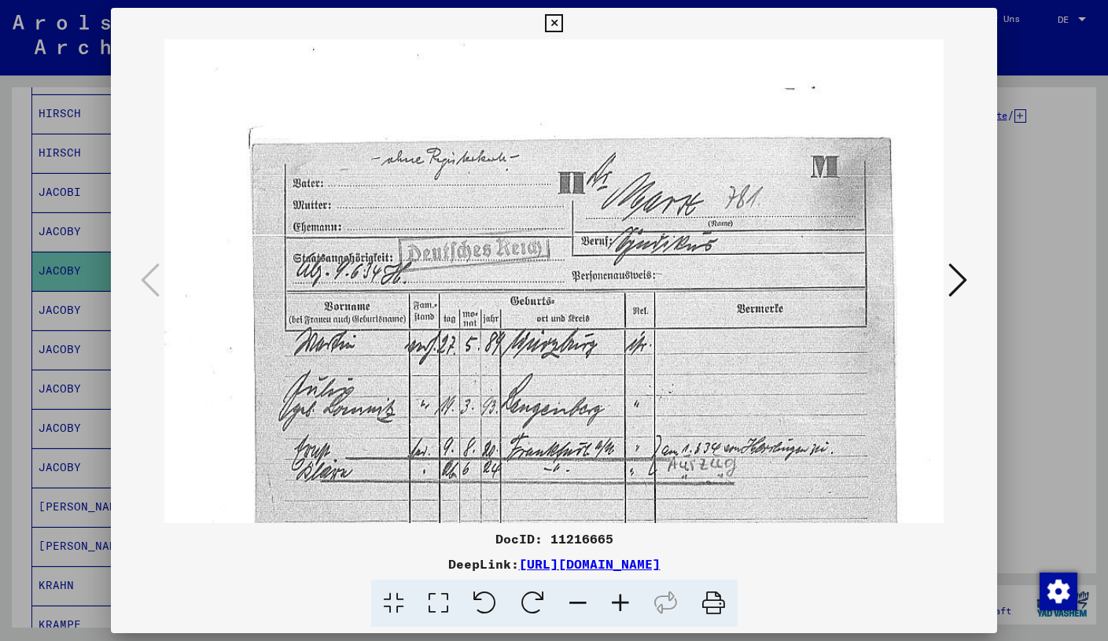
click at [563, 21] on icon at bounding box center [554, 23] width 18 height 19
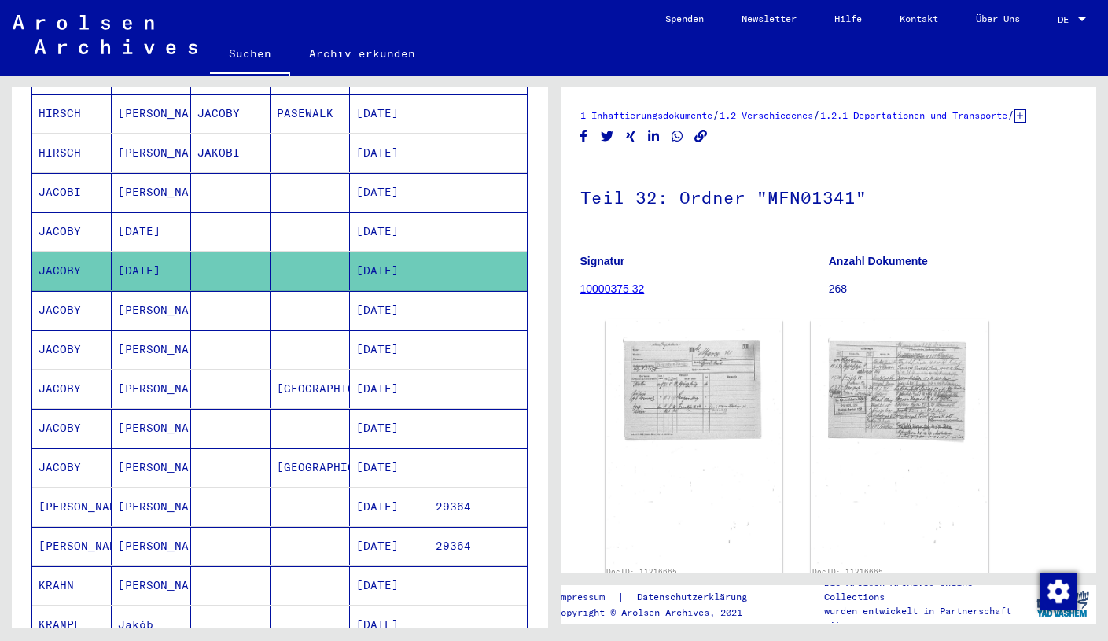
click at [385, 301] on mat-cell "[DATE]" at bounding box center [389, 310] width 79 height 39
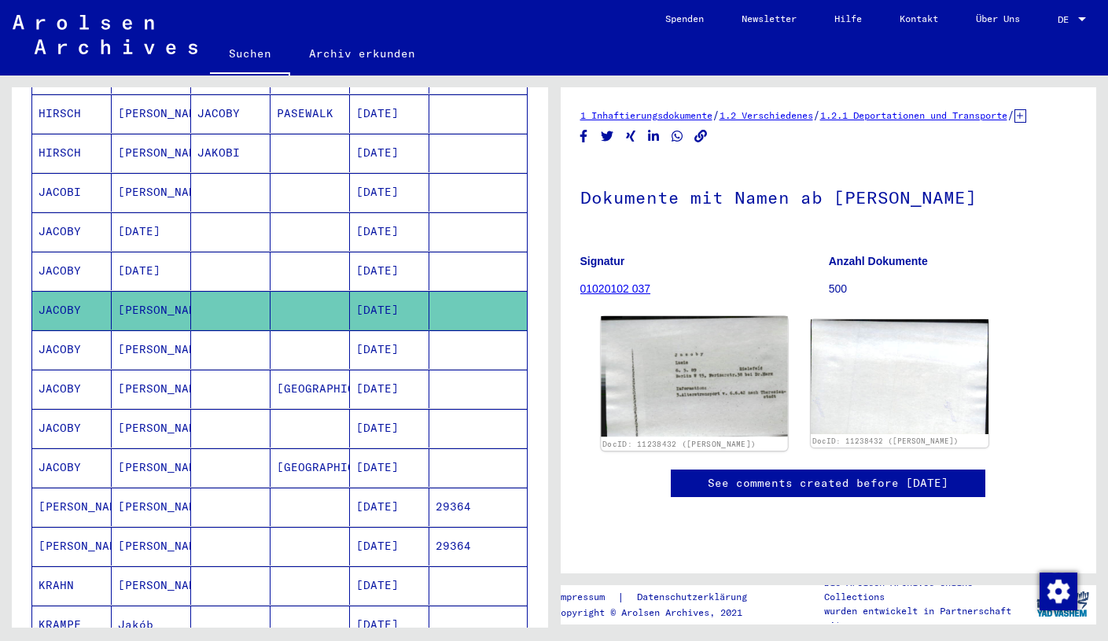
click at [724, 435] on img at bounding box center [694, 376] width 186 height 120
